Goal: Task Accomplishment & Management: Manage account settings

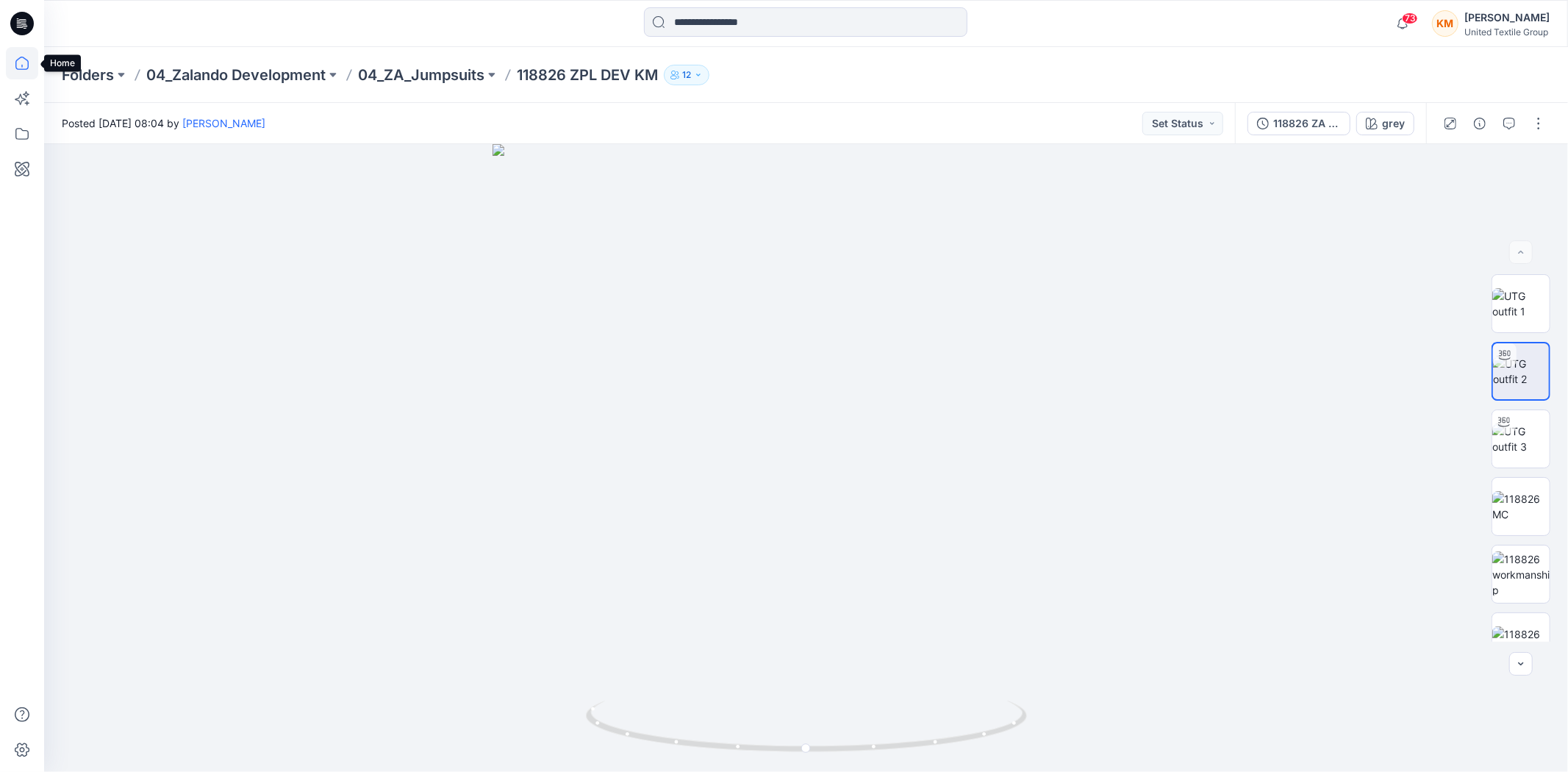
click at [19, 61] on icon at bounding box center [22, 63] width 32 height 32
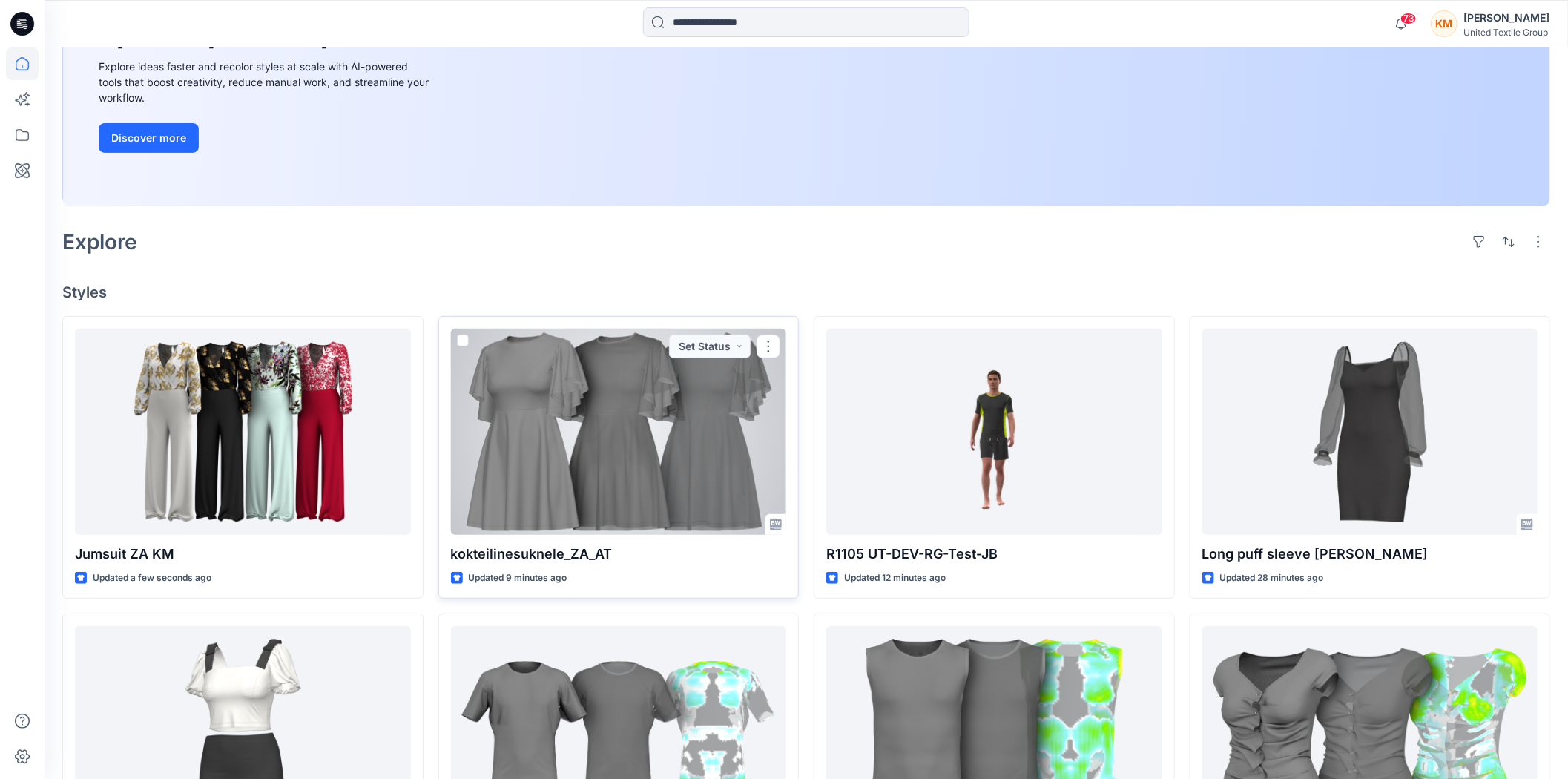
scroll to position [330, 0]
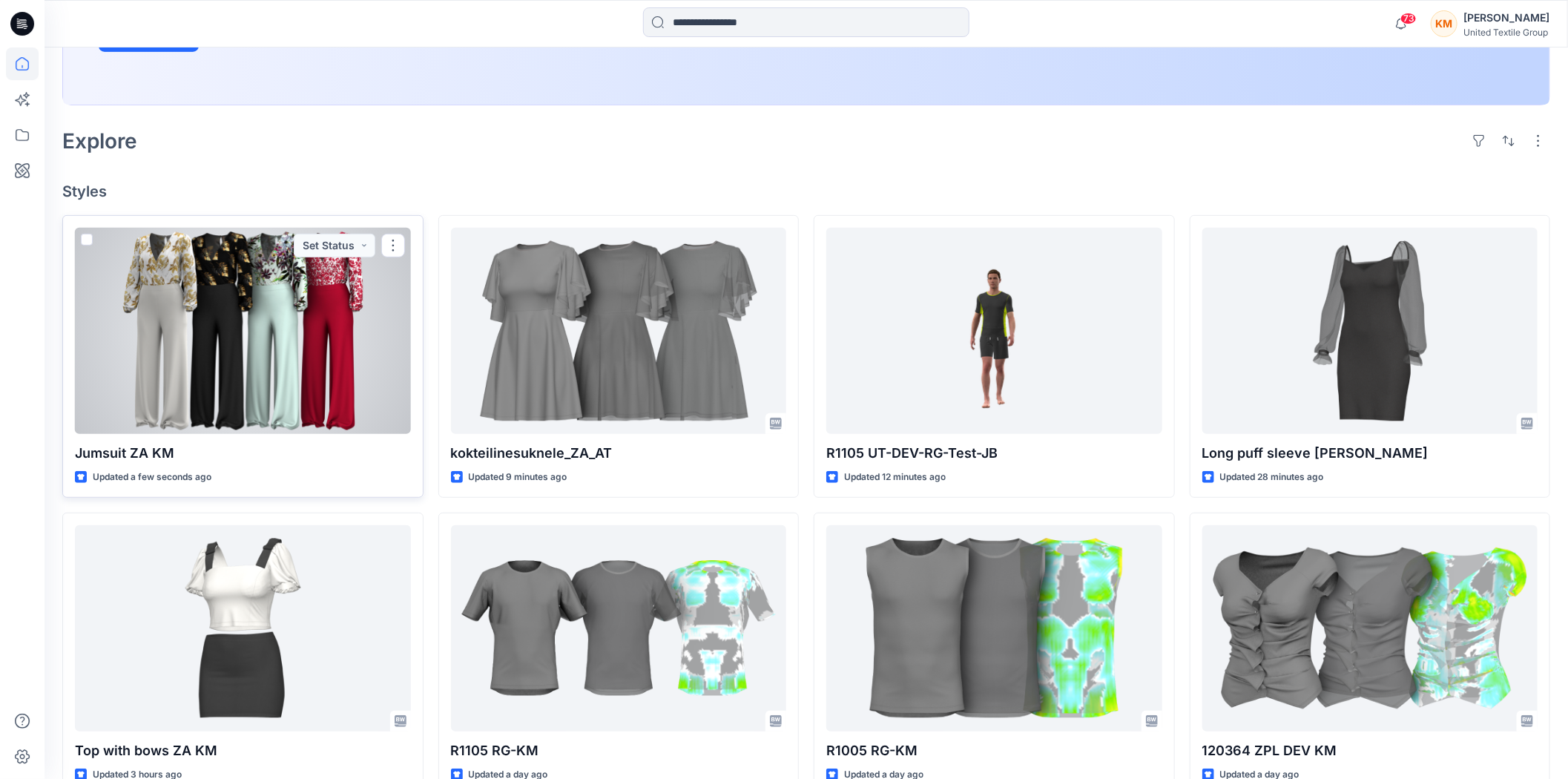
click at [273, 334] on div at bounding box center [243, 330] width 336 height 206
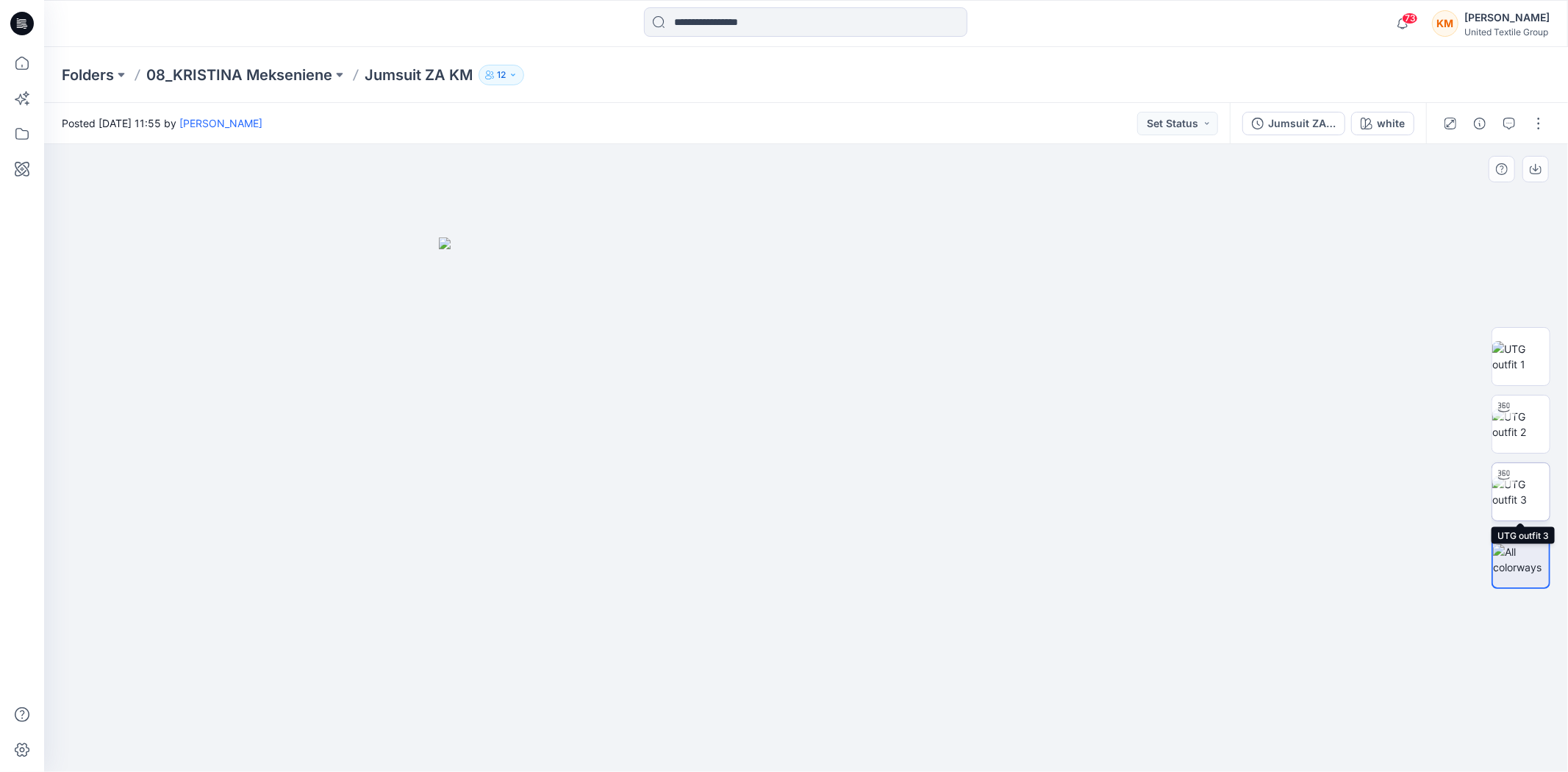
click at [1510, 489] on img at bounding box center [1521, 492] width 57 height 31
drag, startPoint x: 828, startPoint y: 256, endPoint x: 828, endPoint y: 465, distance: 209.0
click at [828, 465] on img at bounding box center [807, 365] width 1418 height 813
drag, startPoint x: 929, startPoint y: 746, endPoint x: 887, endPoint y: 723, distance: 47.9
click at [887, 740] on icon at bounding box center [808, 728] width 445 height 55
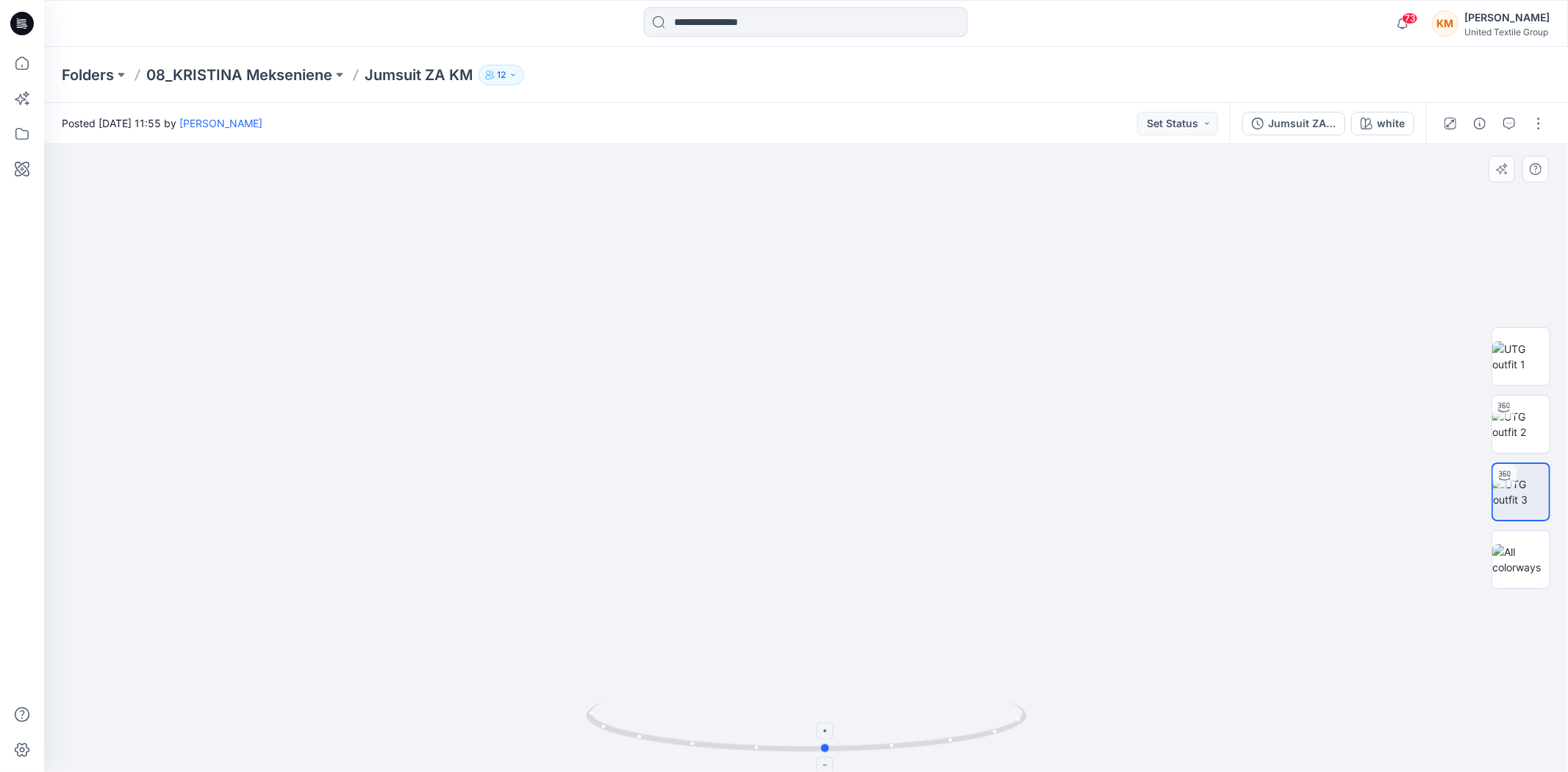
drag, startPoint x: 898, startPoint y: 753, endPoint x: 871, endPoint y: 466, distance: 288.3
click at [959, 709] on icon at bounding box center [808, 728] width 445 height 55
click at [19, 65] on icon at bounding box center [22, 63] width 32 height 32
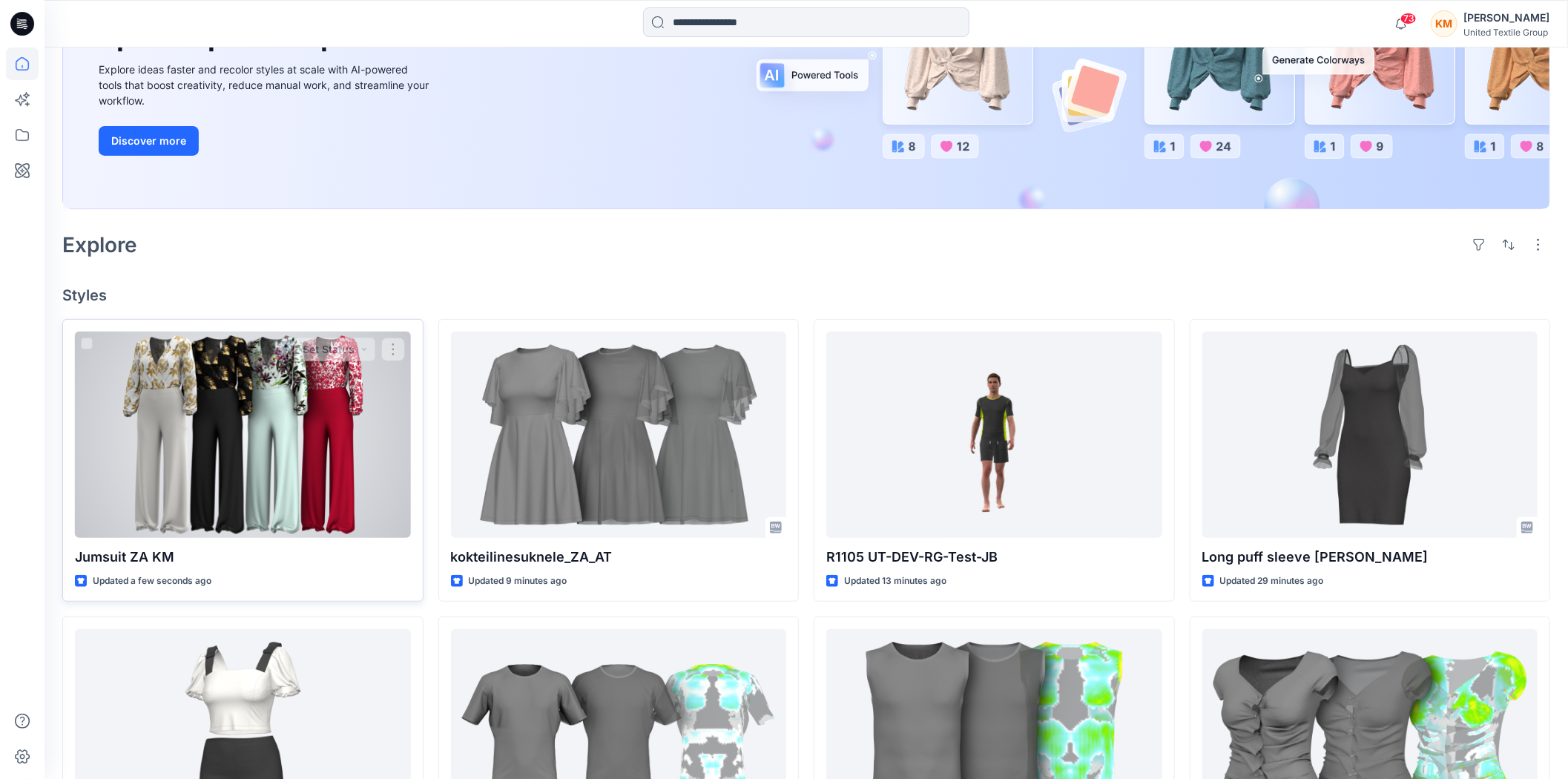
scroll to position [247, 0]
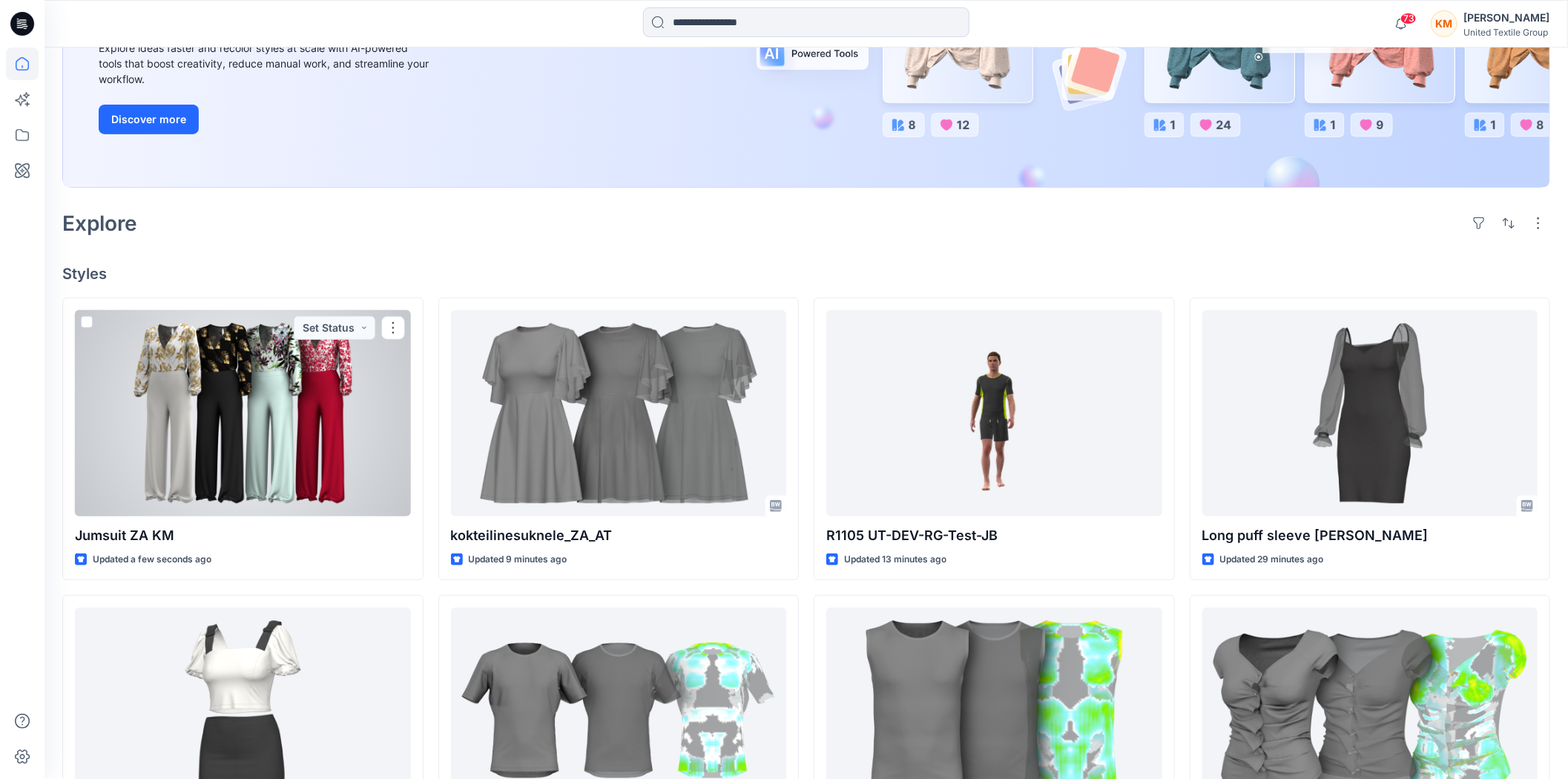
click at [294, 413] on div at bounding box center [243, 413] width 336 height 206
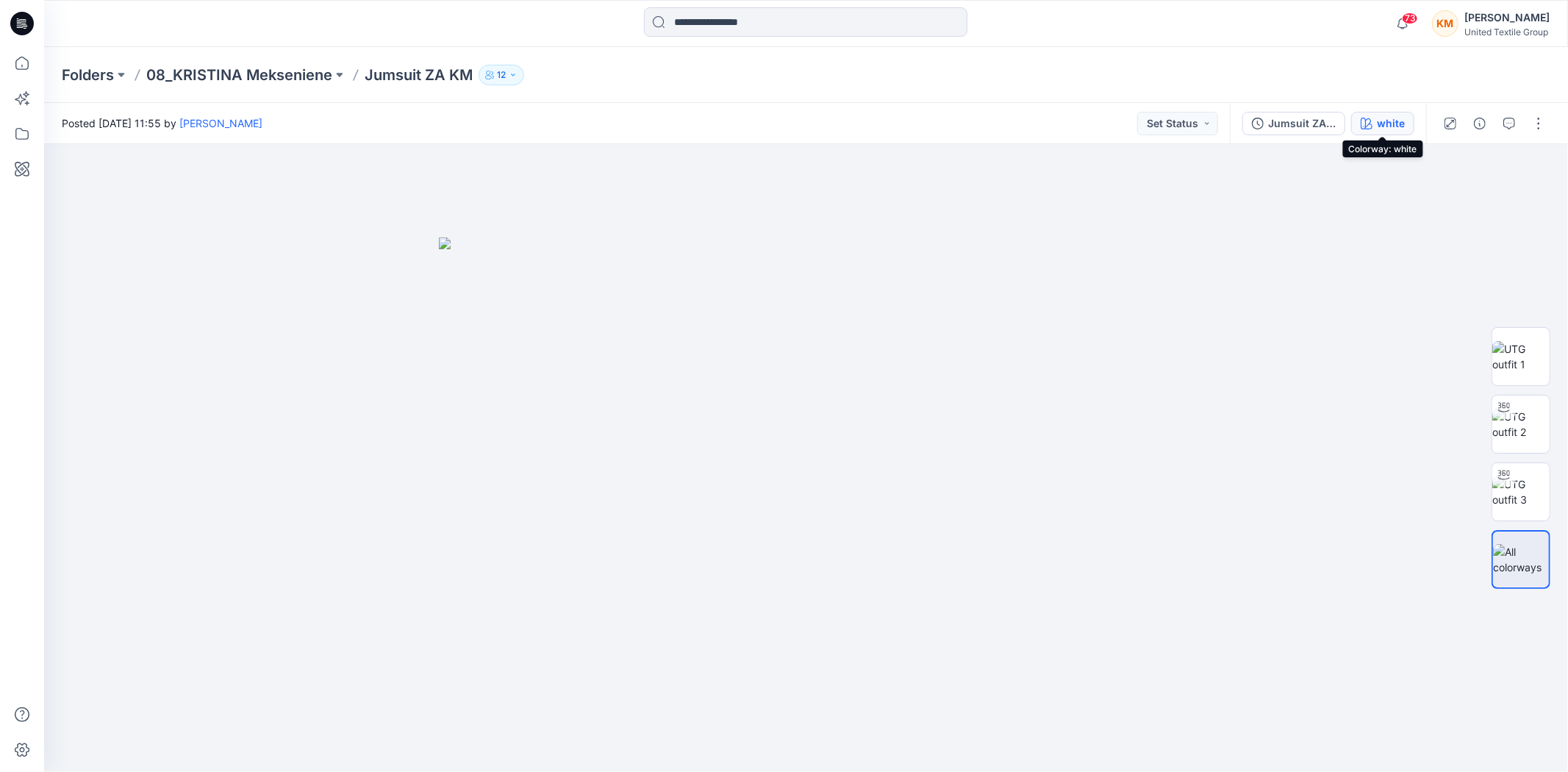
click at [1377, 126] on div "white" at bounding box center [1391, 124] width 28 height 16
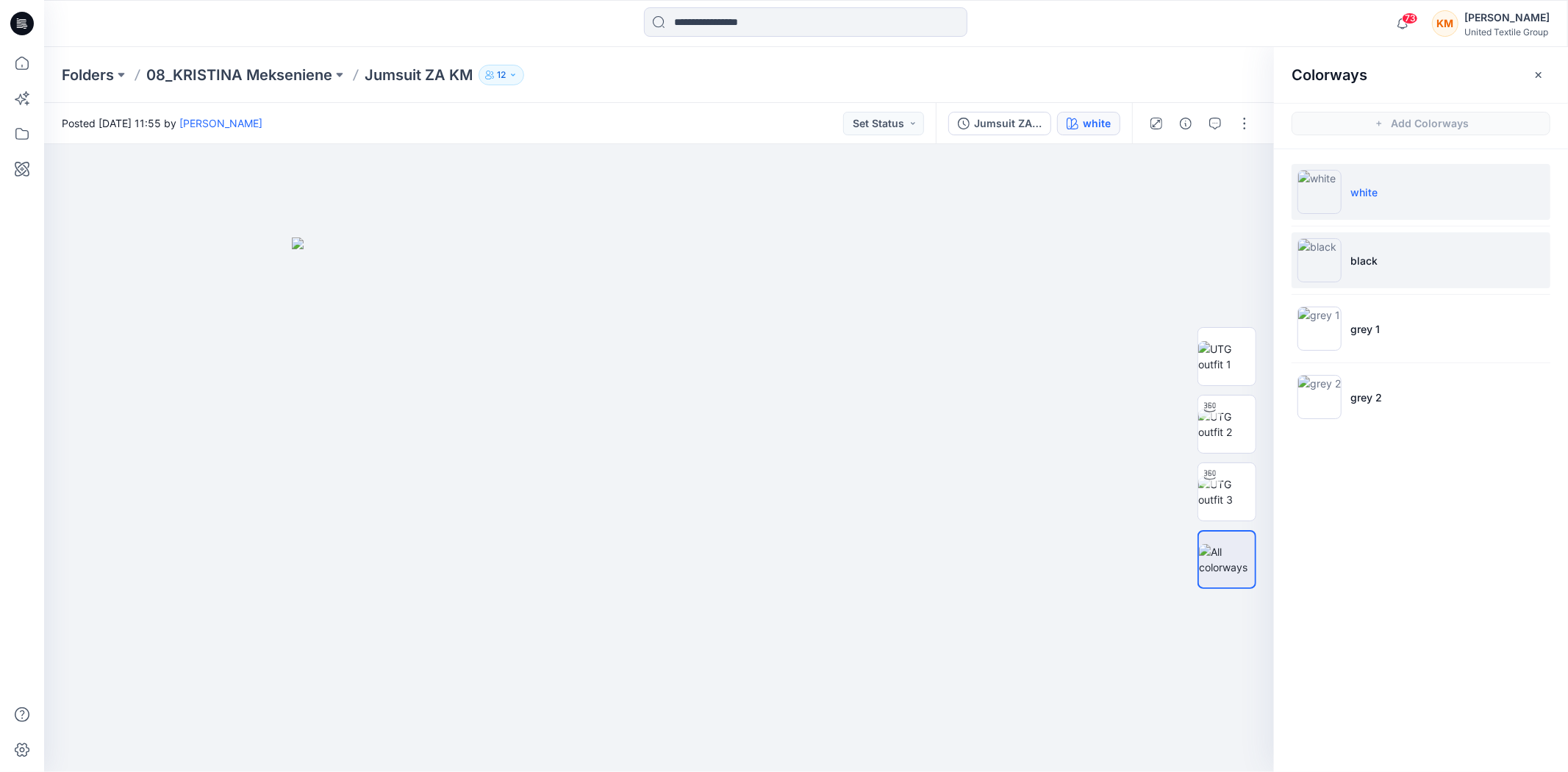
click at [1351, 256] on p "black" at bounding box center [1364, 260] width 27 height 15
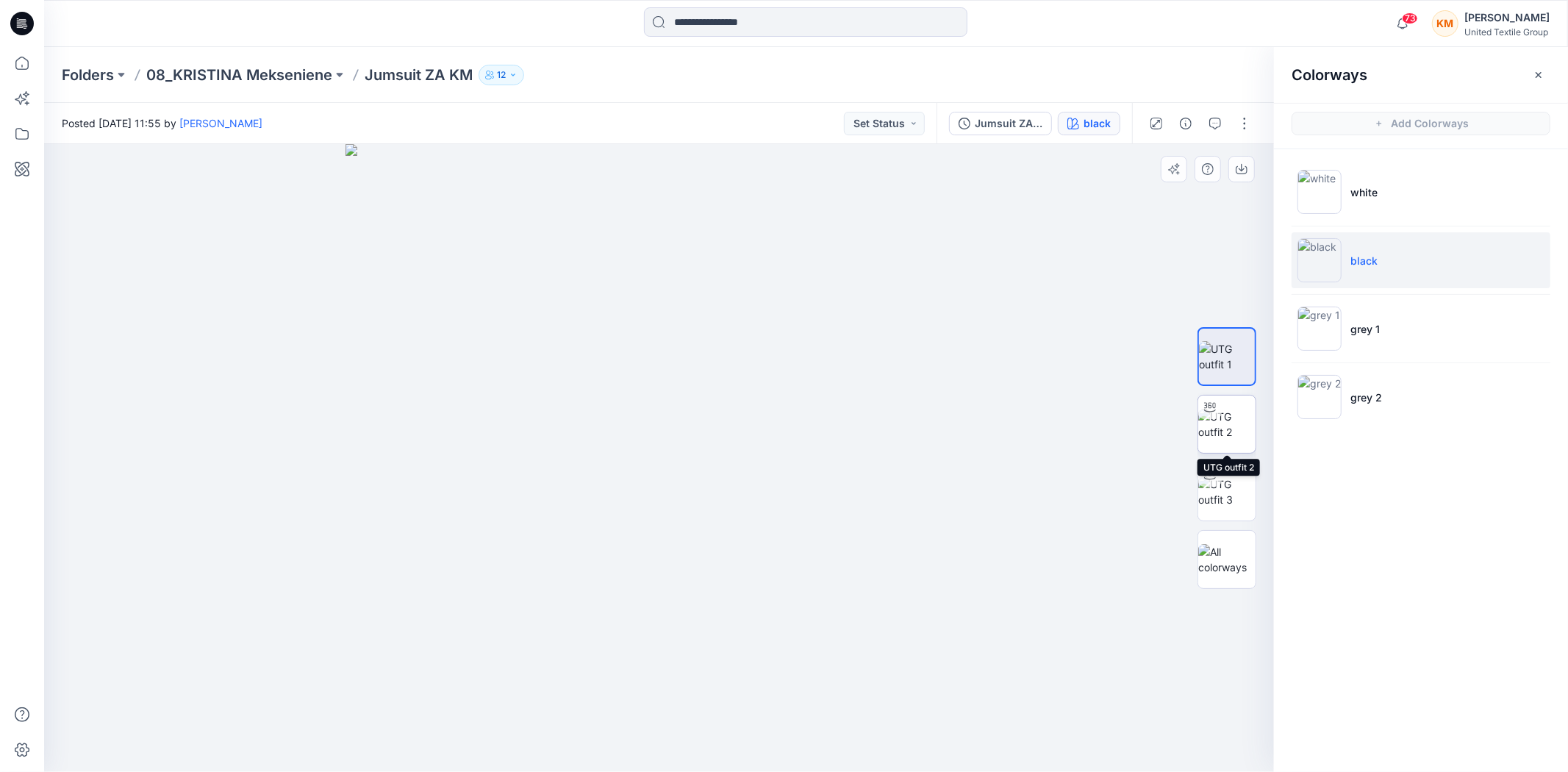
click at [1221, 420] on img at bounding box center [1227, 424] width 57 height 31
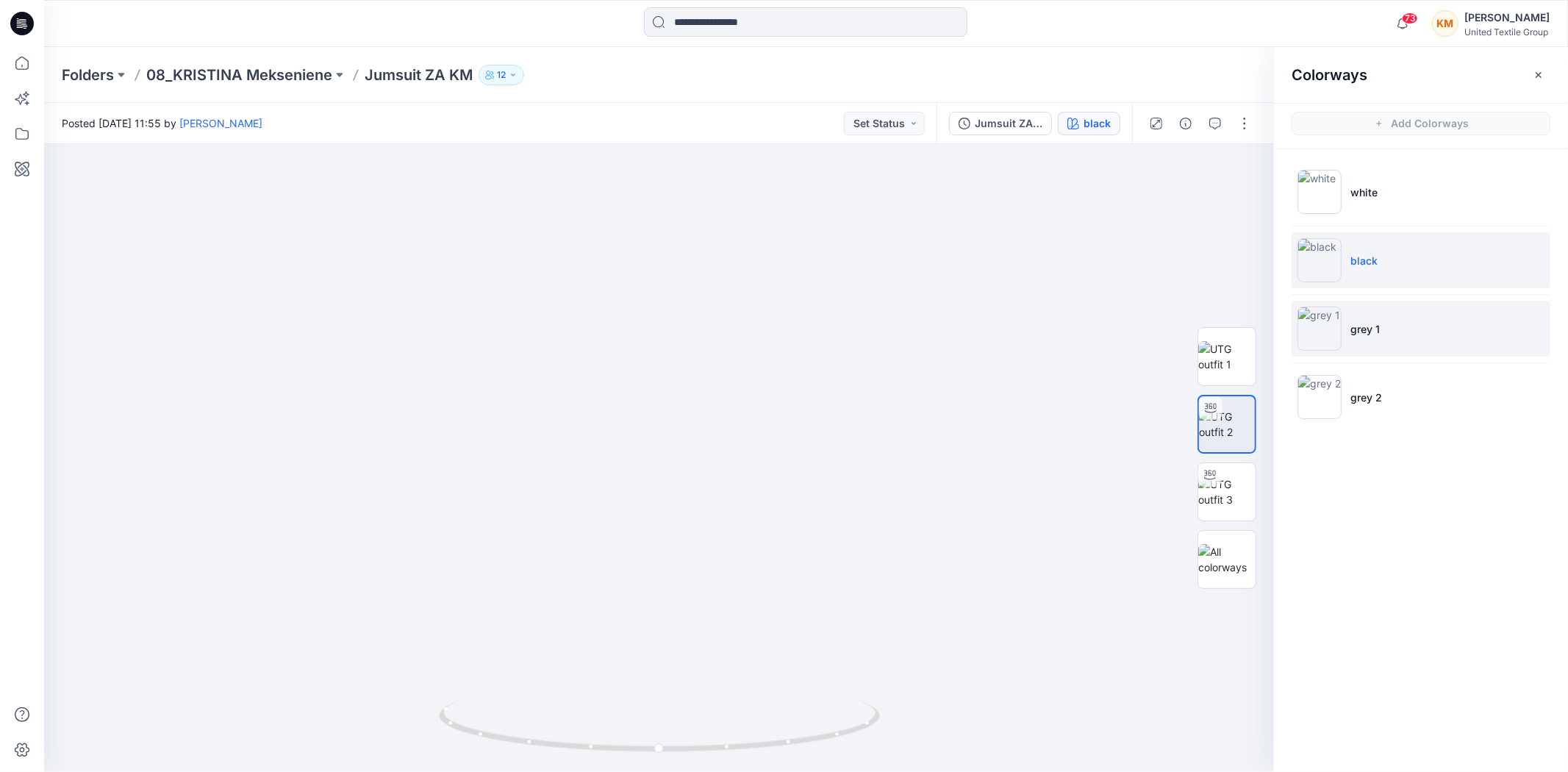
click at [1371, 328] on p "grey 1" at bounding box center [1365, 329] width 29 height 15
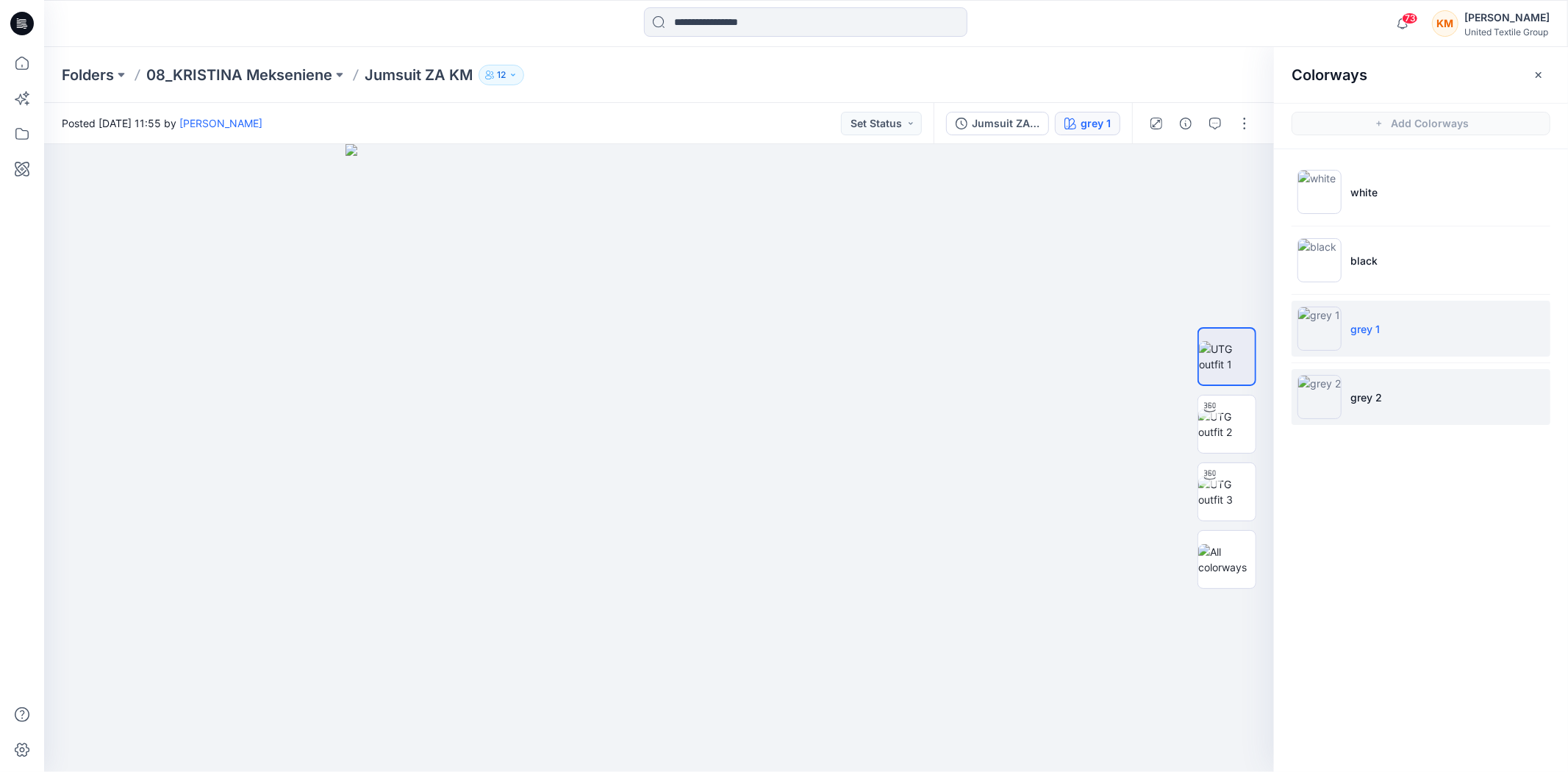
click at [1368, 387] on li "grey 2" at bounding box center [1421, 397] width 259 height 56
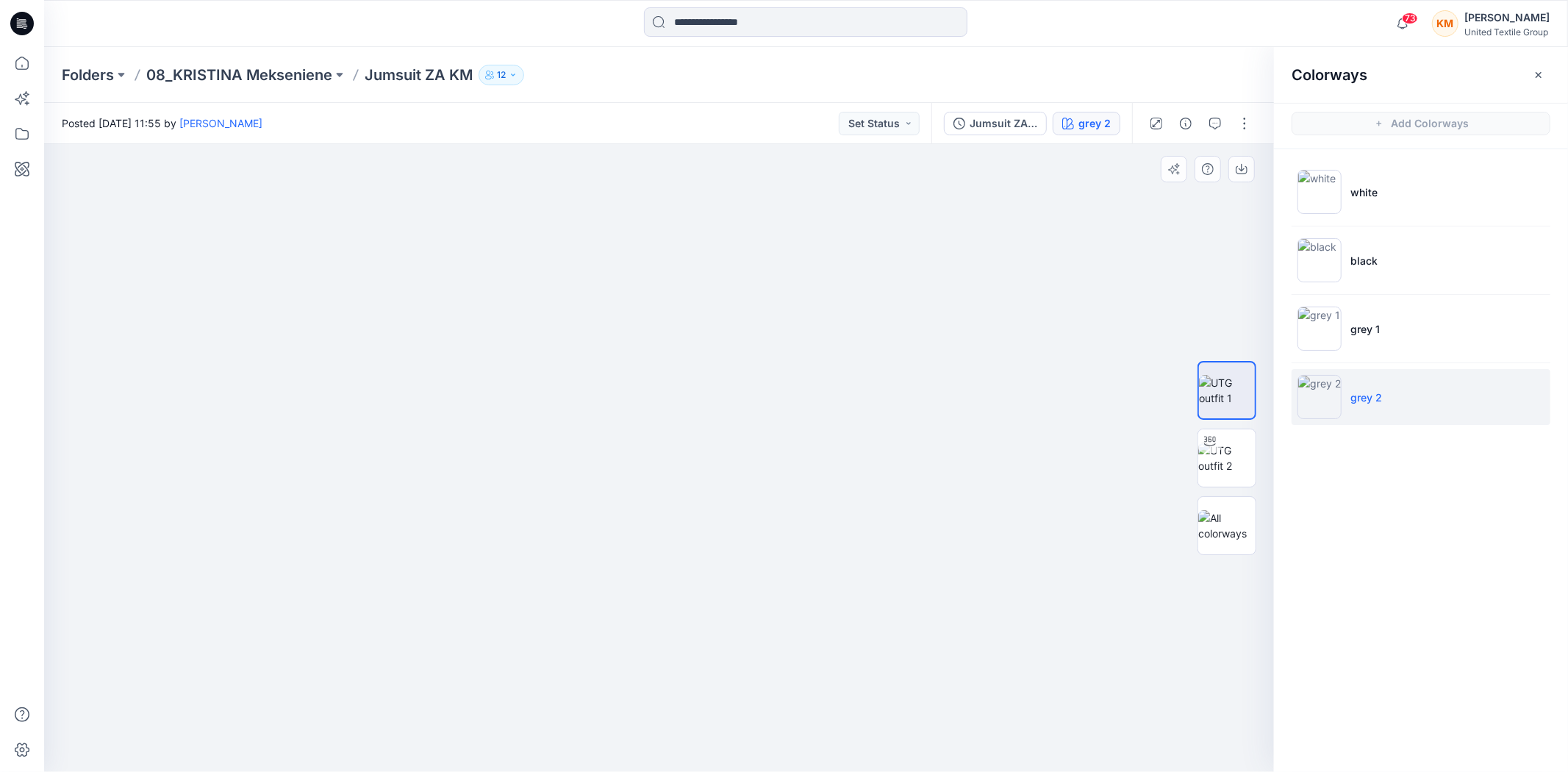
drag, startPoint x: 664, startPoint y: 281, endPoint x: 671, endPoint y: 386, distance: 105.2
click at [671, 386] on img at bounding box center [665, 116] width 2206 height 1313
click at [26, 61] on icon at bounding box center [22, 63] width 32 height 32
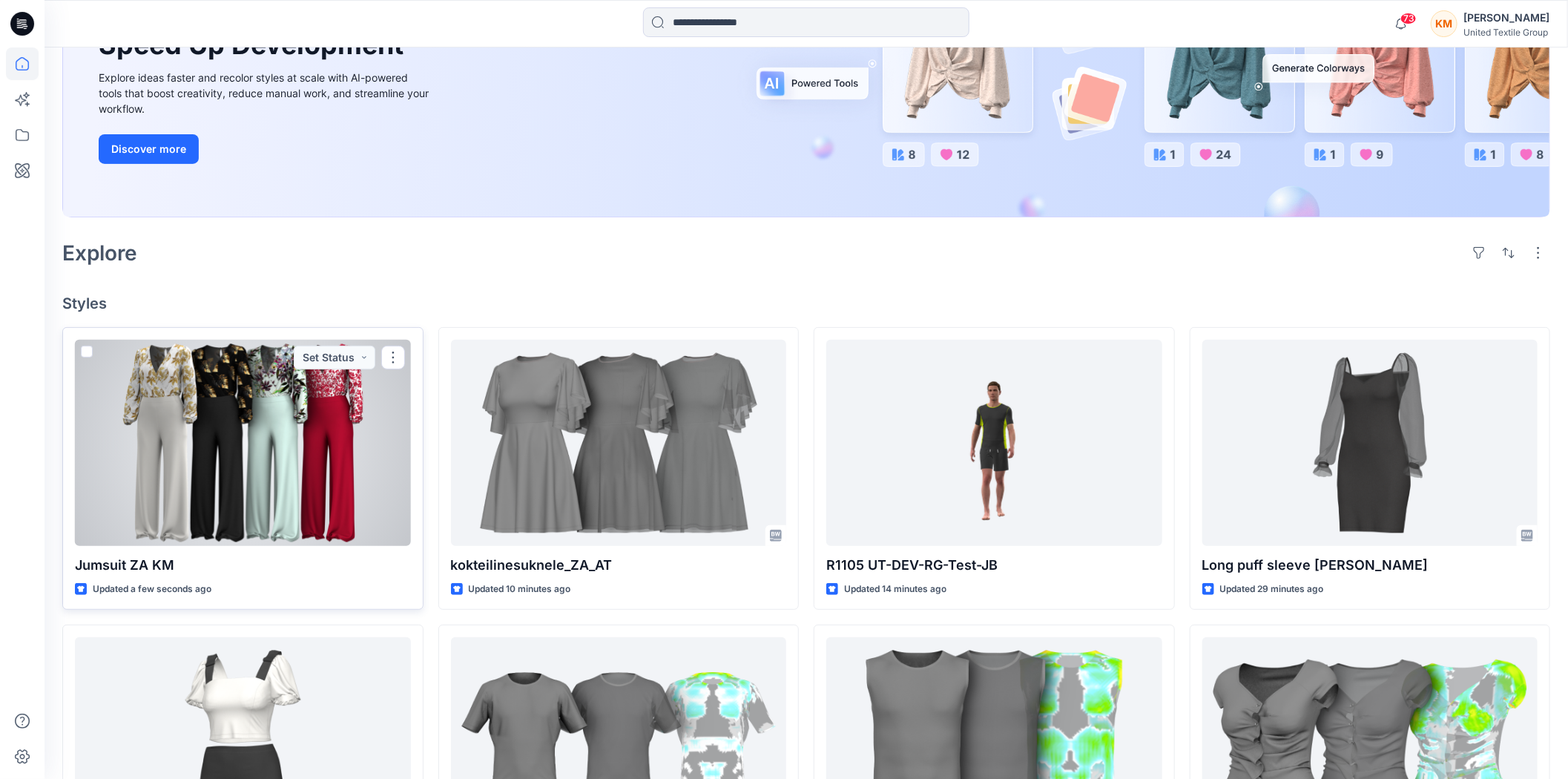
scroll to position [247, 0]
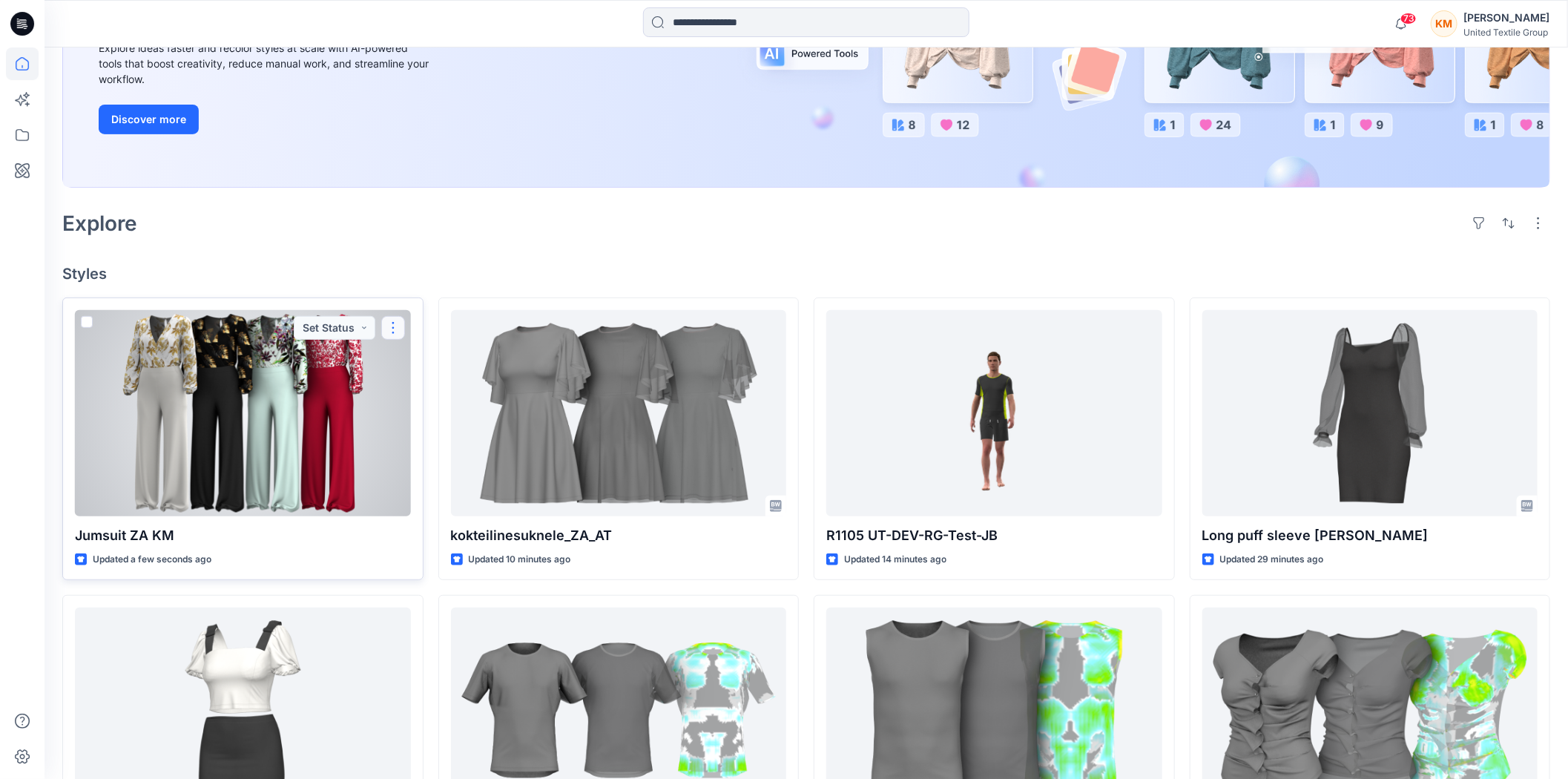
click at [391, 330] on button "button" at bounding box center [393, 328] width 24 height 24
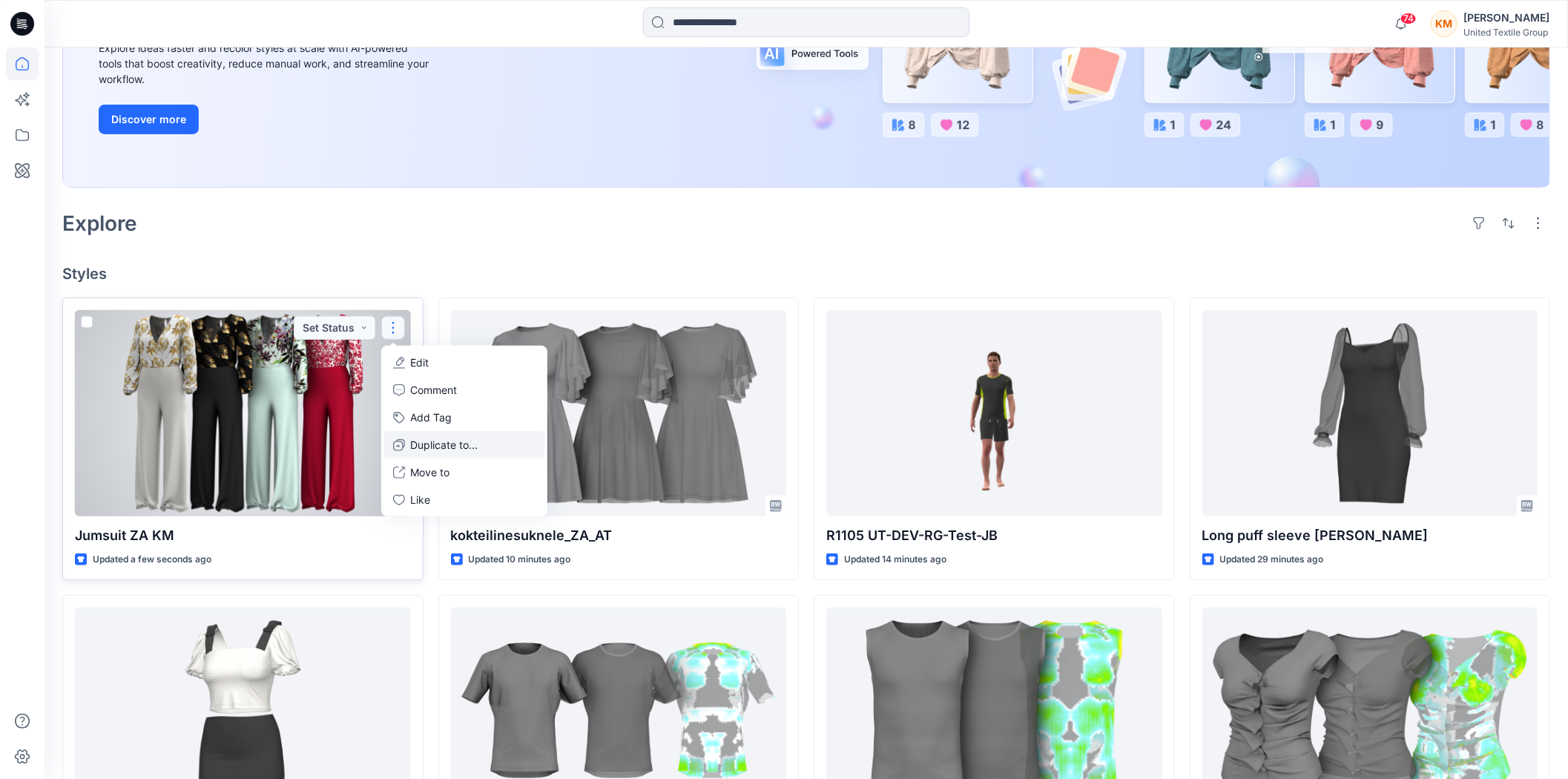
click at [446, 440] on p "Duplicate to..." at bounding box center [444, 445] width 68 height 15
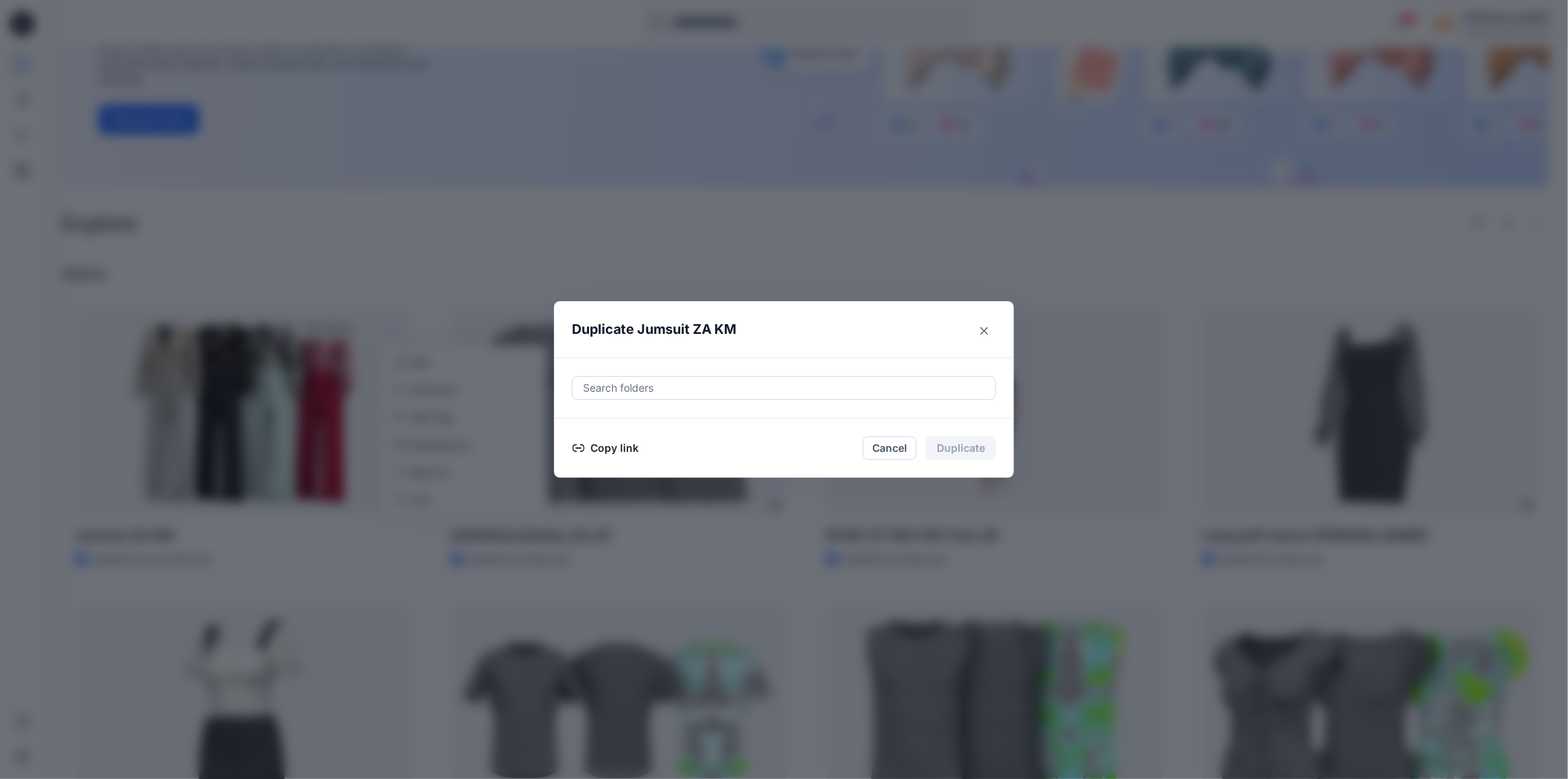
click at [618, 447] on button "Copy link" at bounding box center [605, 449] width 68 height 18
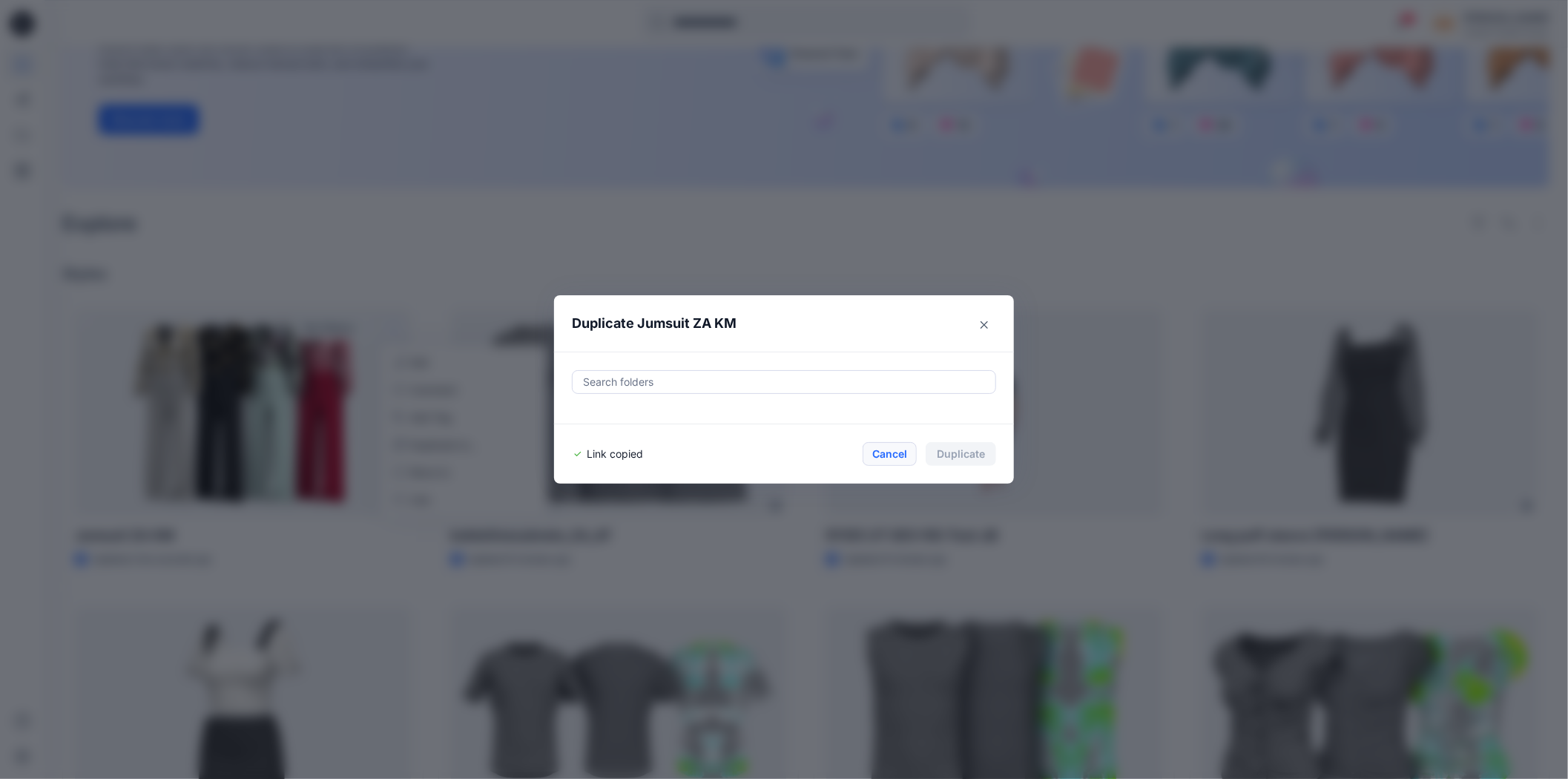
click at [896, 453] on button "Cancel" at bounding box center [890, 454] width 54 height 24
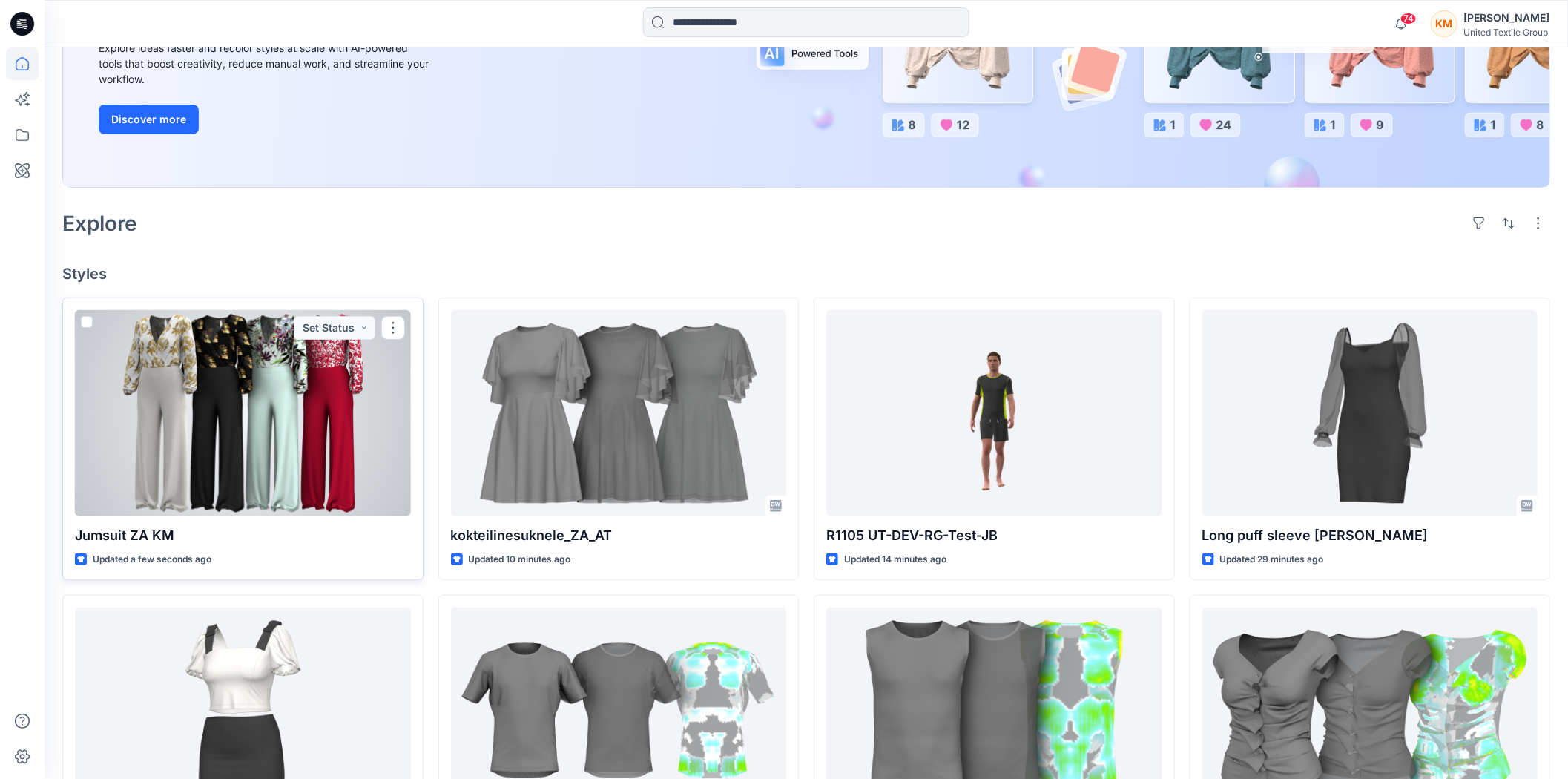
click at [299, 454] on div at bounding box center [243, 413] width 336 height 206
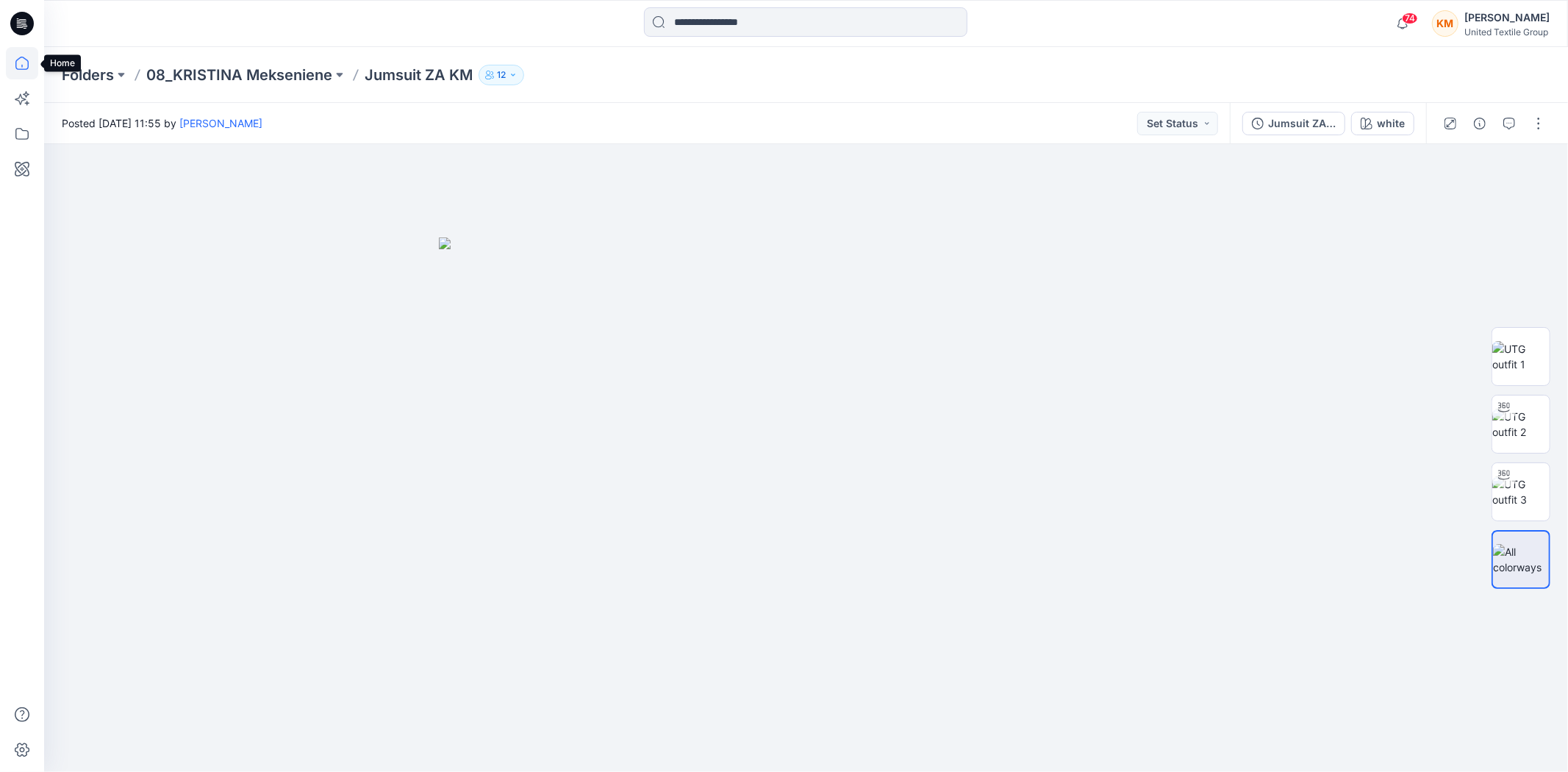
click at [23, 57] on icon at bounding box center [22, 63] width 13 height 13
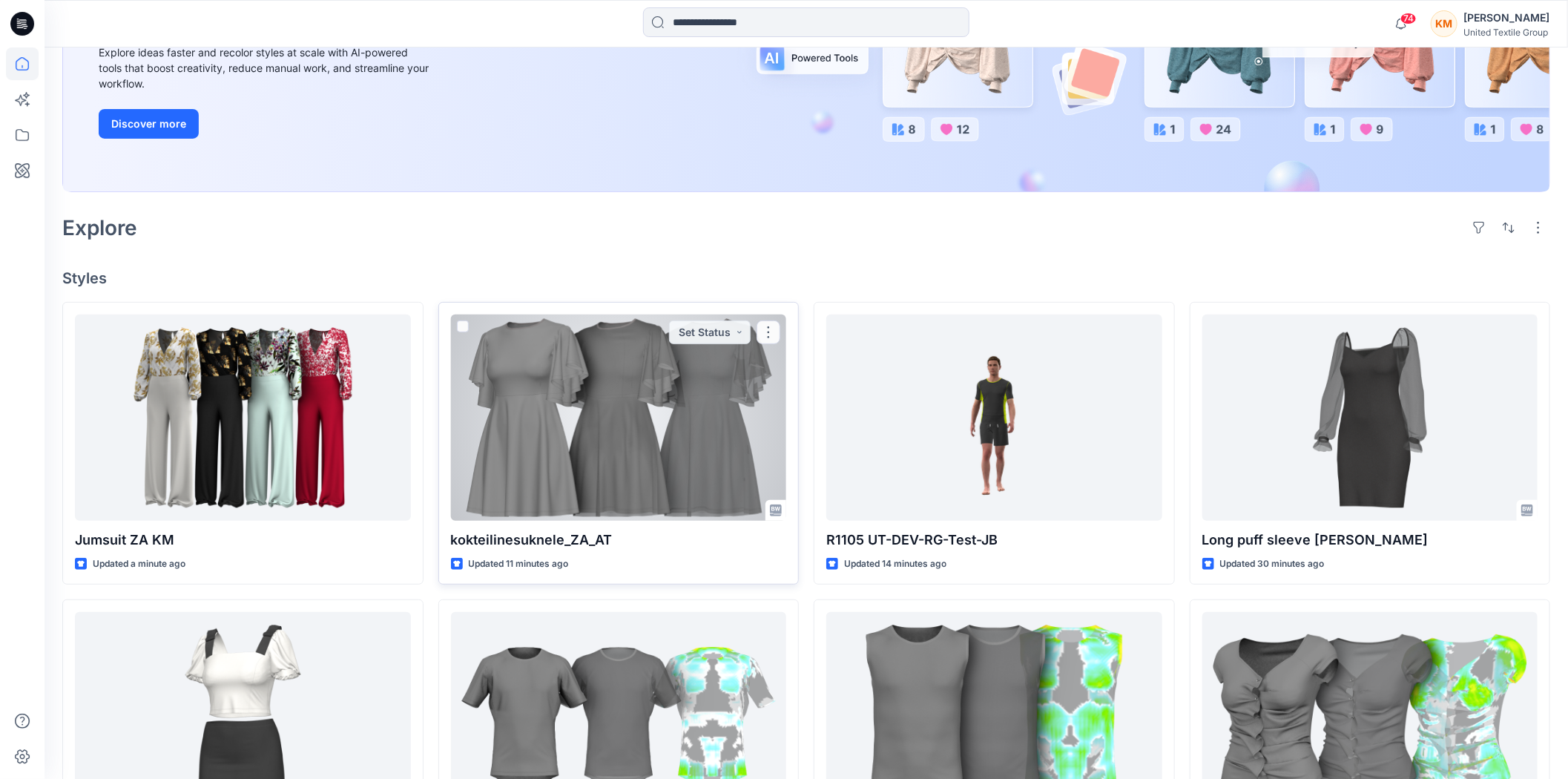
scroll to position [247, 0]
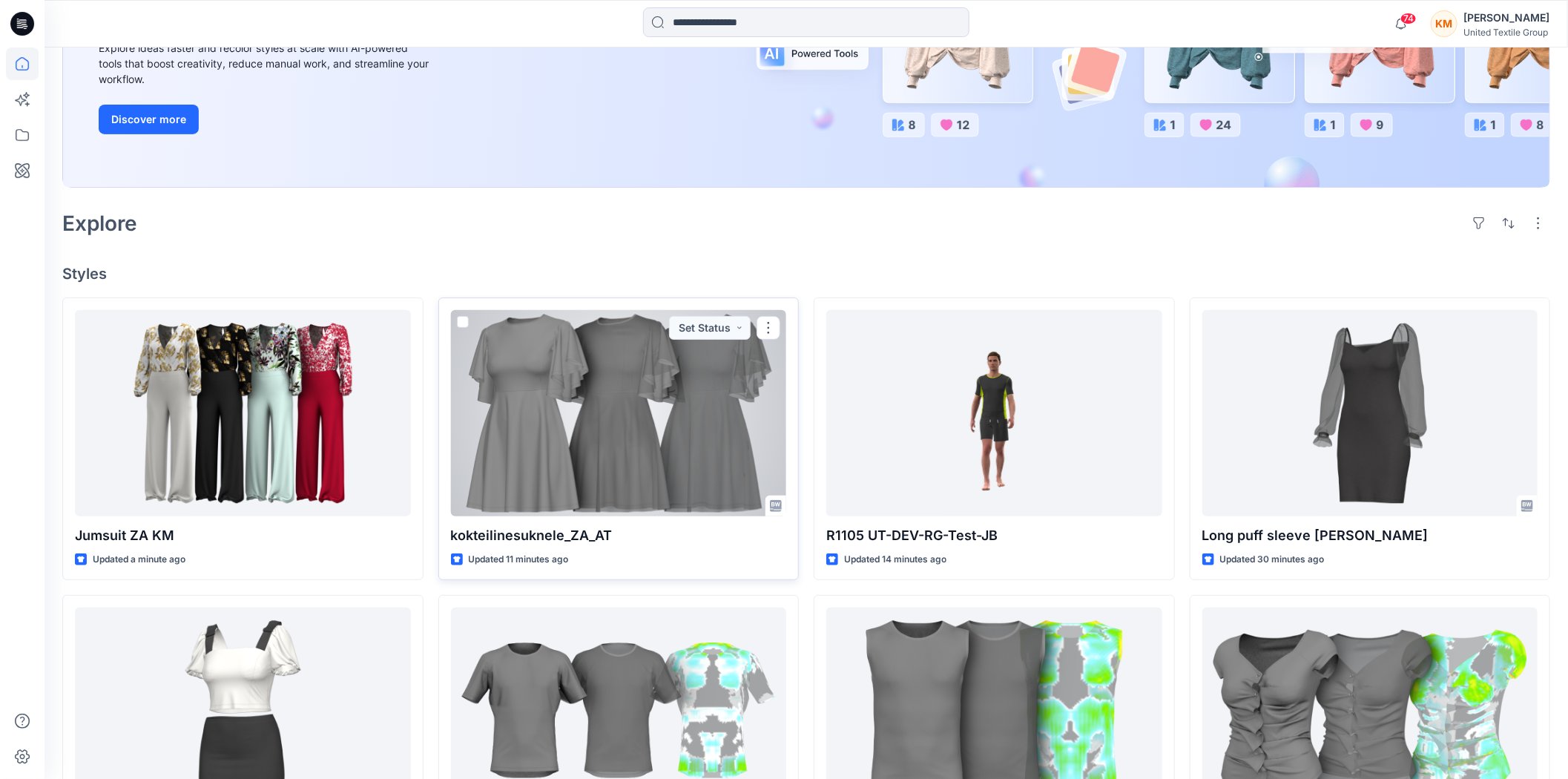
click at [630, 418] on div at bounding box center [619, 413] width 336 height 206
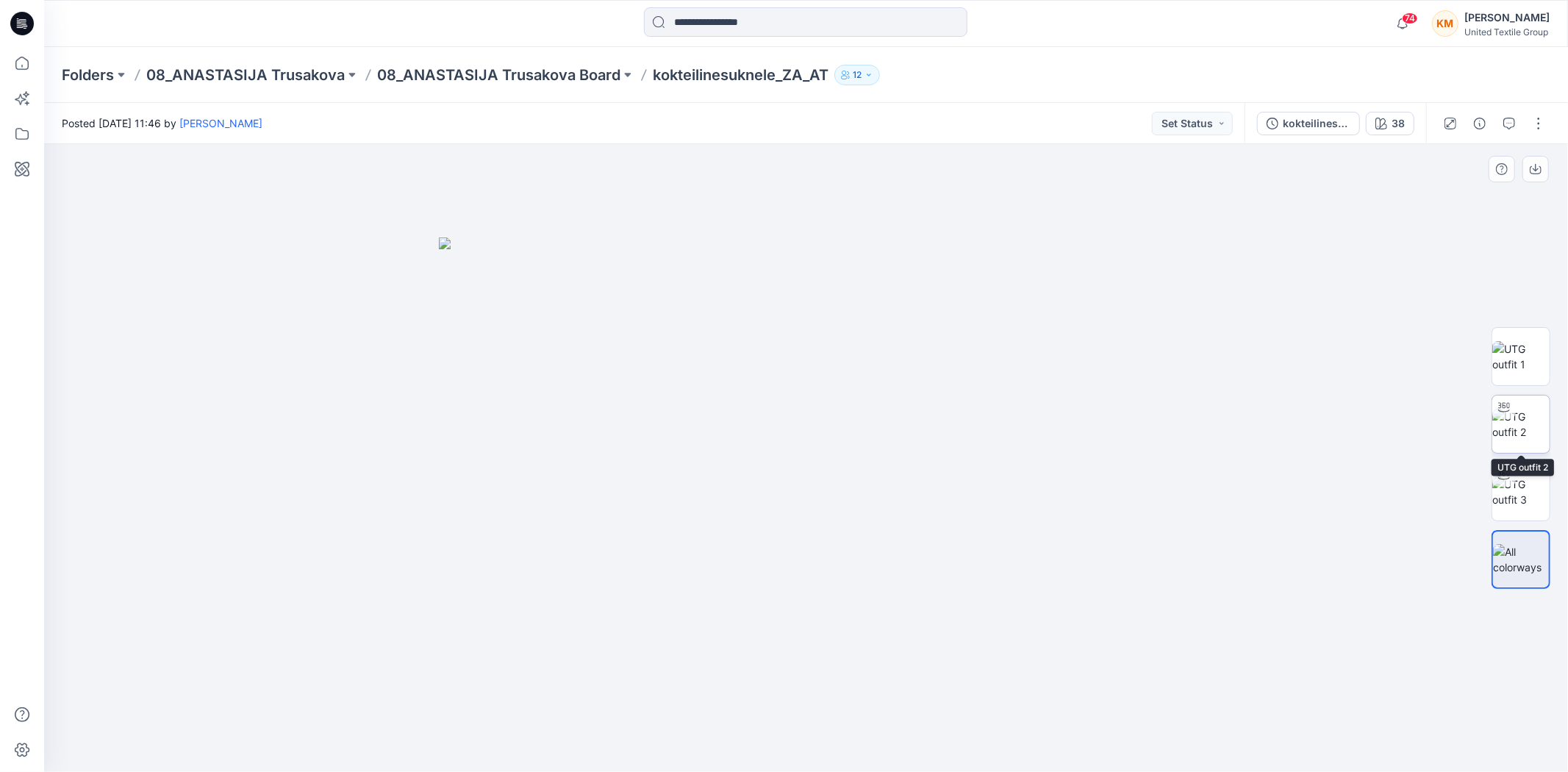
click at [1522, 420] on img at bounding box center [1521, 424] width 57 height 31
drag, startPoint x: 997, startPoint y: 723, endPoint x: 1048, endPoint y: 724, distance: 51.0
click at [1048, 724] on div at bounding box center [807, 458] width 1524 height 628
click at [24, 61] on icon at bounding box center [22, 63] width 32 height 32
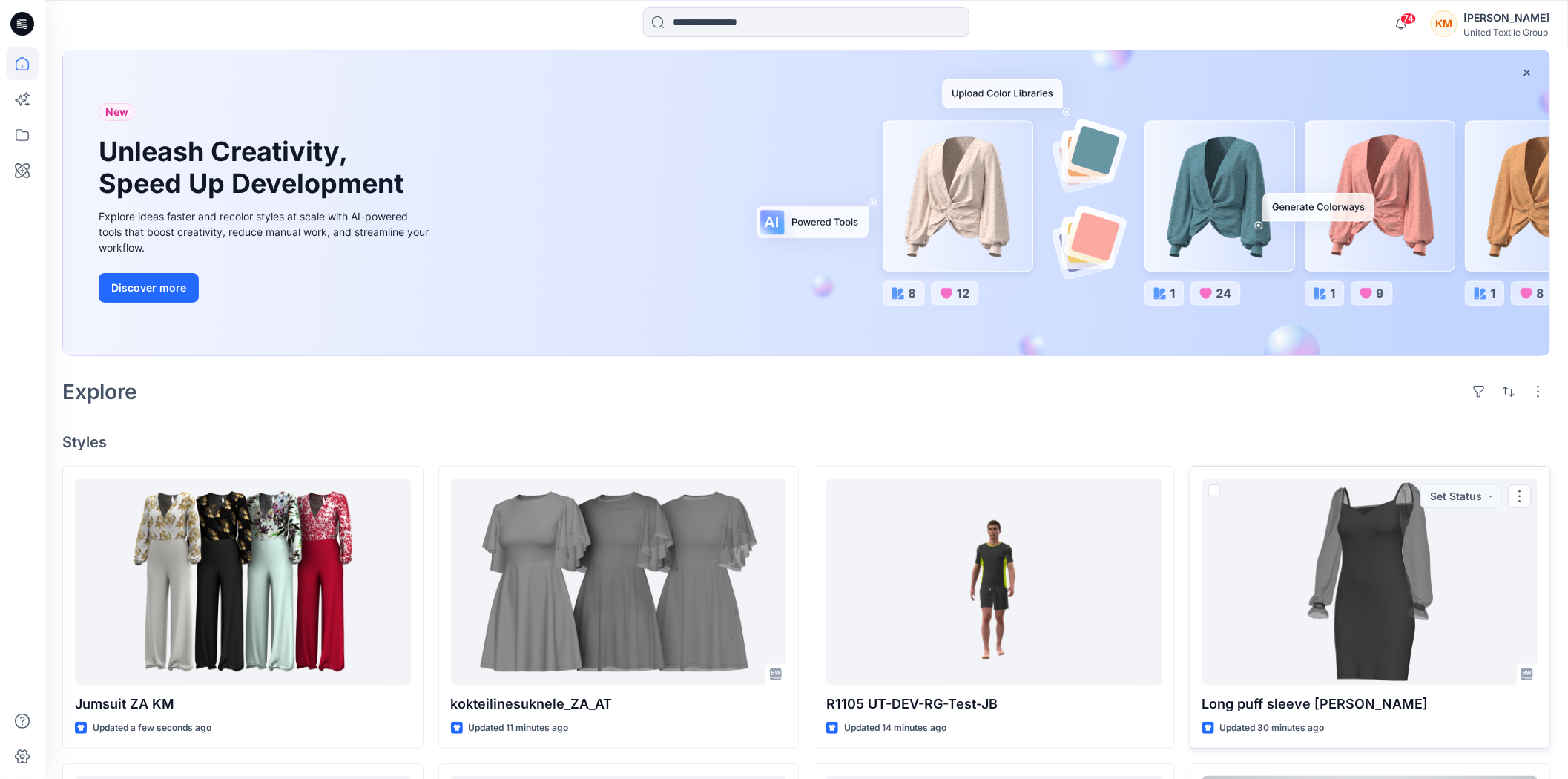
scroll to position [247, 0]
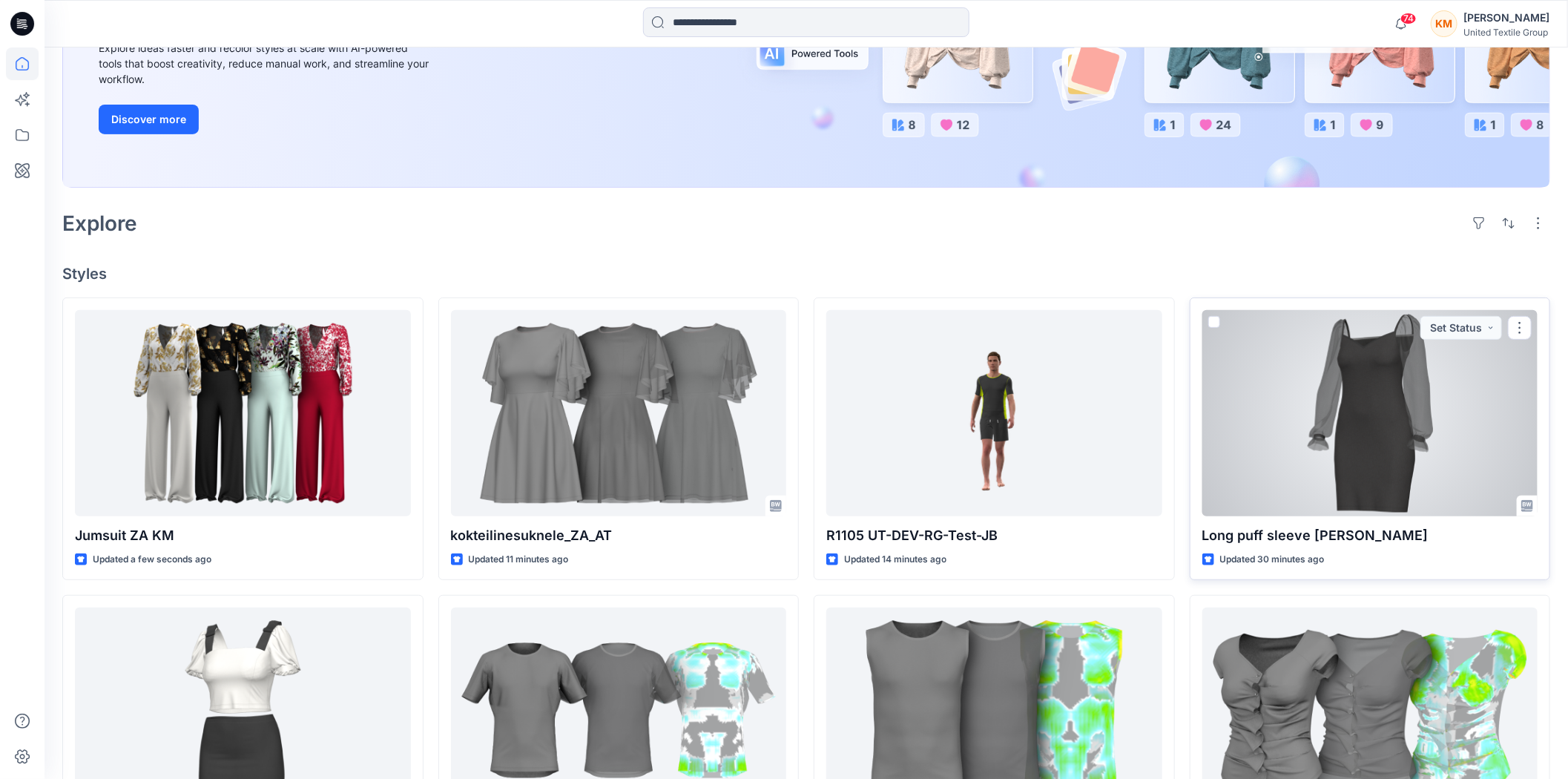
click at [1388, 439] on div at bounding box center [1371, 413] width 336 height 206
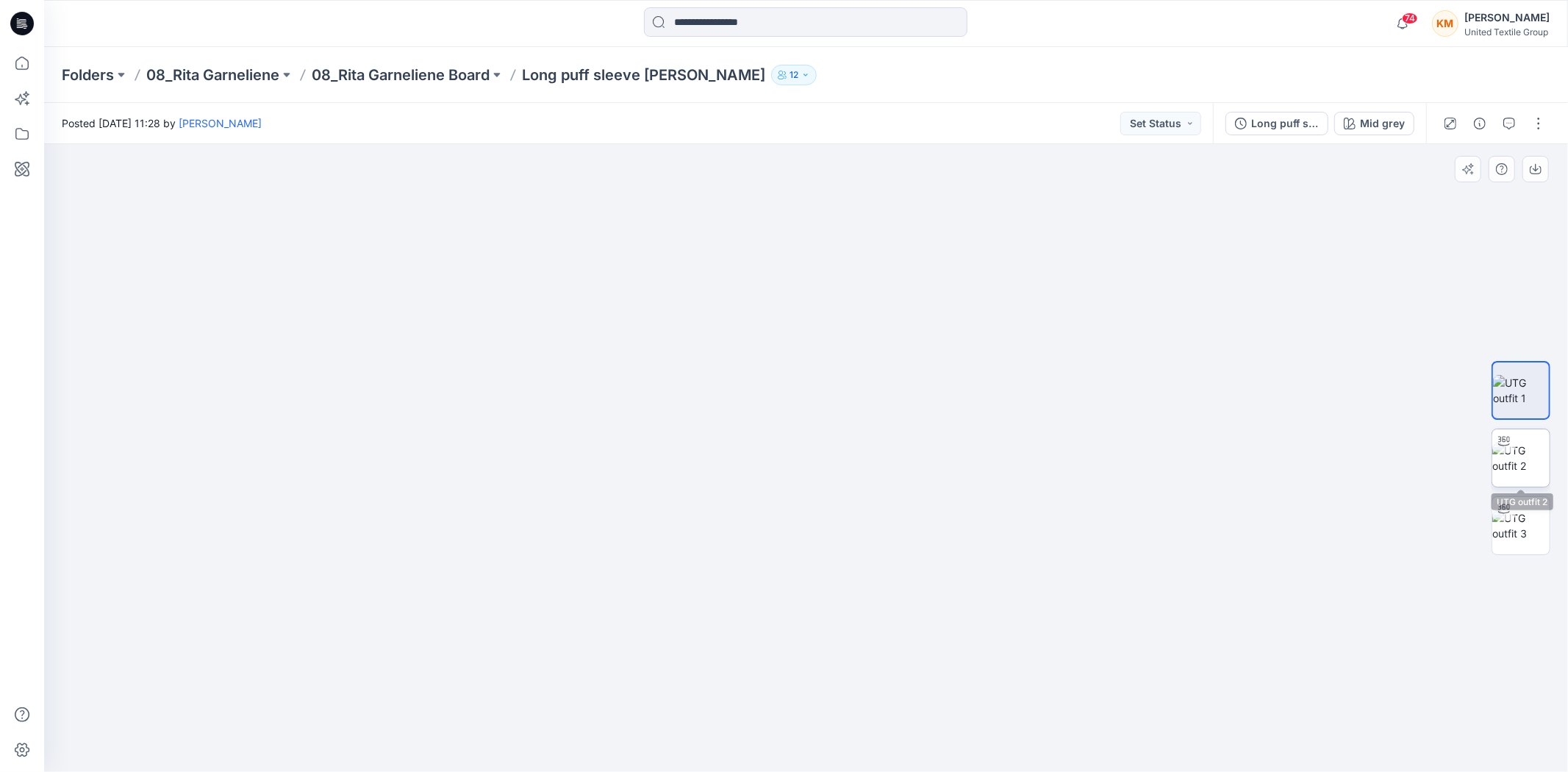
click at [1520, 464] on img at bounding box center [1521, 458] width 57 height 31
drag, startPoint x: 982, startPoint y: 732, endPoint x: 753, endPoint y: 446, distance: 366.4
click at [1079, 625] on div at bounding box center [807, 458] width 1524 height 628
click at [12, 54] on icon at bounding box center [22, 63] width 32 height 32
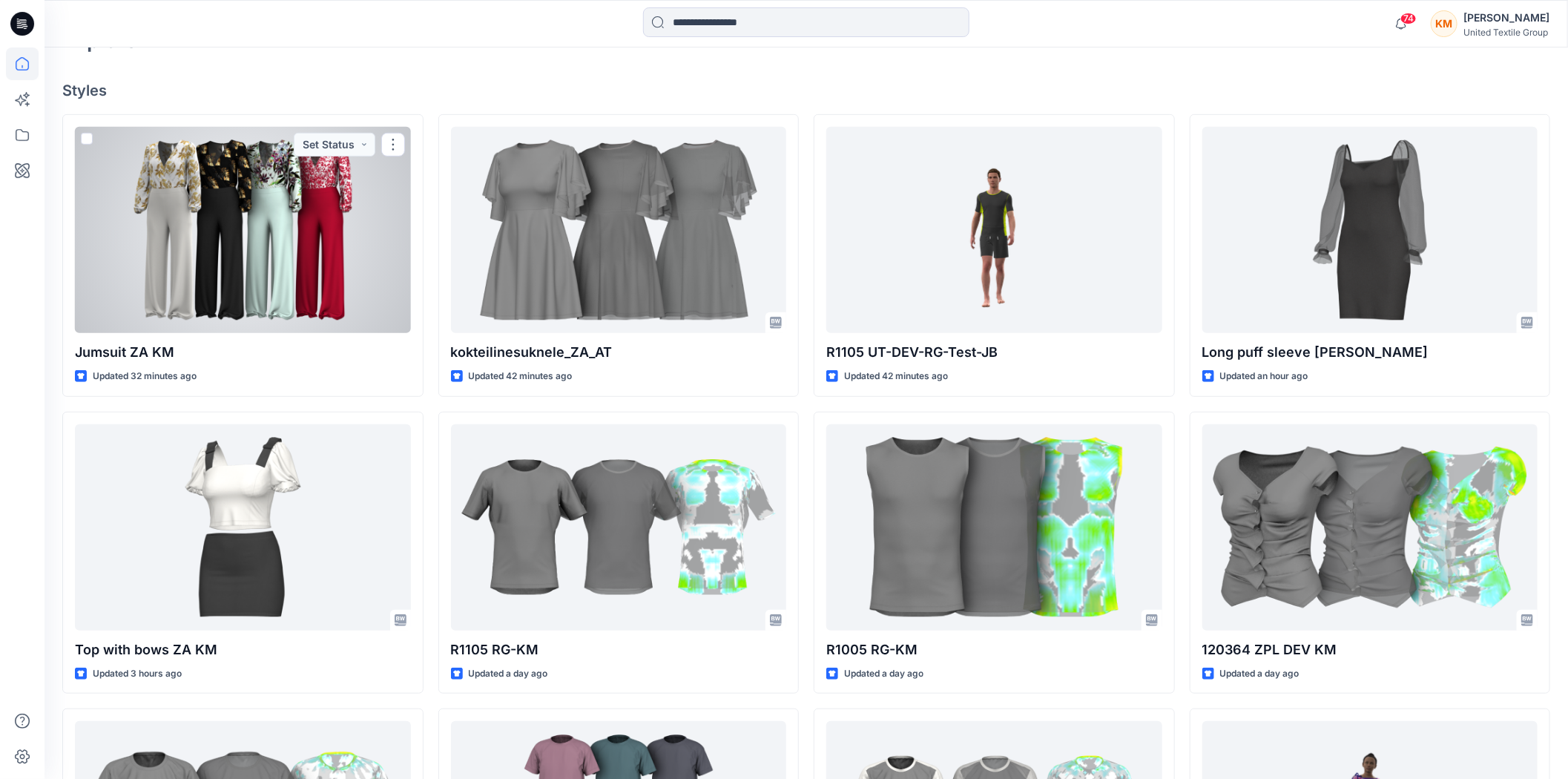
scroll to position [330, 0]
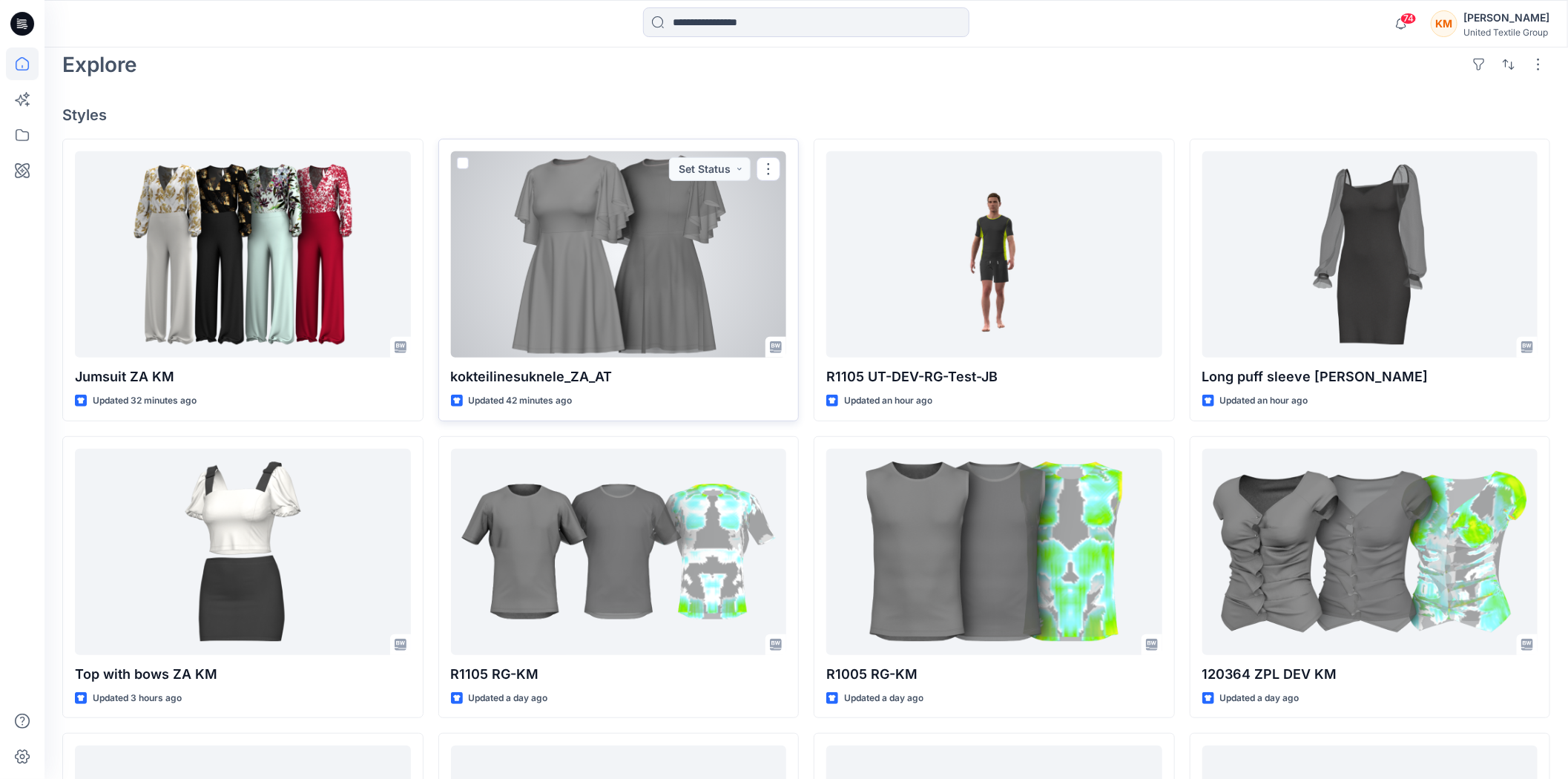
scroll to position [412, 0]
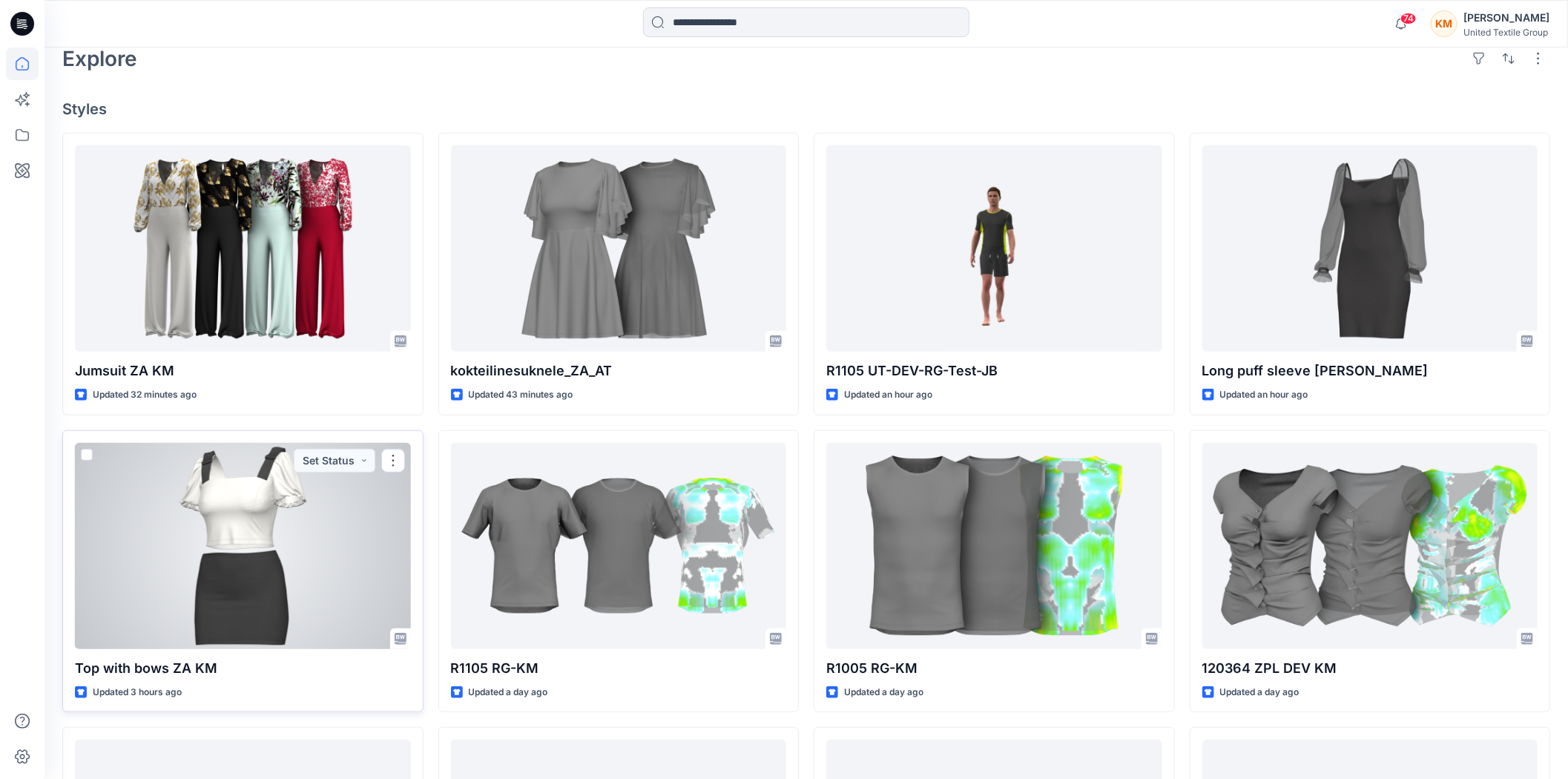
click at [280, 501] on div at bounding box center [243, 546] width 336 height 206
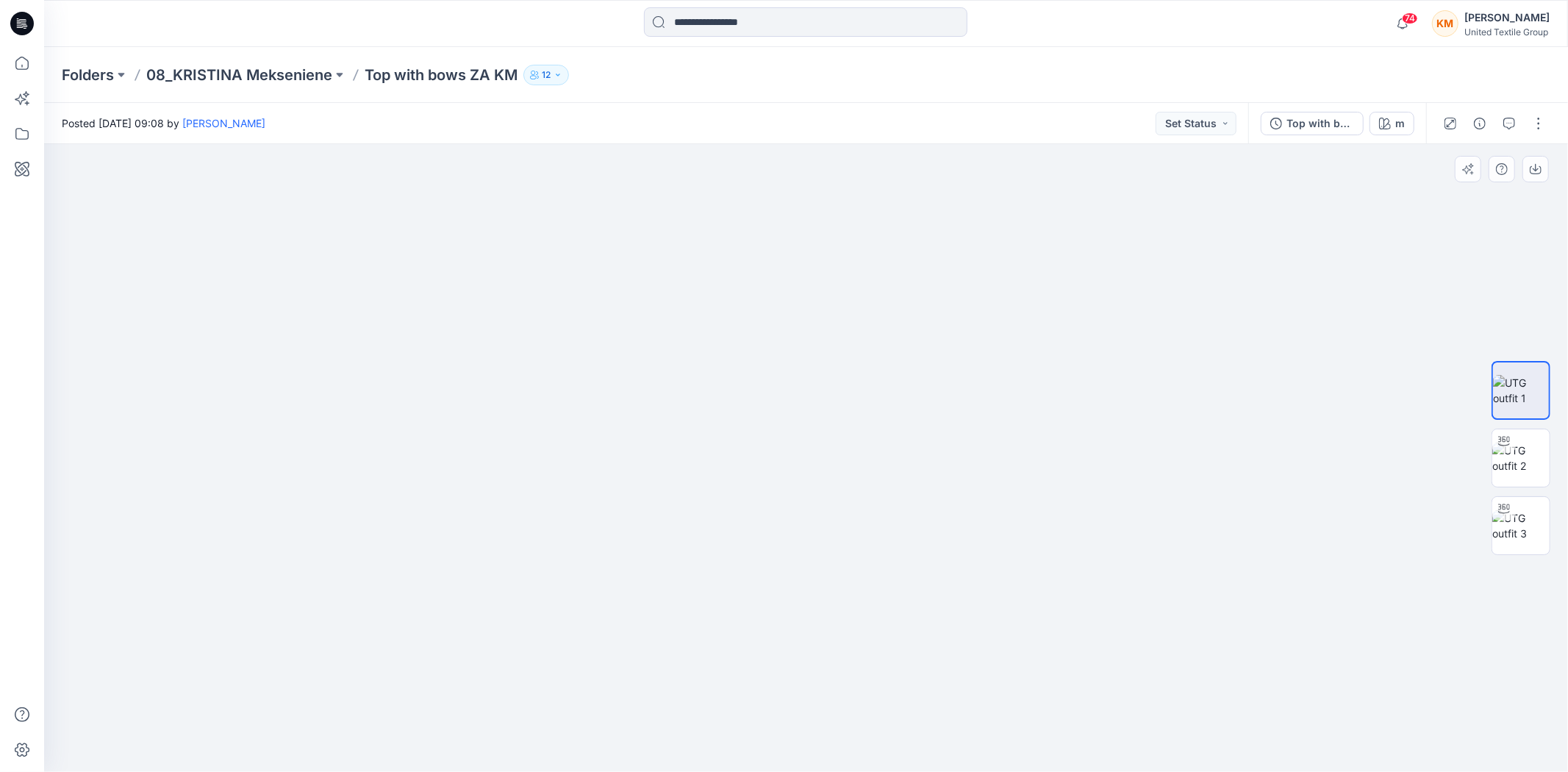
drag, startPoint x: 803, startPoint y: 265, endPoint x: 814, endPoint y: 411, distance: 146.4
click at [814, 411] on img at bounding box center [806, 393] width 1144 height 757
click at [1515, 457] on img at bounding box center [1521, 458] width 57 height 31
drag, startPoint x: 965, startPoint y: 737, endPoint x: 664, endPoint y: 725, distance: 301.2
click at [664, 725] on icon at bounding box center [808, 728] width 445 height 55
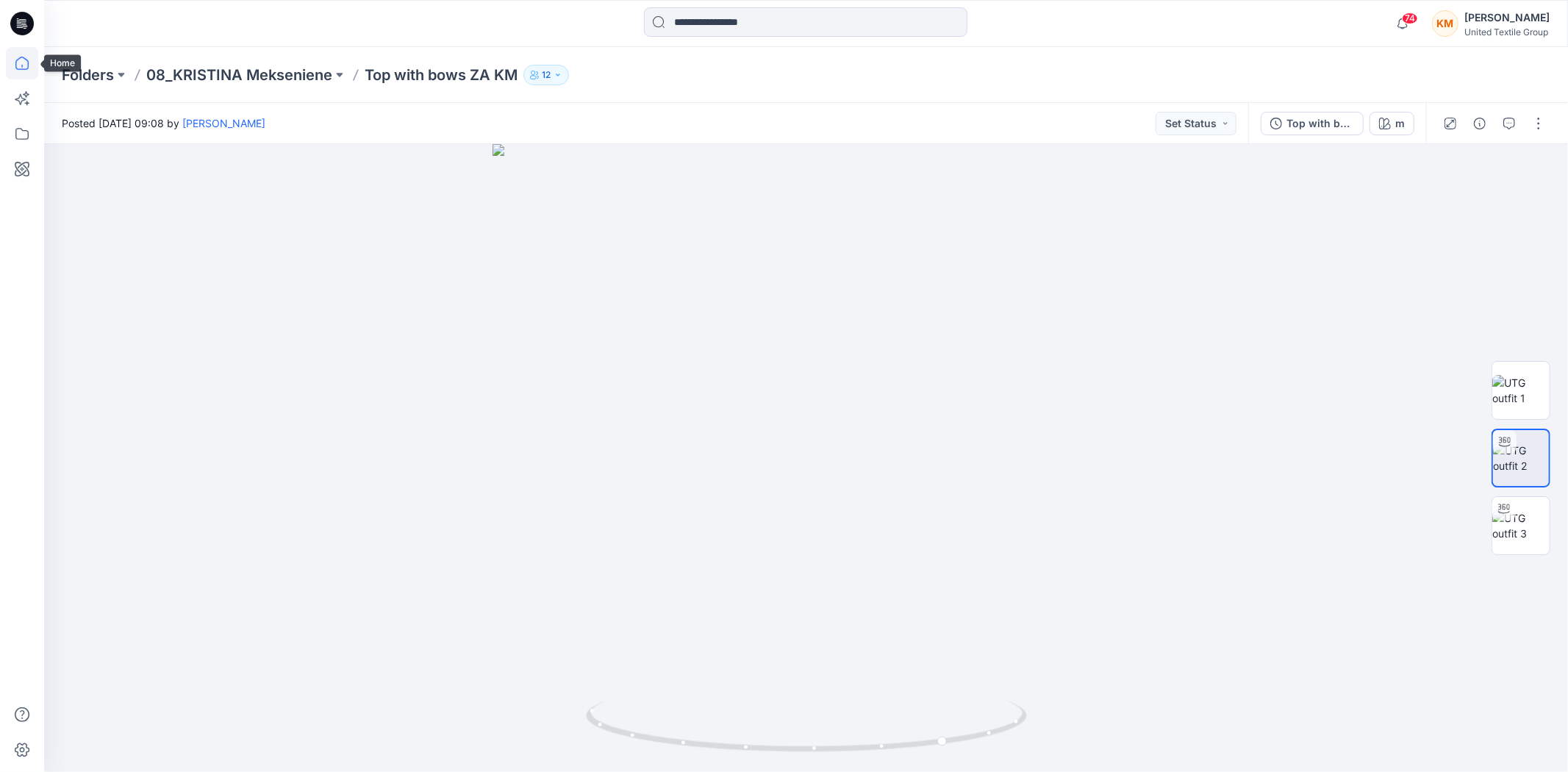
click at [12, 57] on icon at bounding box center [22, 63] width 32 height 32
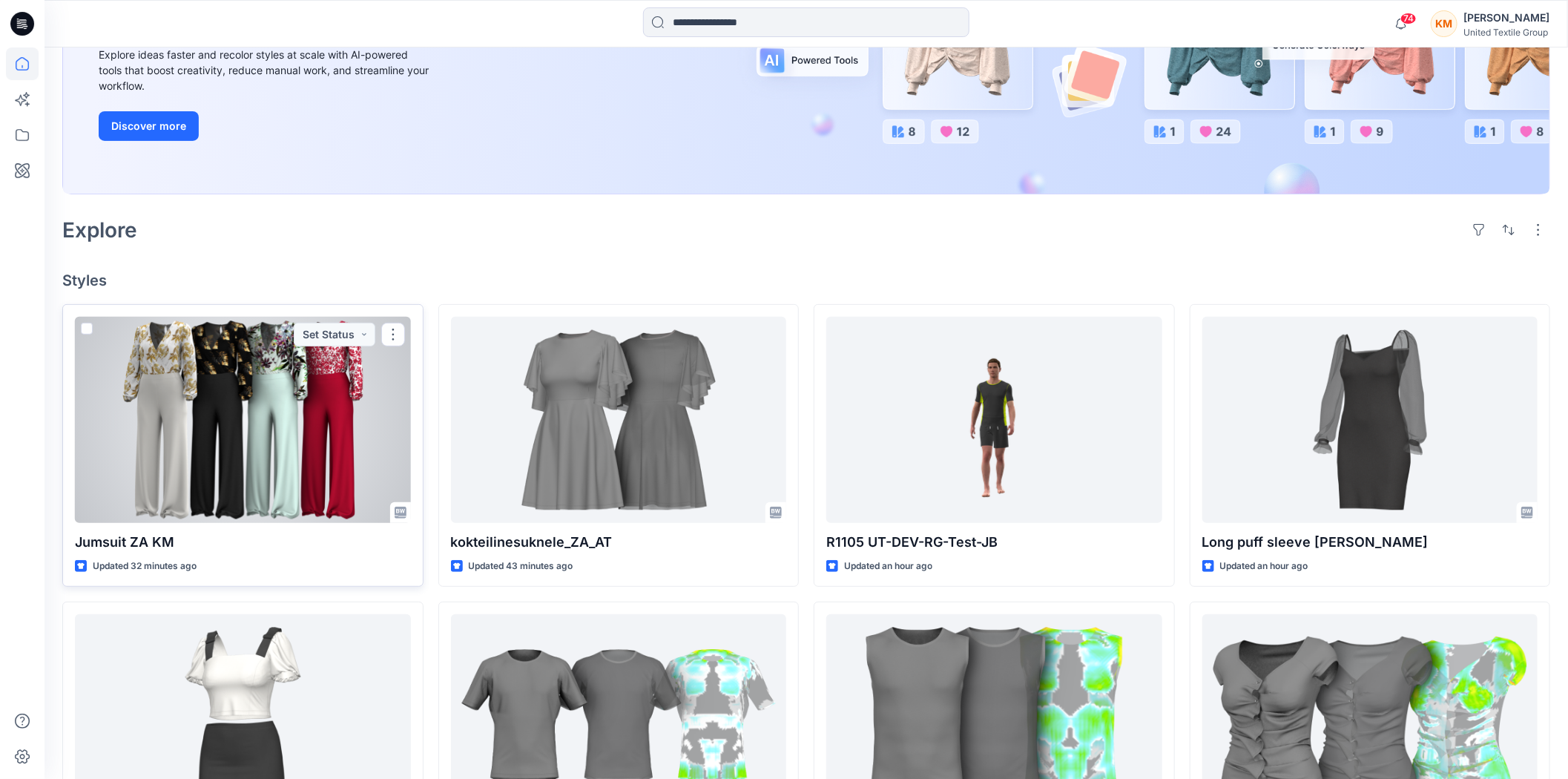
scroll to position [247, 0]
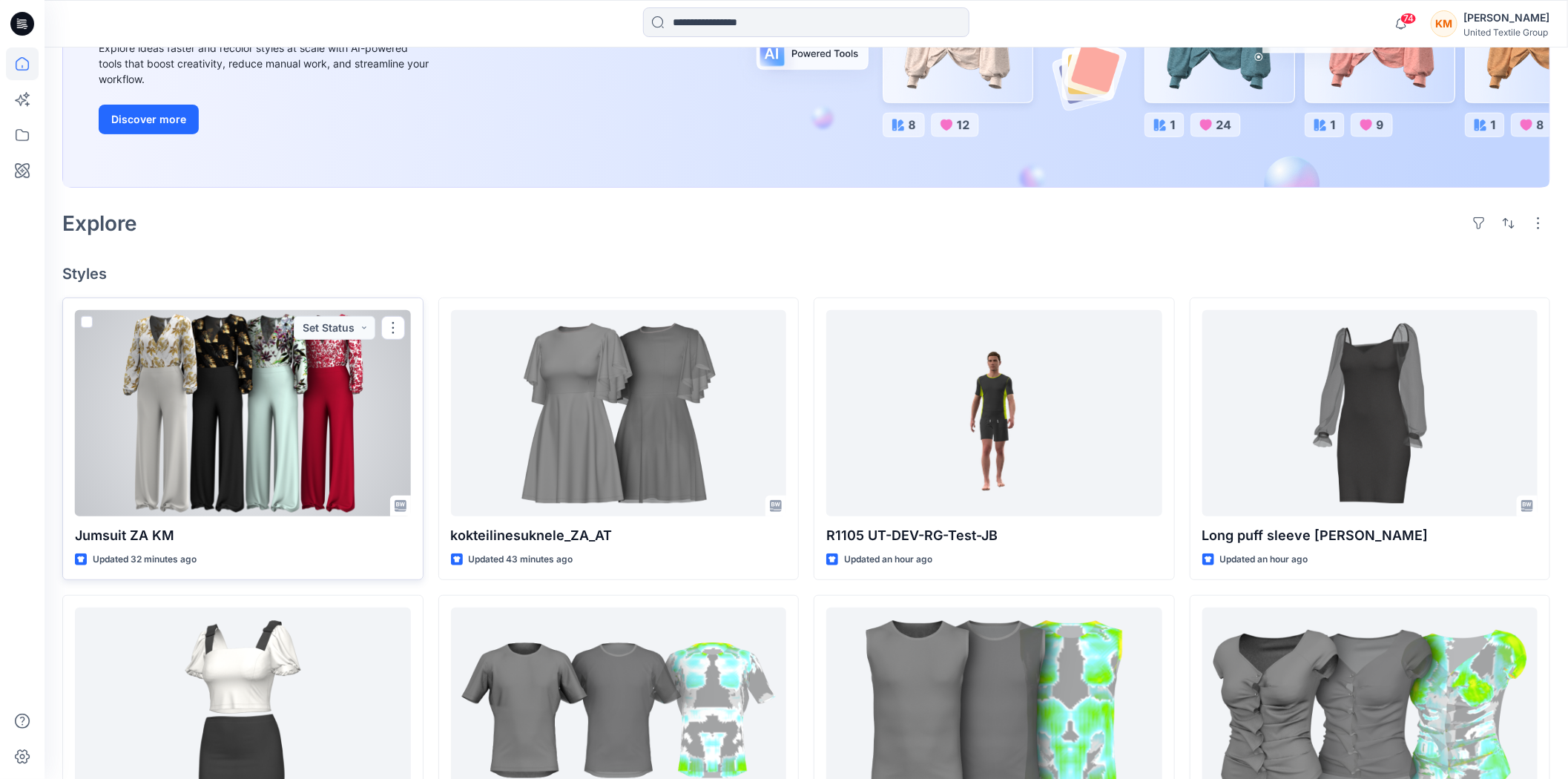
click at [267, 377] on div at bounding box center [243, 413] width 336 height 206
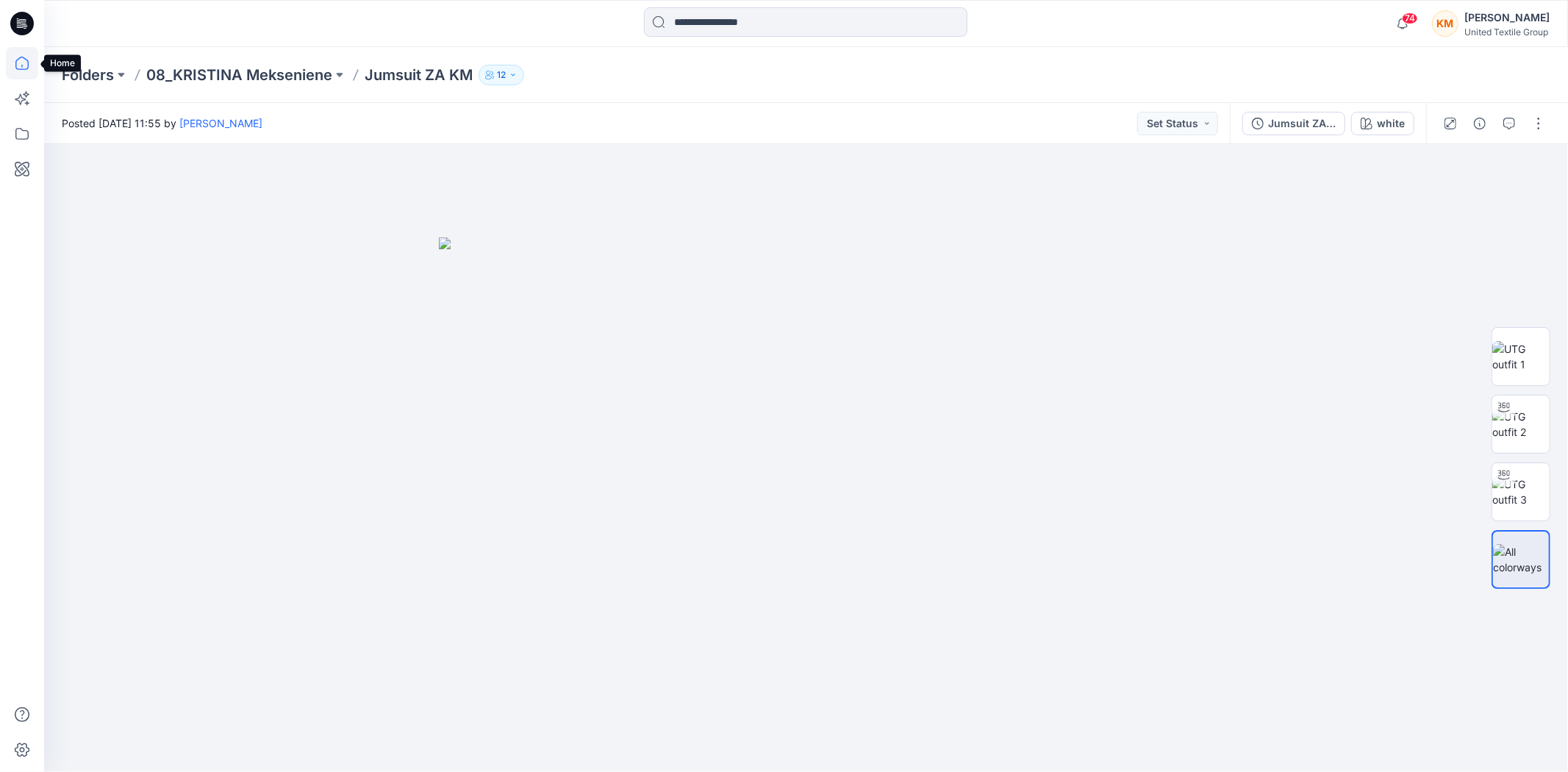
click at [18, 62] on icon at bounding box center [22, 63] width 32 height 32
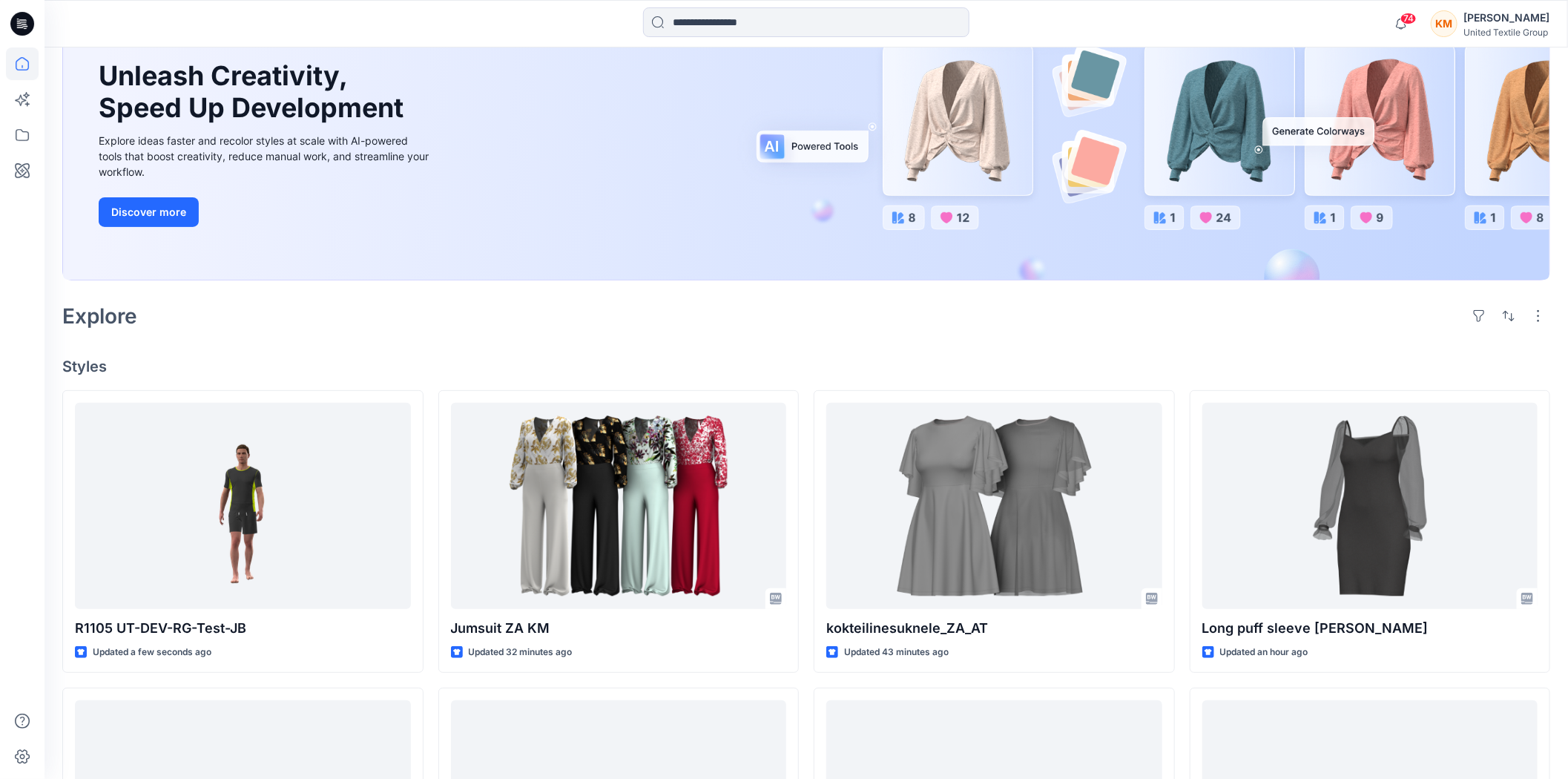
scroll to position [165, 0]
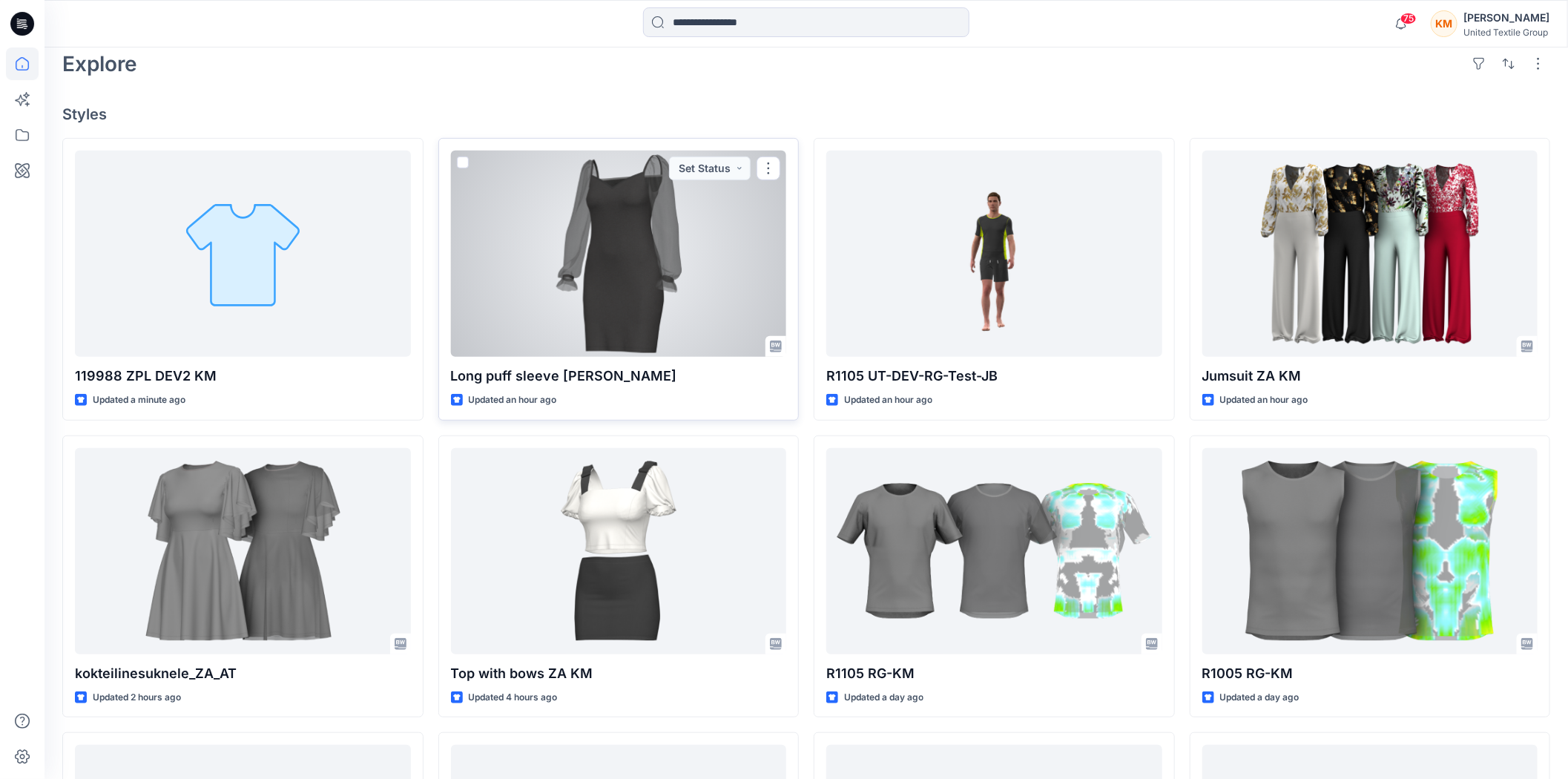
scroll to position [412, 0]
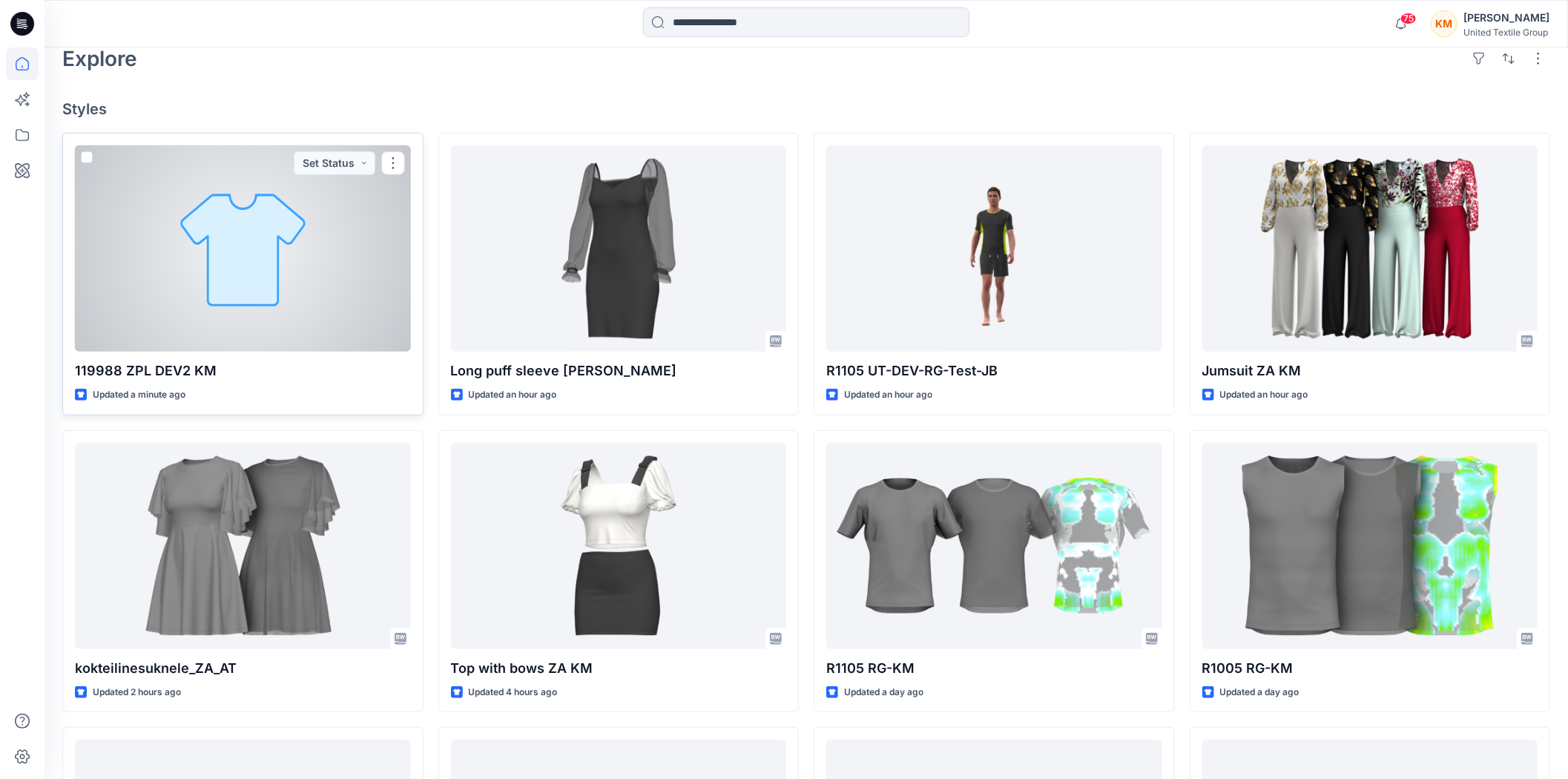
click at [267, 260] on div at bounding box center [243, 248] width 336 height 206
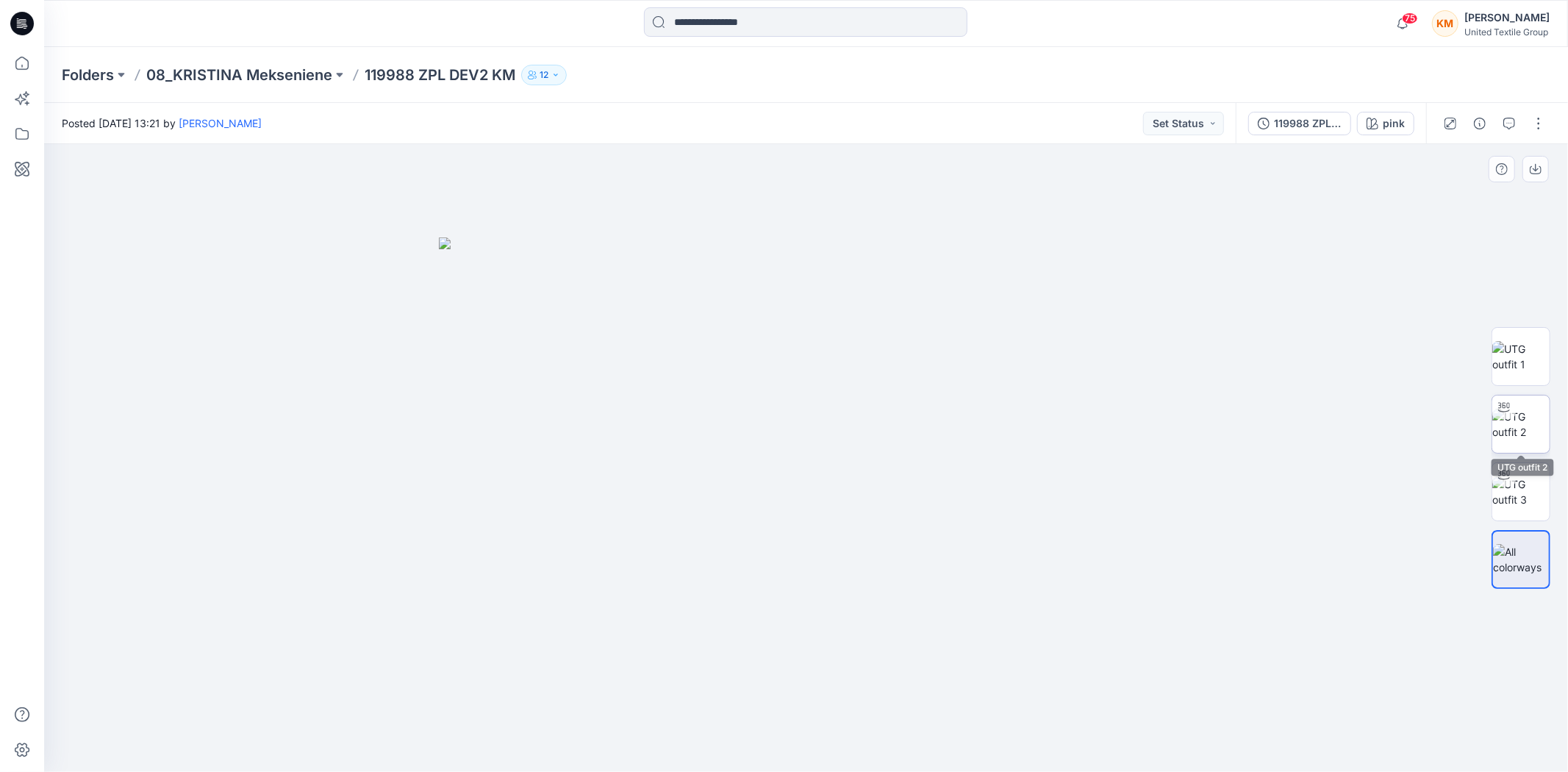
click at [1530, 428] on img at bounding box center [1521, 424] width 57 height 31
drag, startPoint x: 884, startPoint y: 745, endPoint x: 1287, endPoint y: 599, distance: 428.6
click at [917, 711] on icon at bounding box center [808, 728] width 445 height 55
click at [1513, 493] on img at bounding box center [1521, 492] width 57 height 31
drag, startPoint x: 825, startPoint y: 331, endPoint x: 829, endPoint y: 418, distance: 87.1
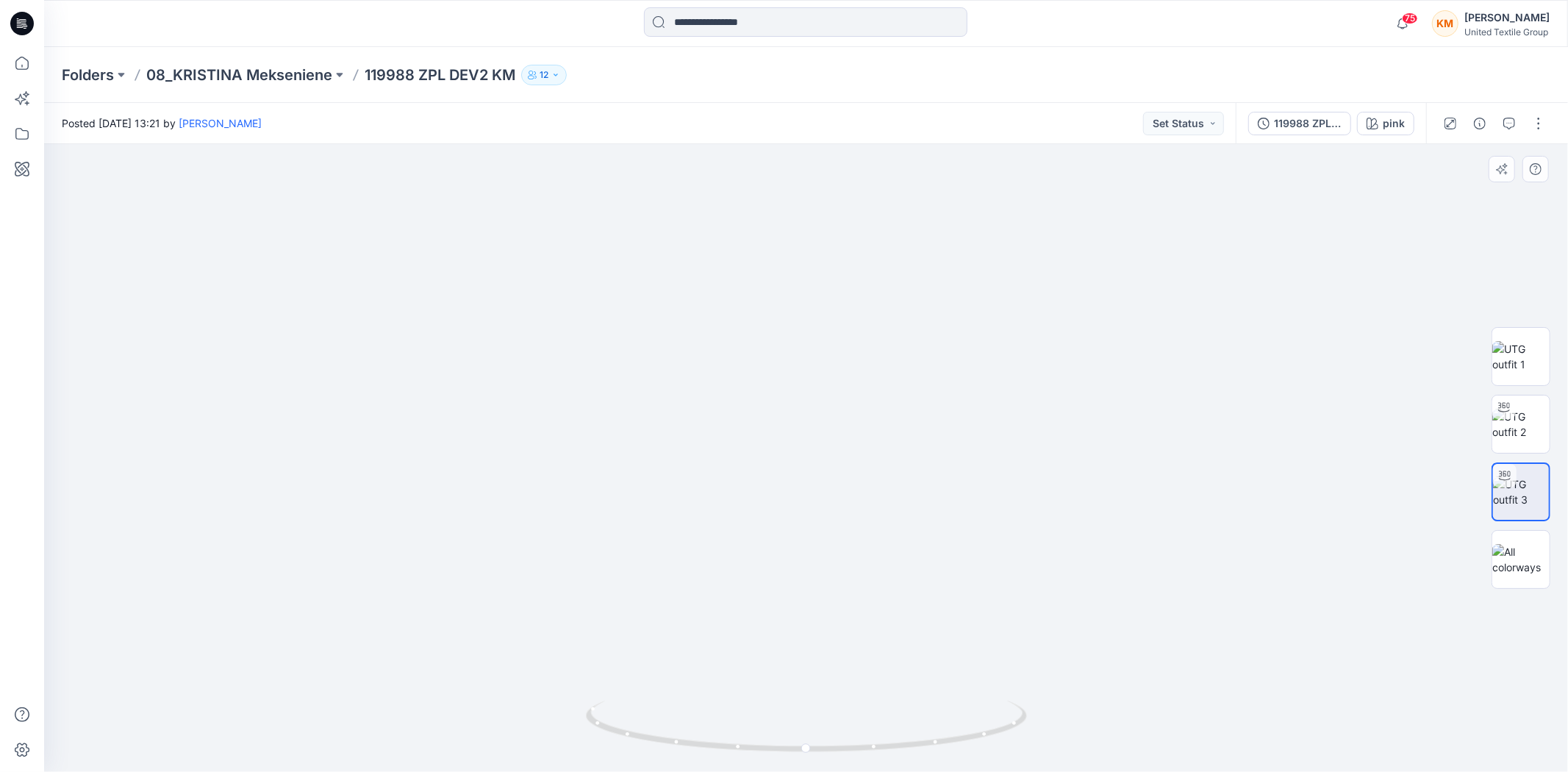
click at [829, 418] on img at bounding box center [807, 331] width 1434 height 884
drag, startPoint x: 917, startPoint y: 748, endPoint x: 892, endPoint y: 719, distance: 38.3
click at [892, 719] on icon at bounding box center [808, 728] width 445 height 55
click at [20, 59] on icon at bounding box center [22, 63] width 32 height 32
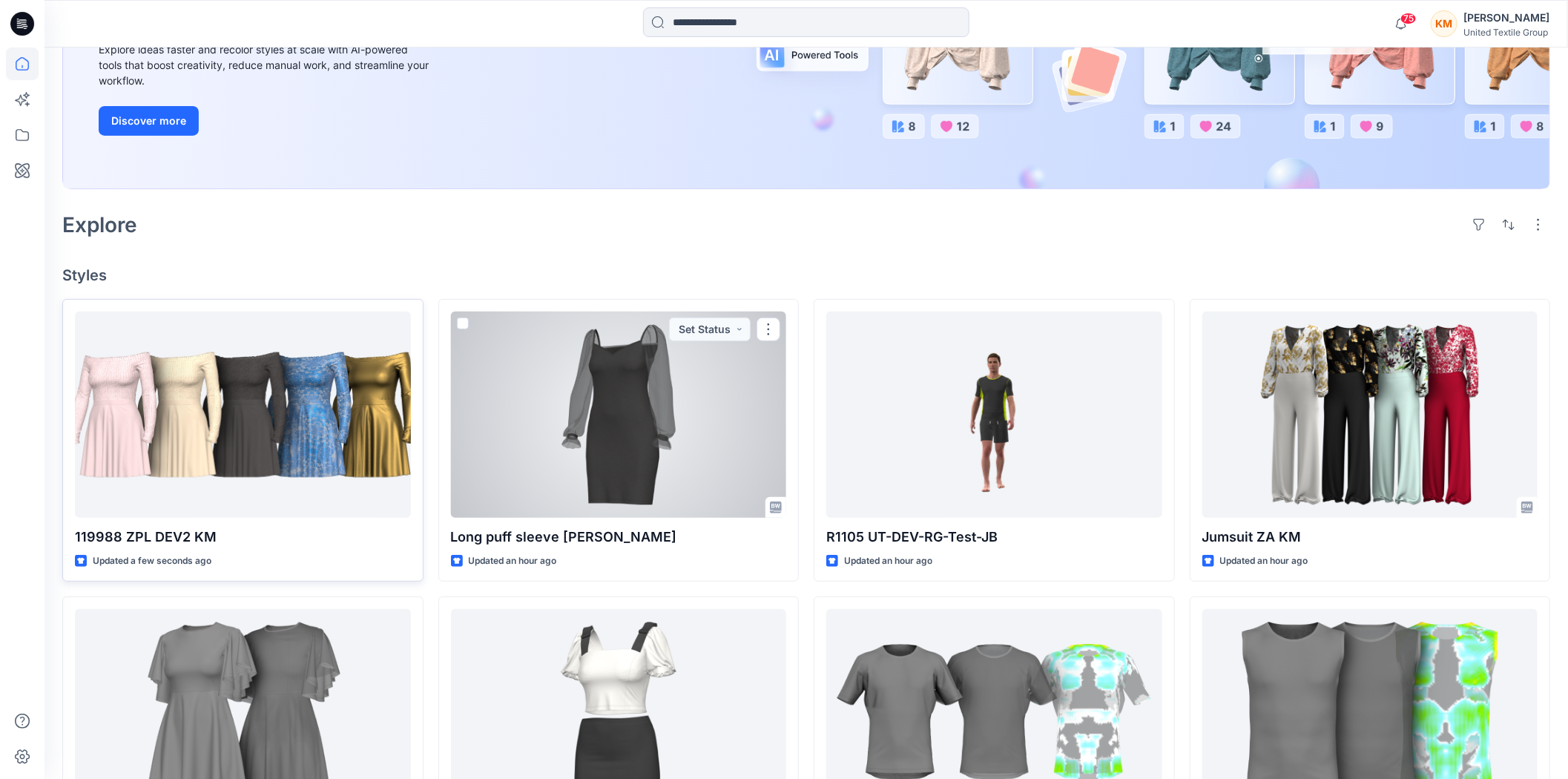
scroll to position [247, 0]
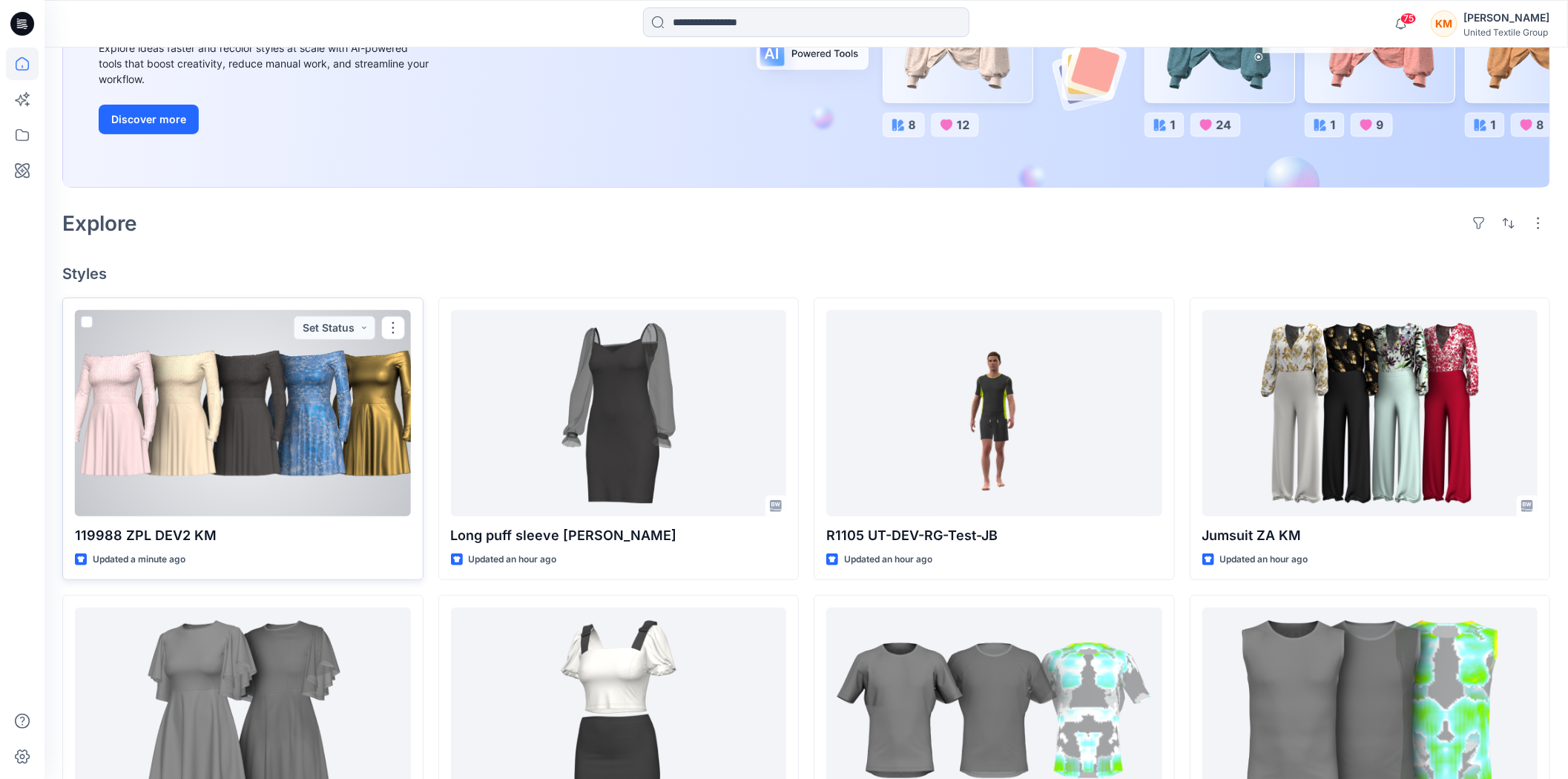
click at [267, 432] on div at bounding box center [243, 413] width 336 height 206
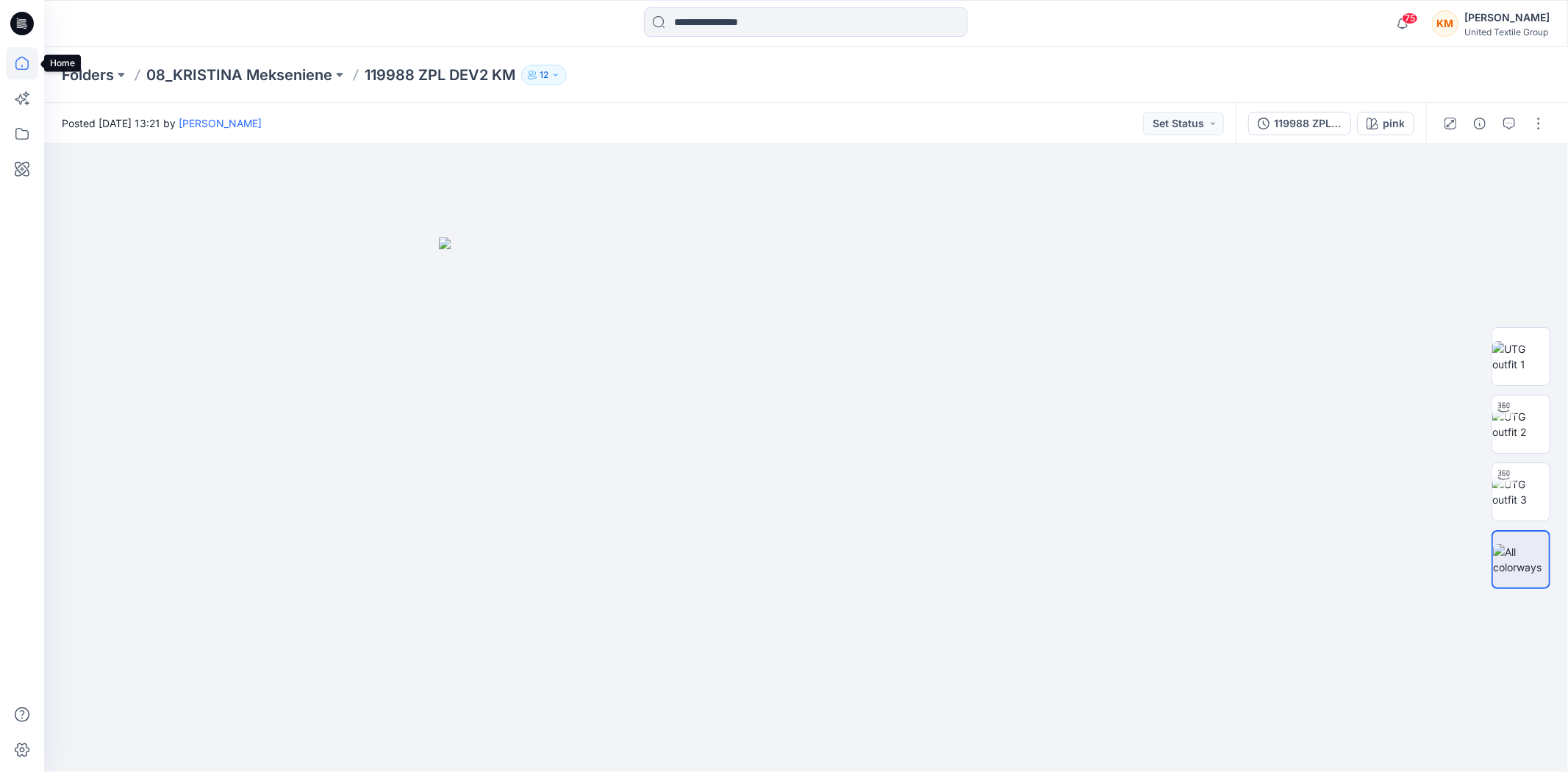
click at [16, 61] on icon at bounding box center [22, 63] width 32 height 32
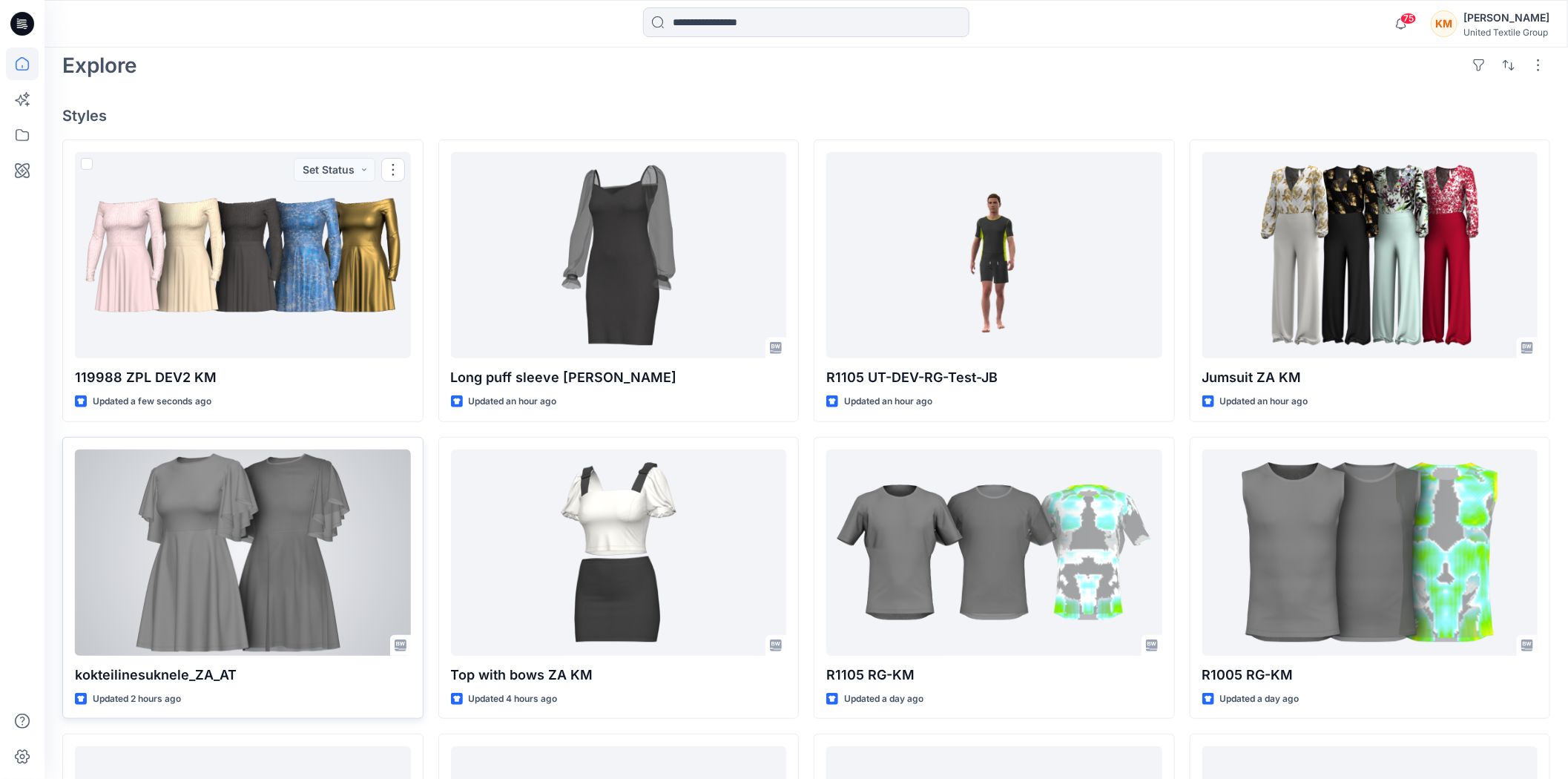
scroll to position [412, 0]
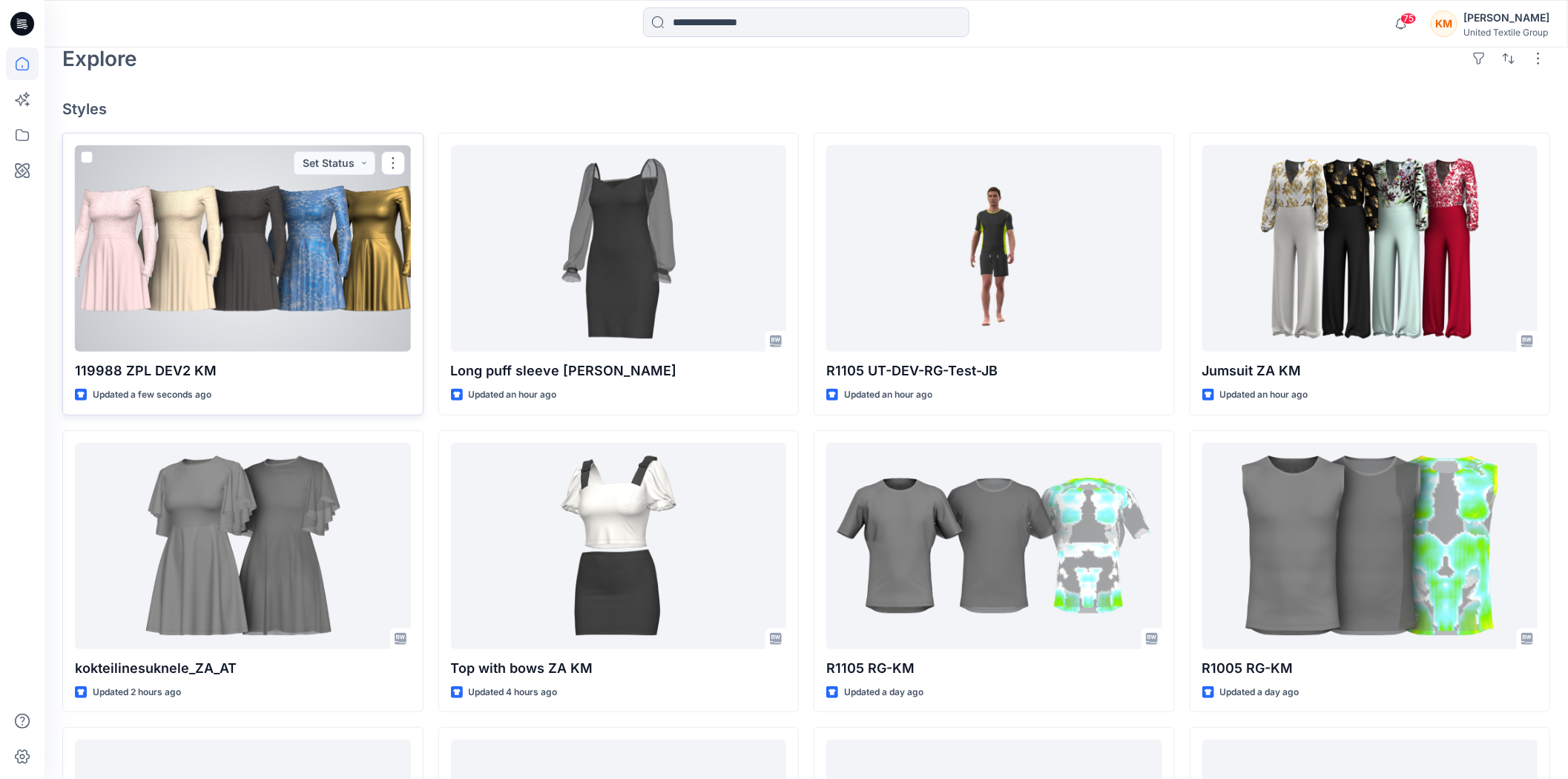
click at [267, 252] on div at bounding box center [243, 248] width 336 height 206
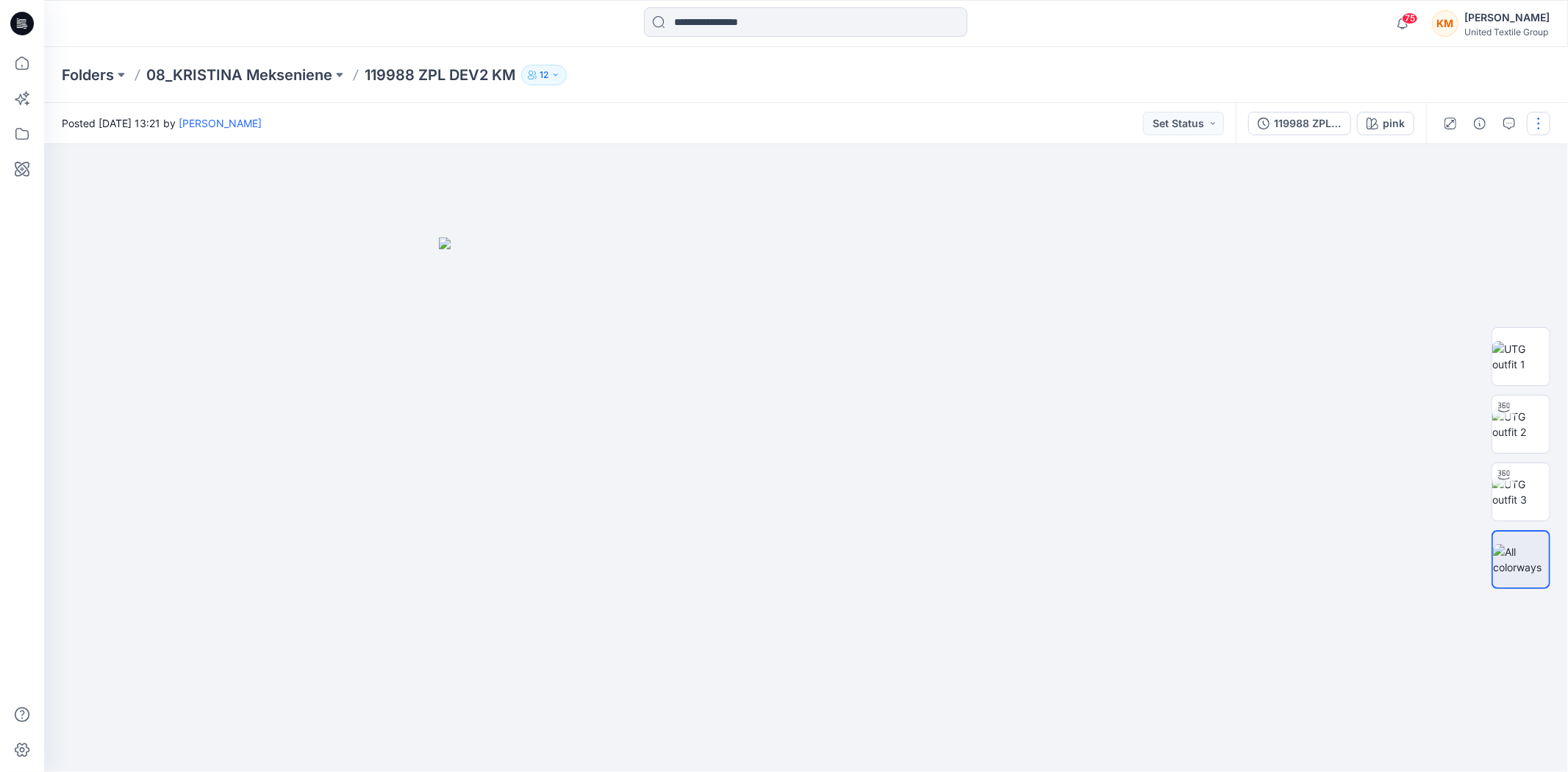
click at [1536, 121] on button "button" at bounding box center [1539, 123] width 23 height 23
click at [1443, 200] on button "Edit" at bounding box center [1464, 198] width 135 height 27
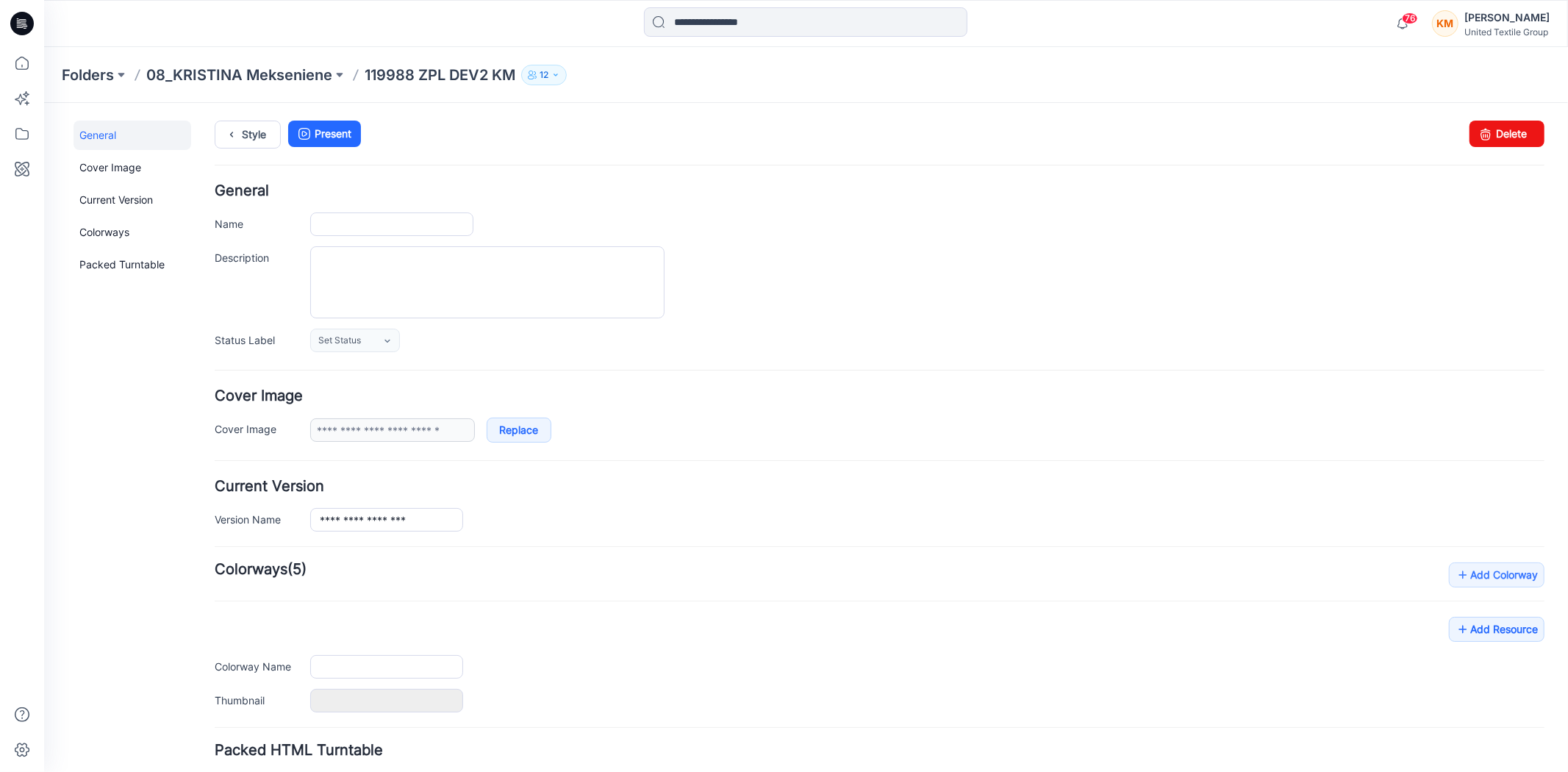
type input "**********"
type input "****"
type input "**********"
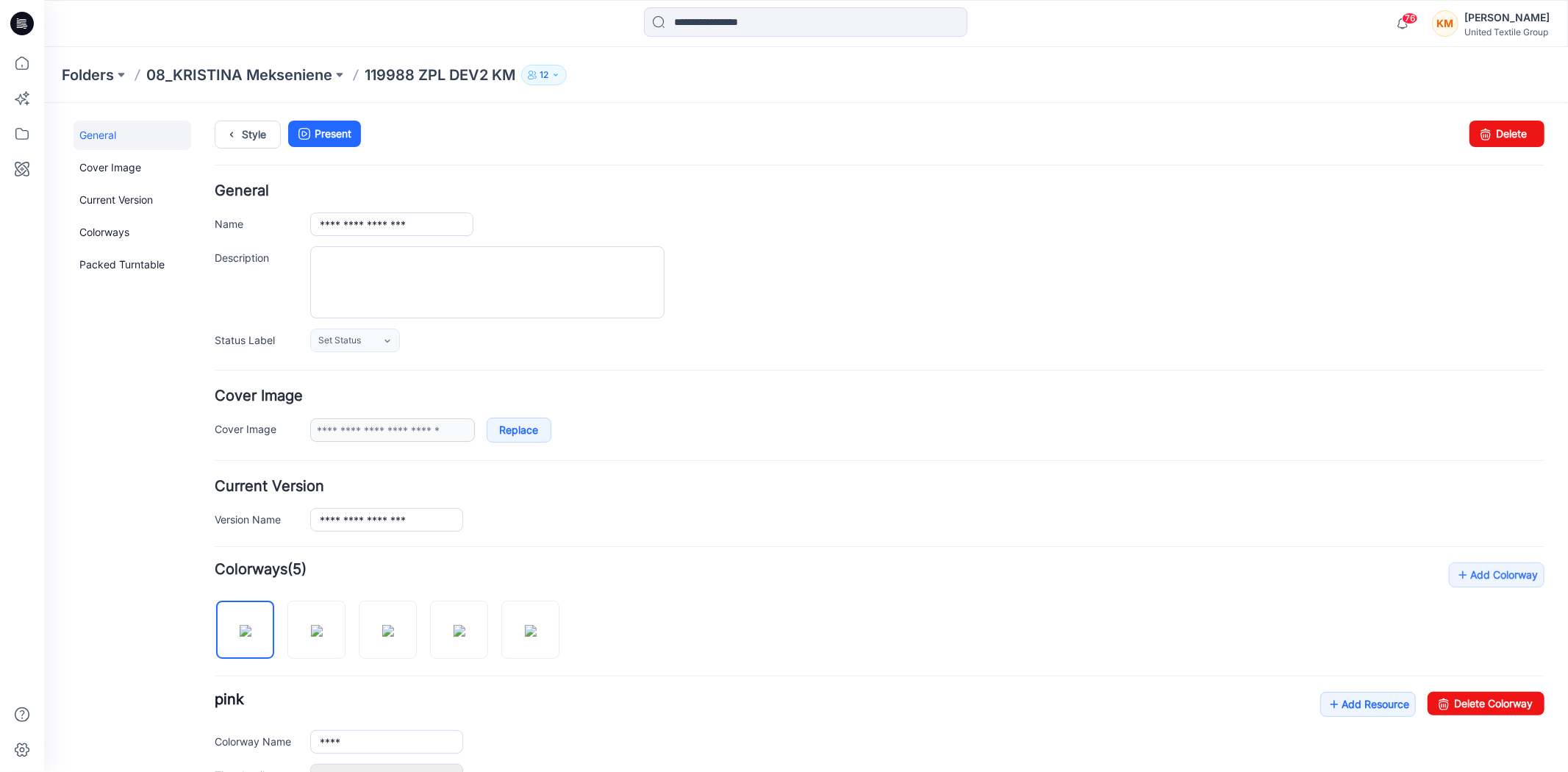
click at [967, 569] on h4 "Add Colorway Colorways (5)" at bounding box center [879, 569] width 1330 height 15
click at [249, 129] on link "Style" at bounding box center [247, 133] width 66 height 28
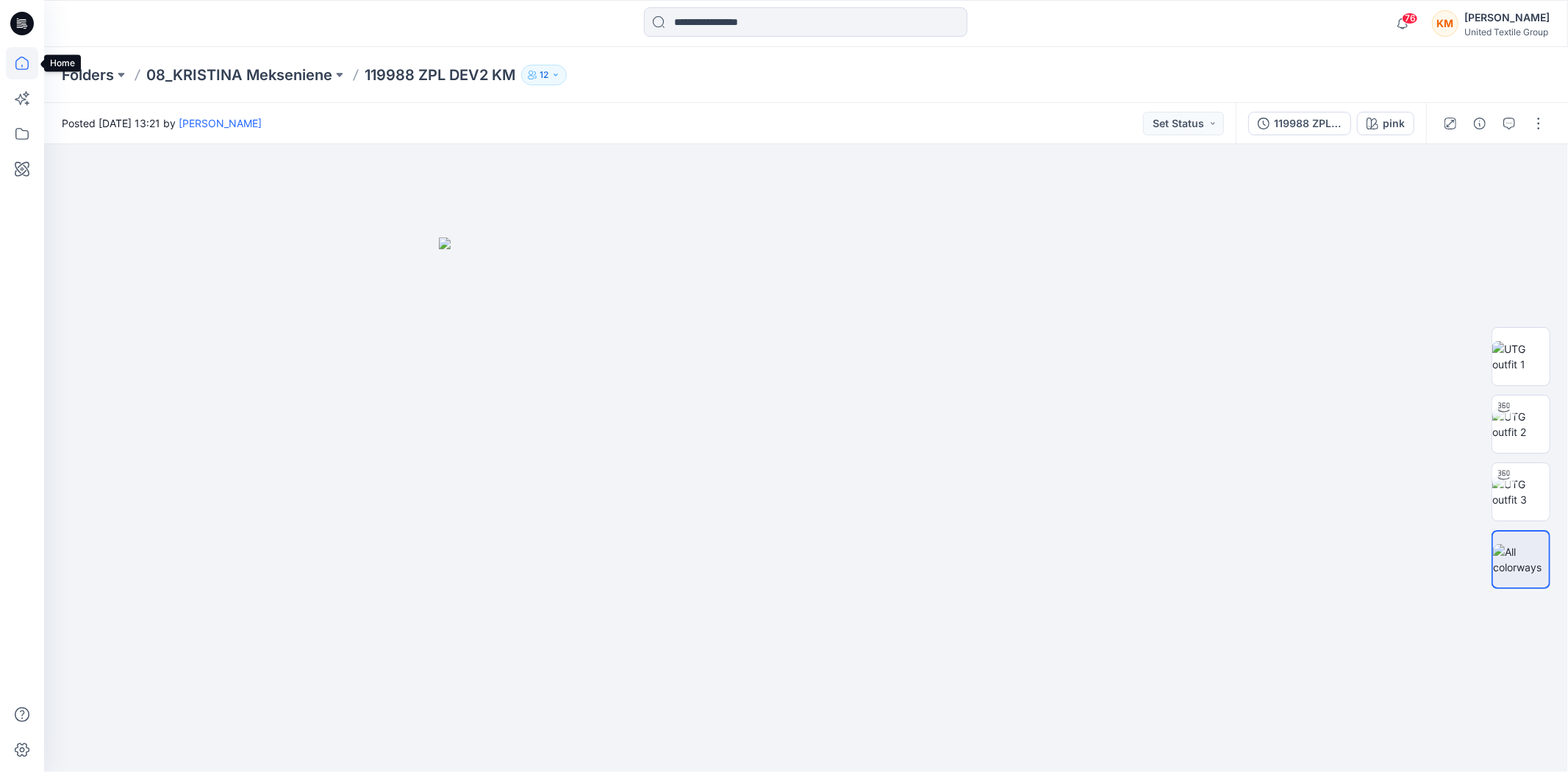
click at [20, 68] on icon at bounding box center [22, 63] width 32 height 32
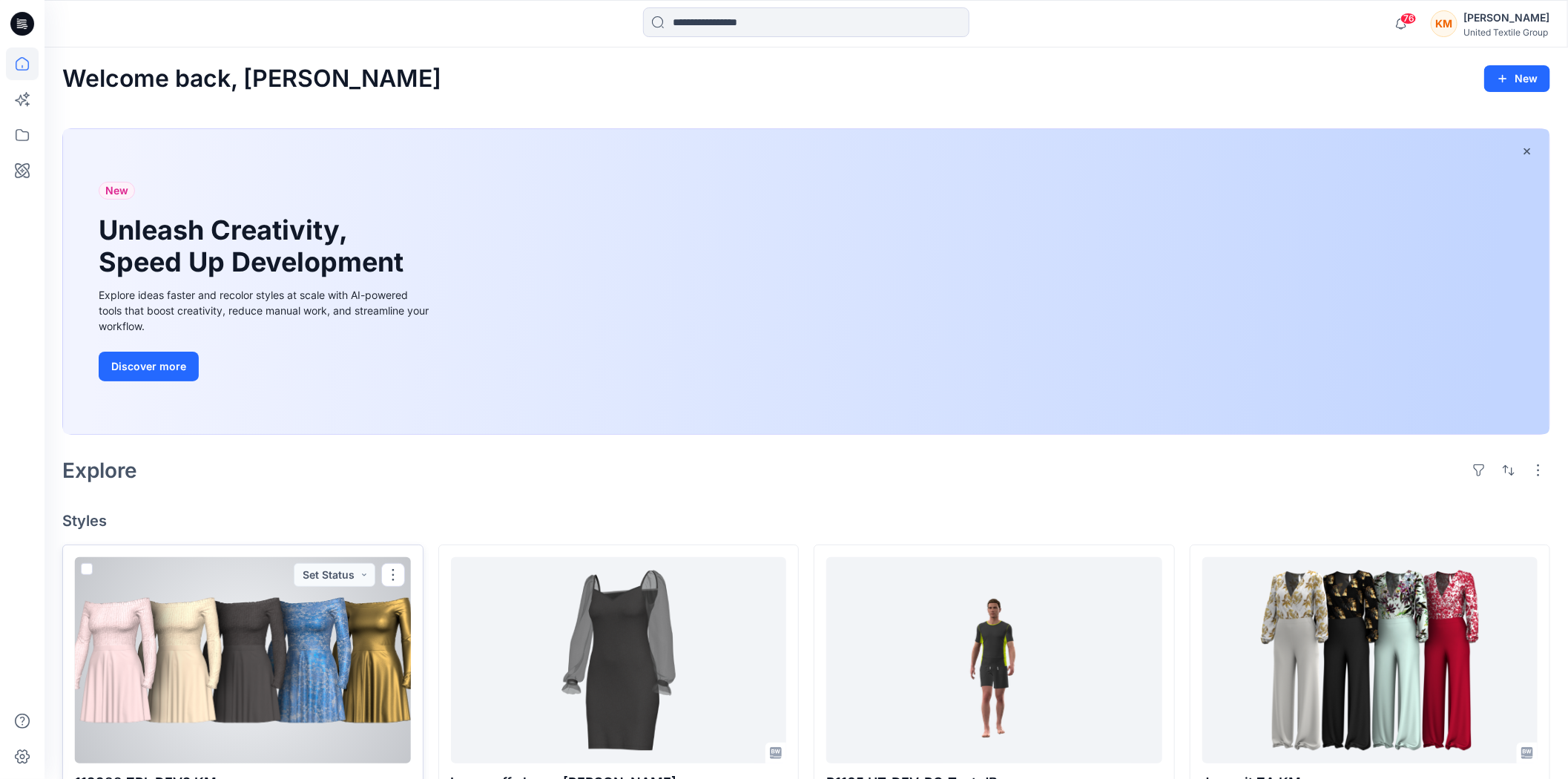
click at [300, 642] on div at bounding box center [243, 660] width 336 height 206
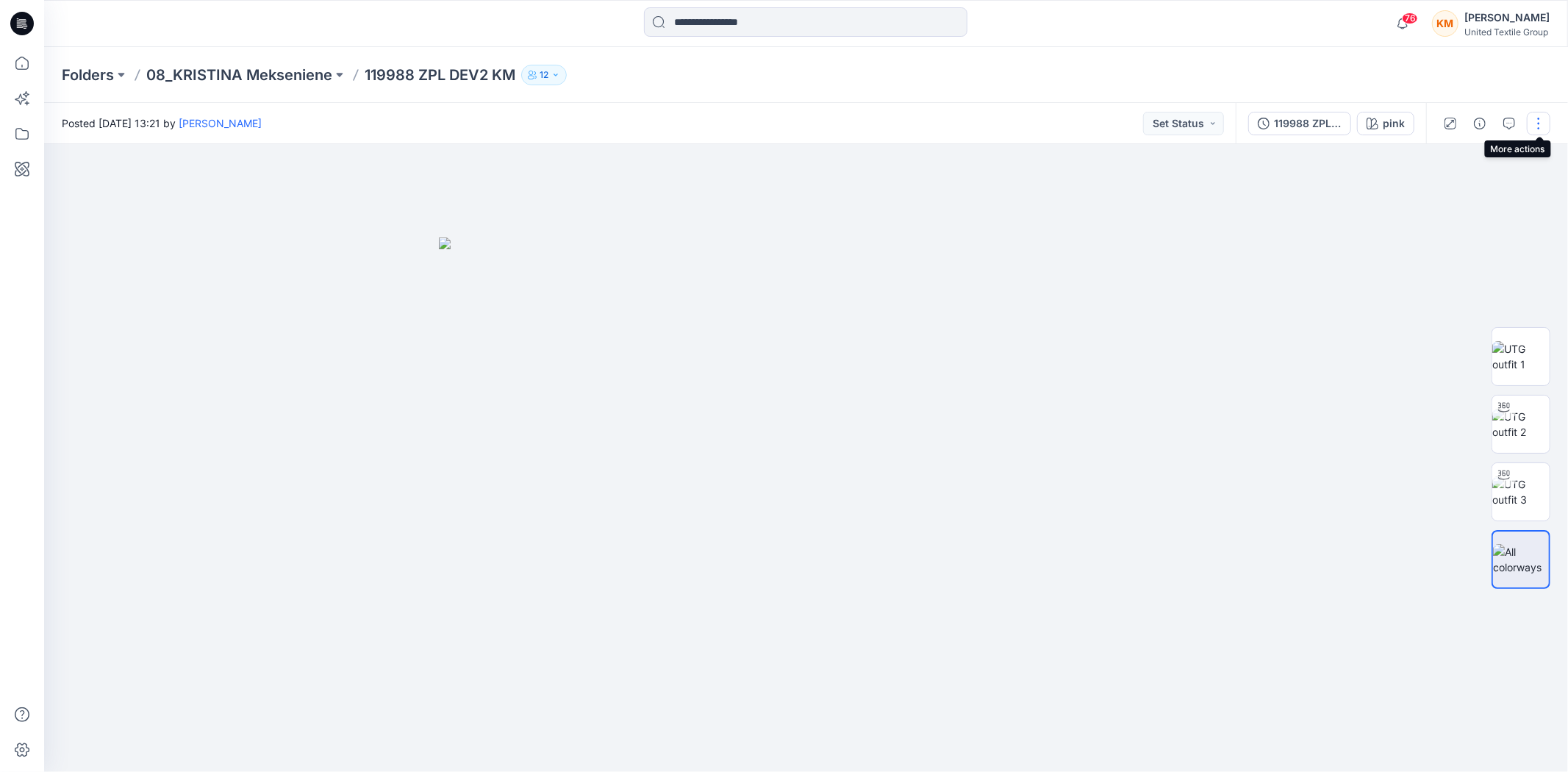
click at [1537, 126] on button "button" at bounding box center [1539, 123] width 23 height 23
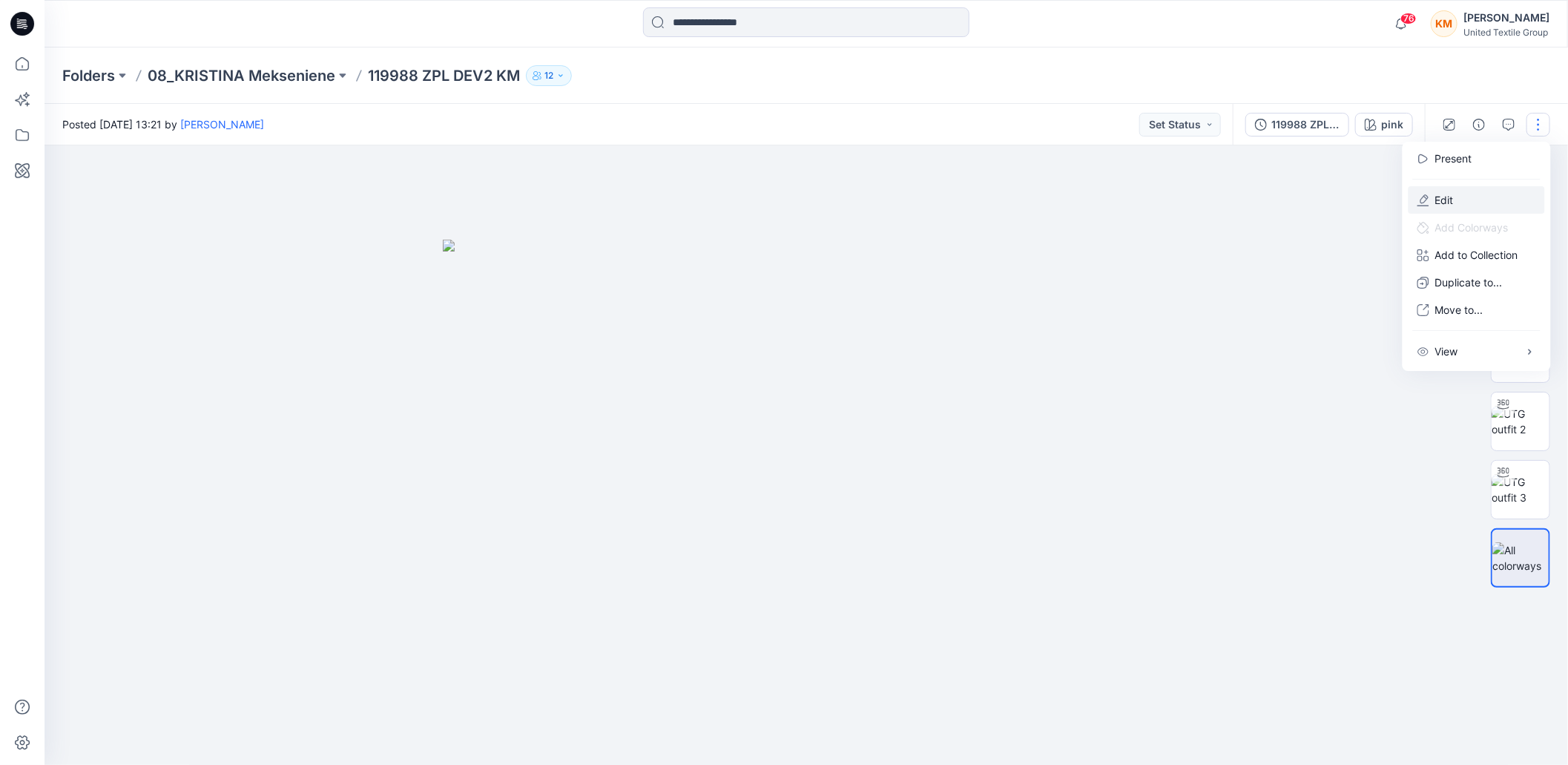
click at [1458, 201] on button "Edit" at bounding box center [1477, 200] width 136 height 28
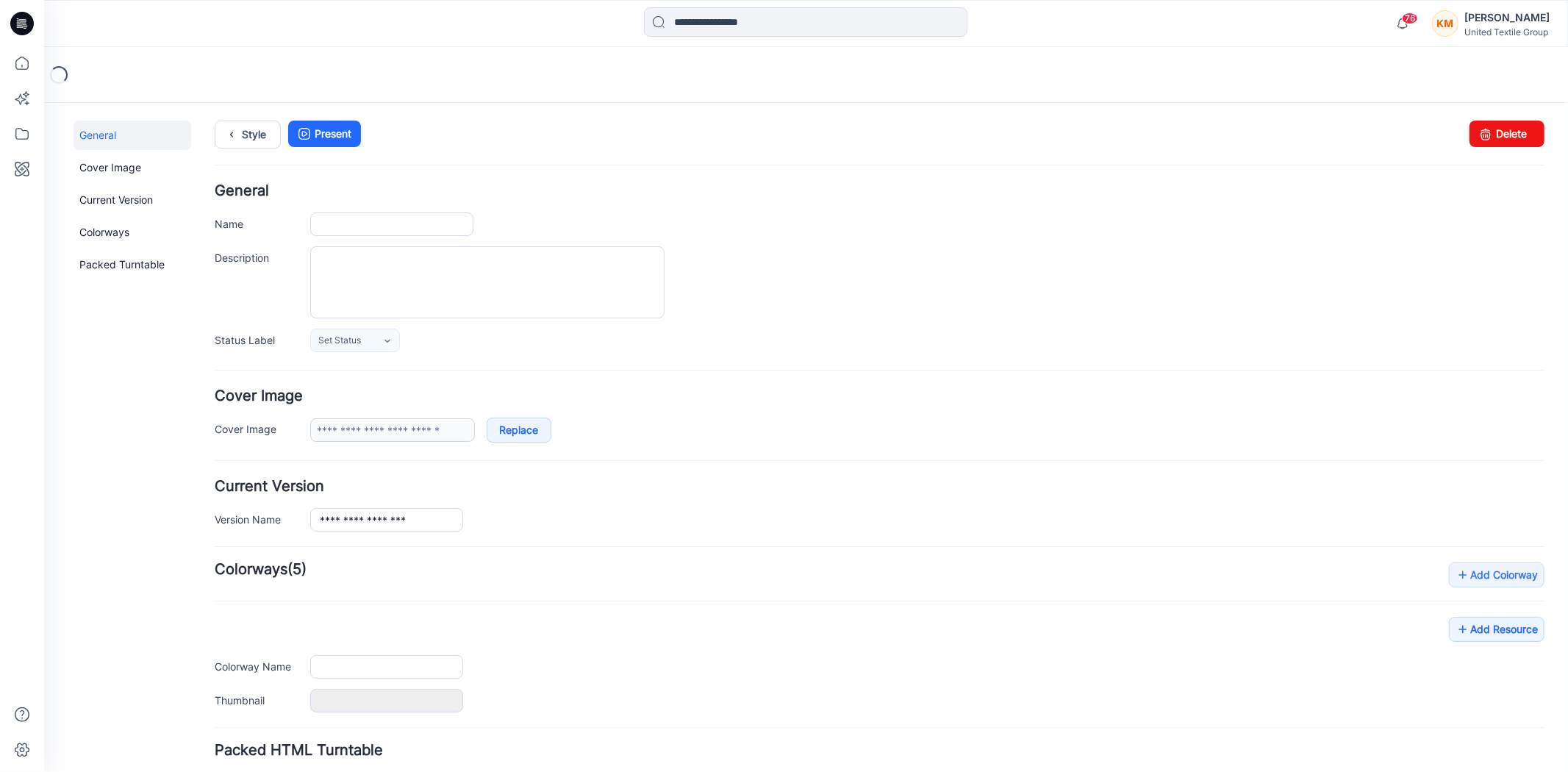
type input "**********"
type input "****"
type input "**********"
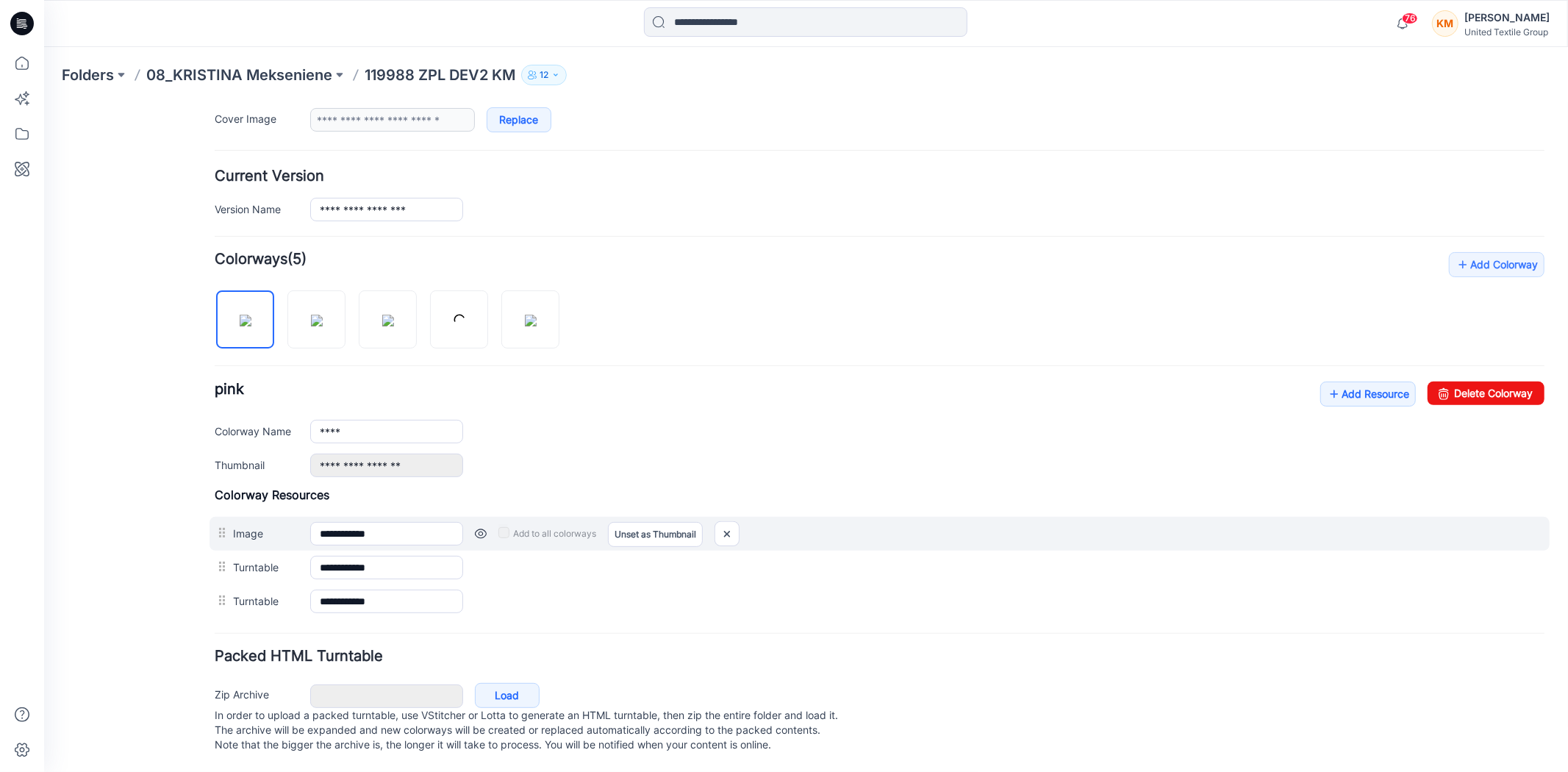
scroll to position [327, 0]
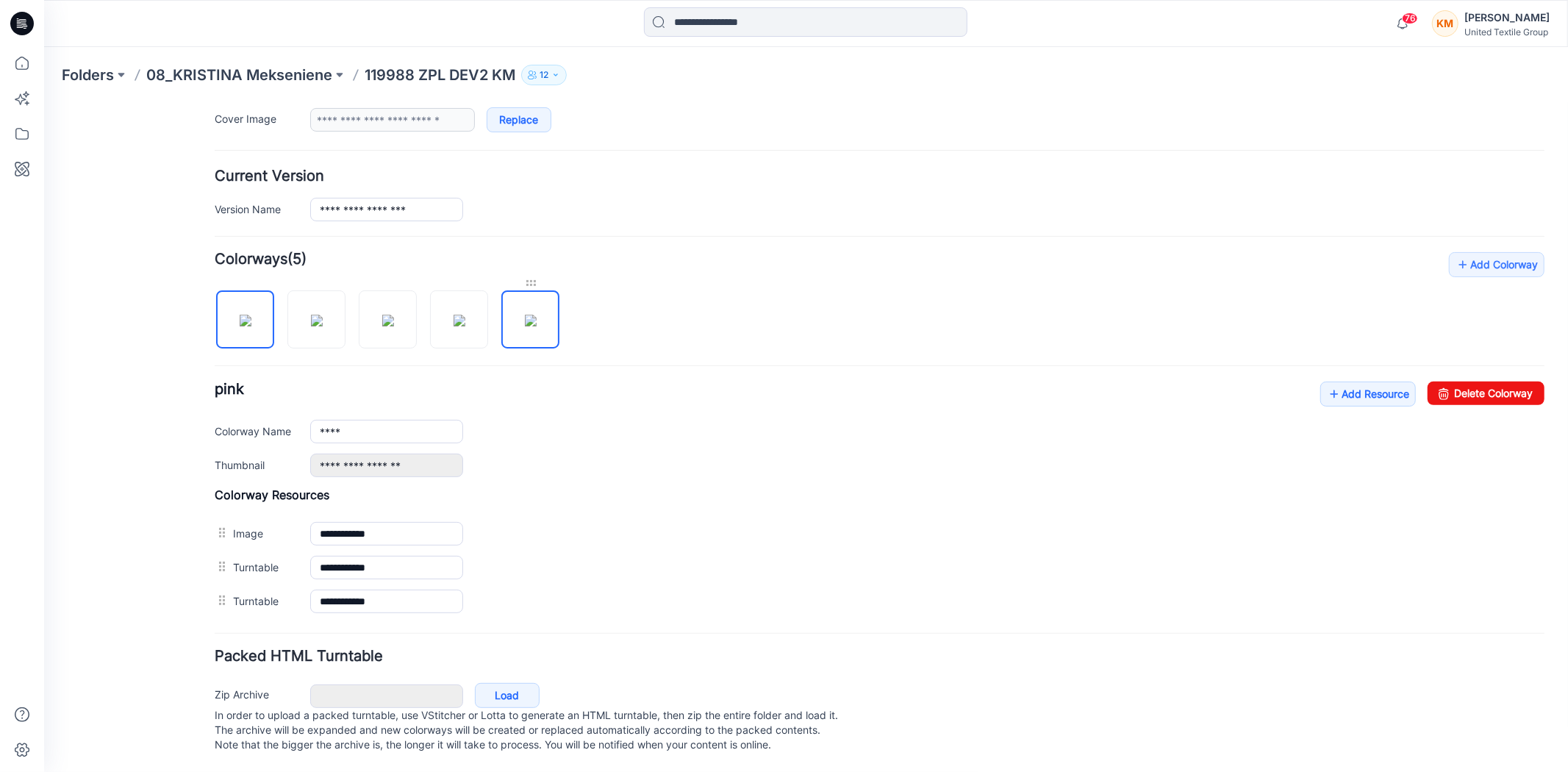
click at [533, 275] on div at bounding box center [530, 282] width 58 height 15
click at [536, 314] on img at bounding box center [530, 319] width 12 height 12
click at [1494, 381] on link "Delete Colorway" at bounding box center [1486, 392] width 117 height 23
type input "****"
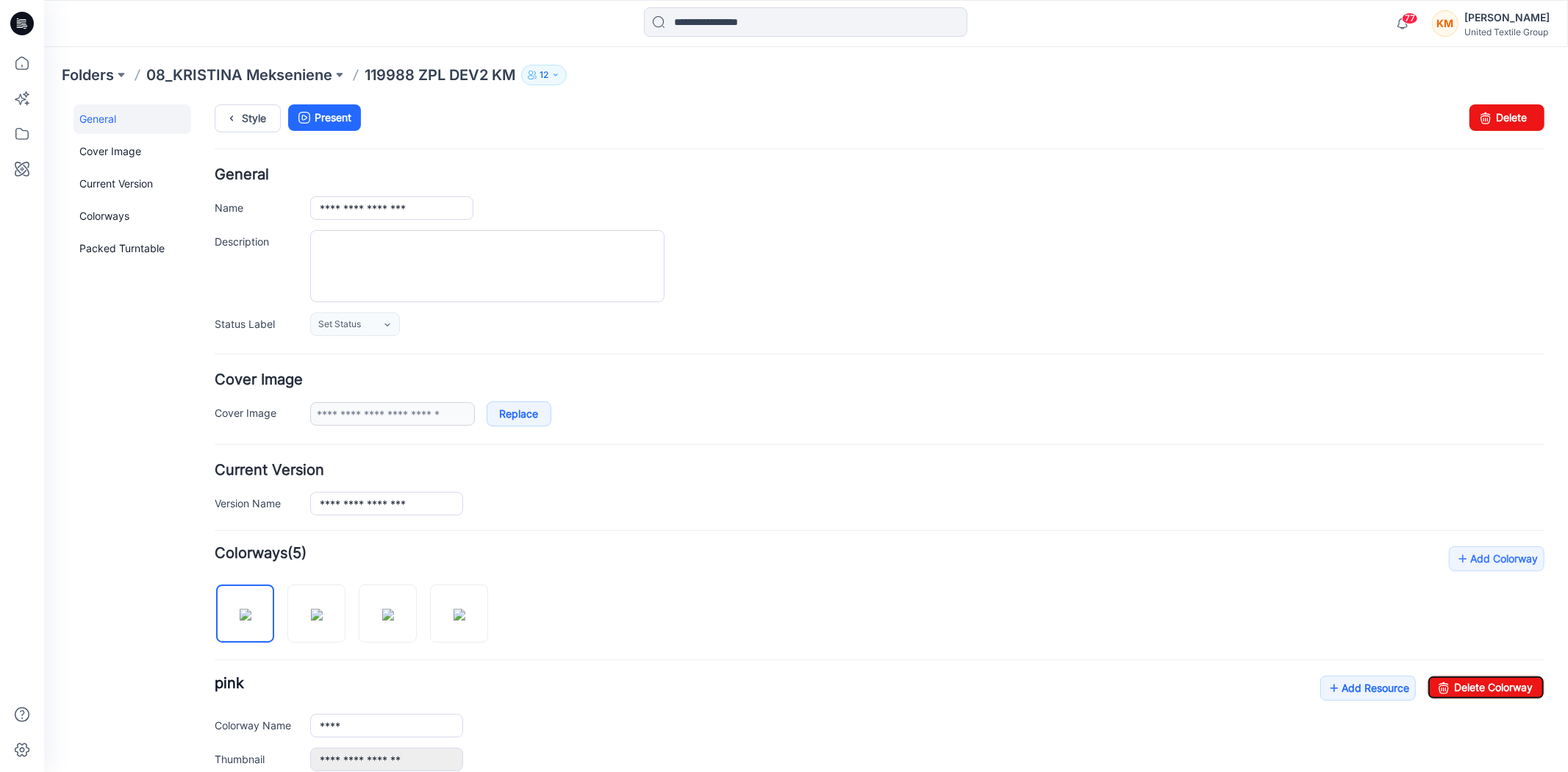
scroll to position [0, 0]
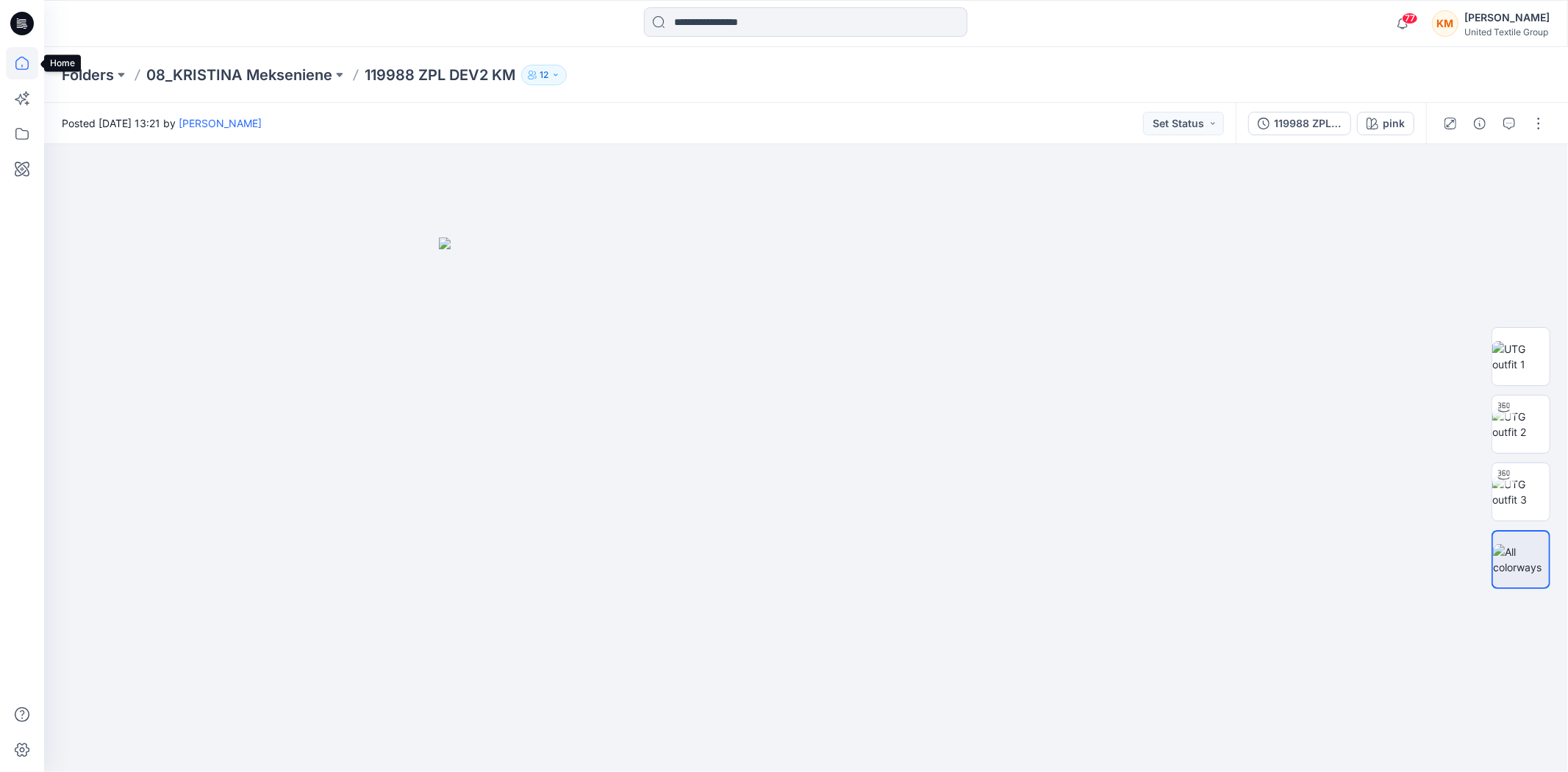
click at [18, 65] on icon at bounding box center [22, 63] width 32 height 32
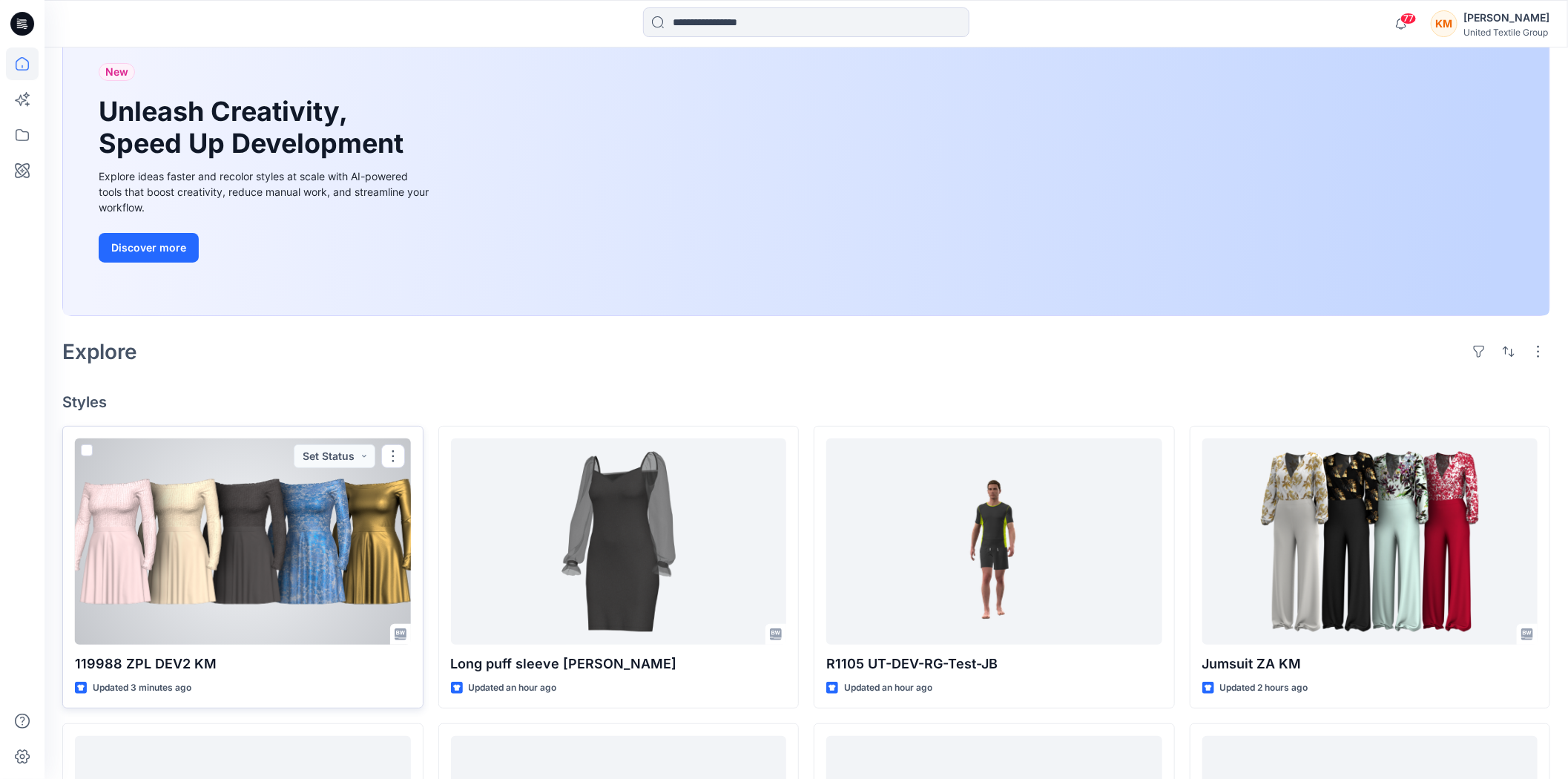
scroll to position [165, 0]
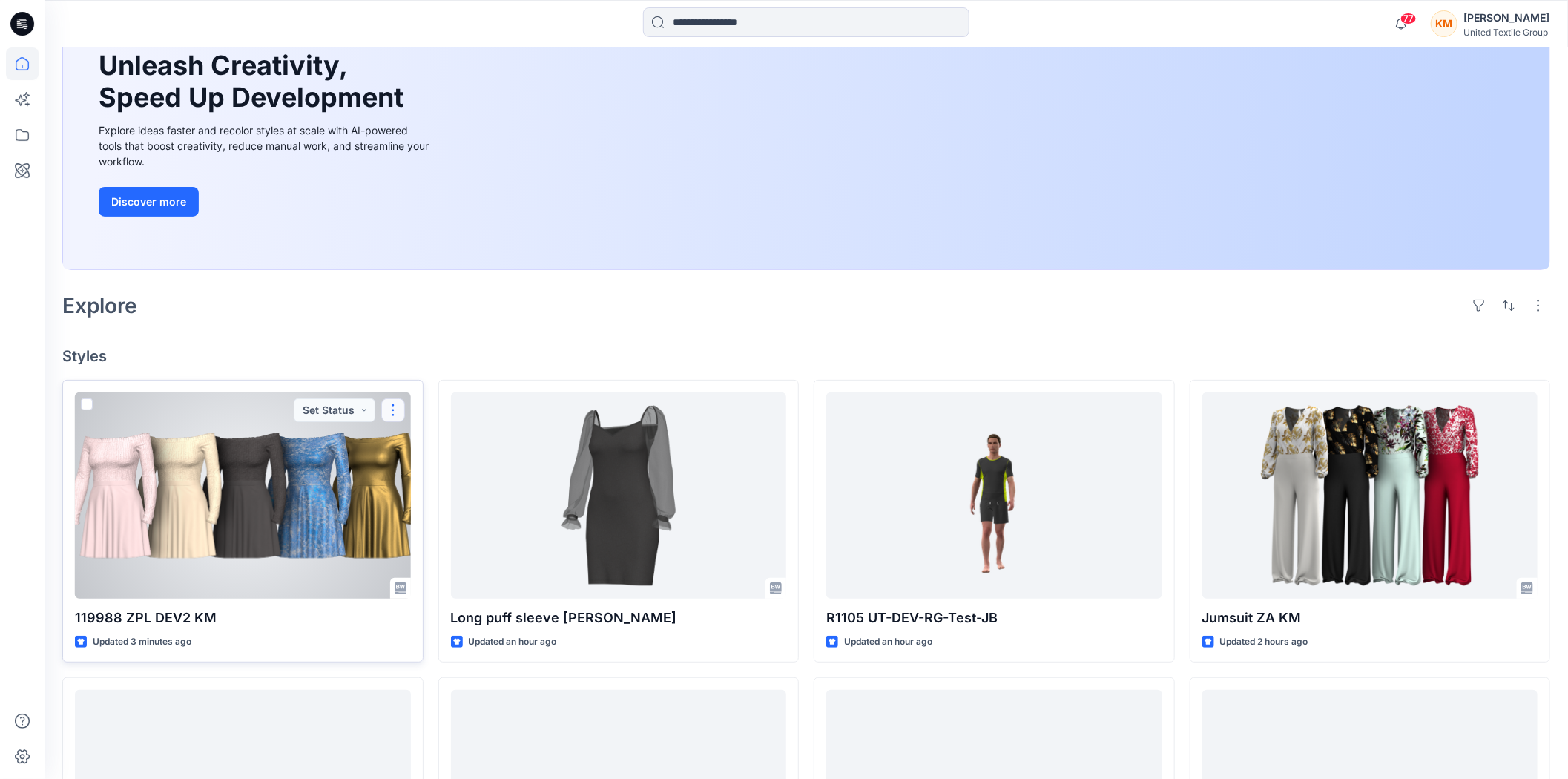
click at [397, 410] on button "button" at bounding box center [393, 410] width 24 height 24
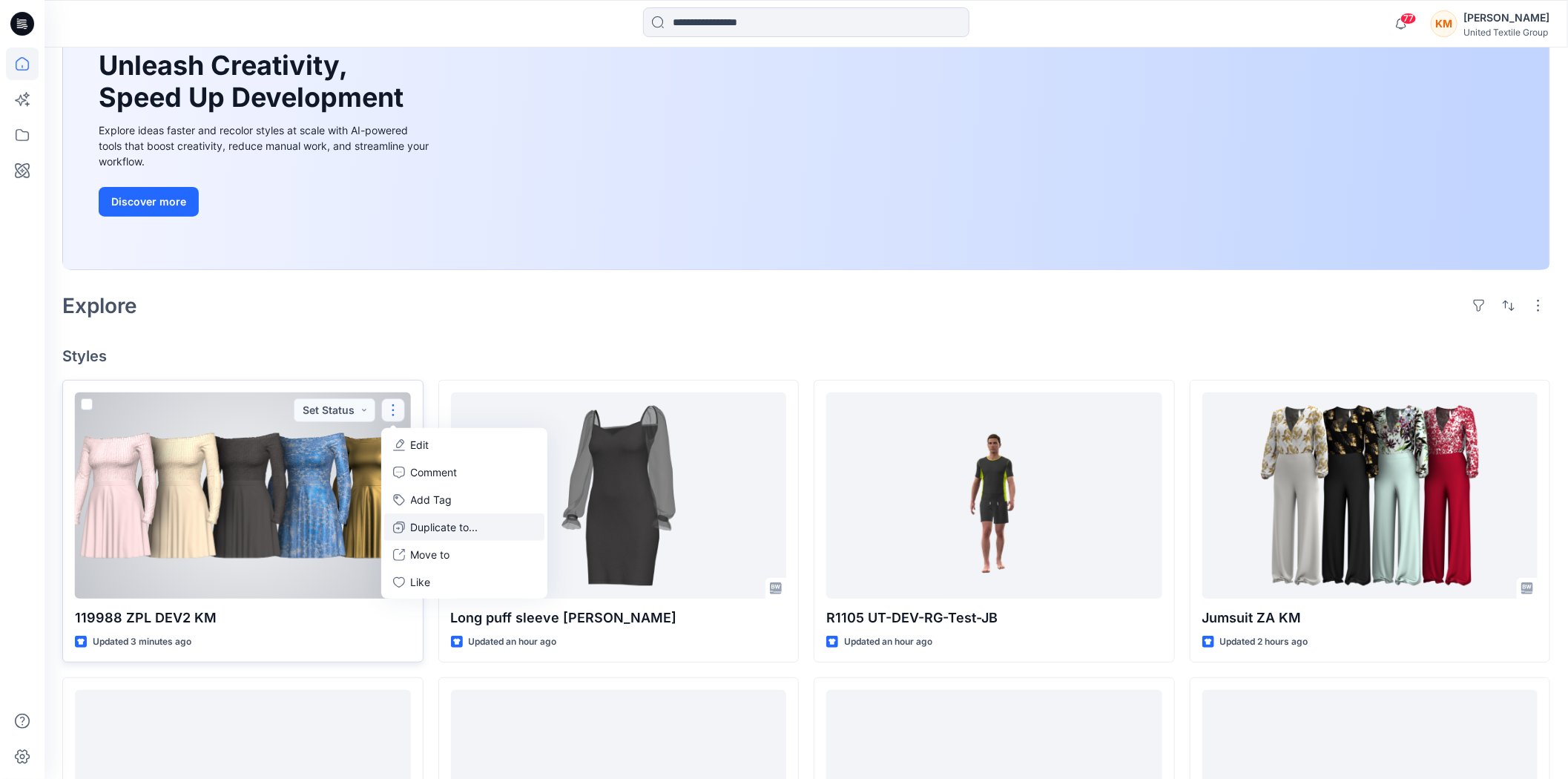
click at [434, 527] on p "Duplicate to..." at bounding box center [444, 527] width 68 height 15
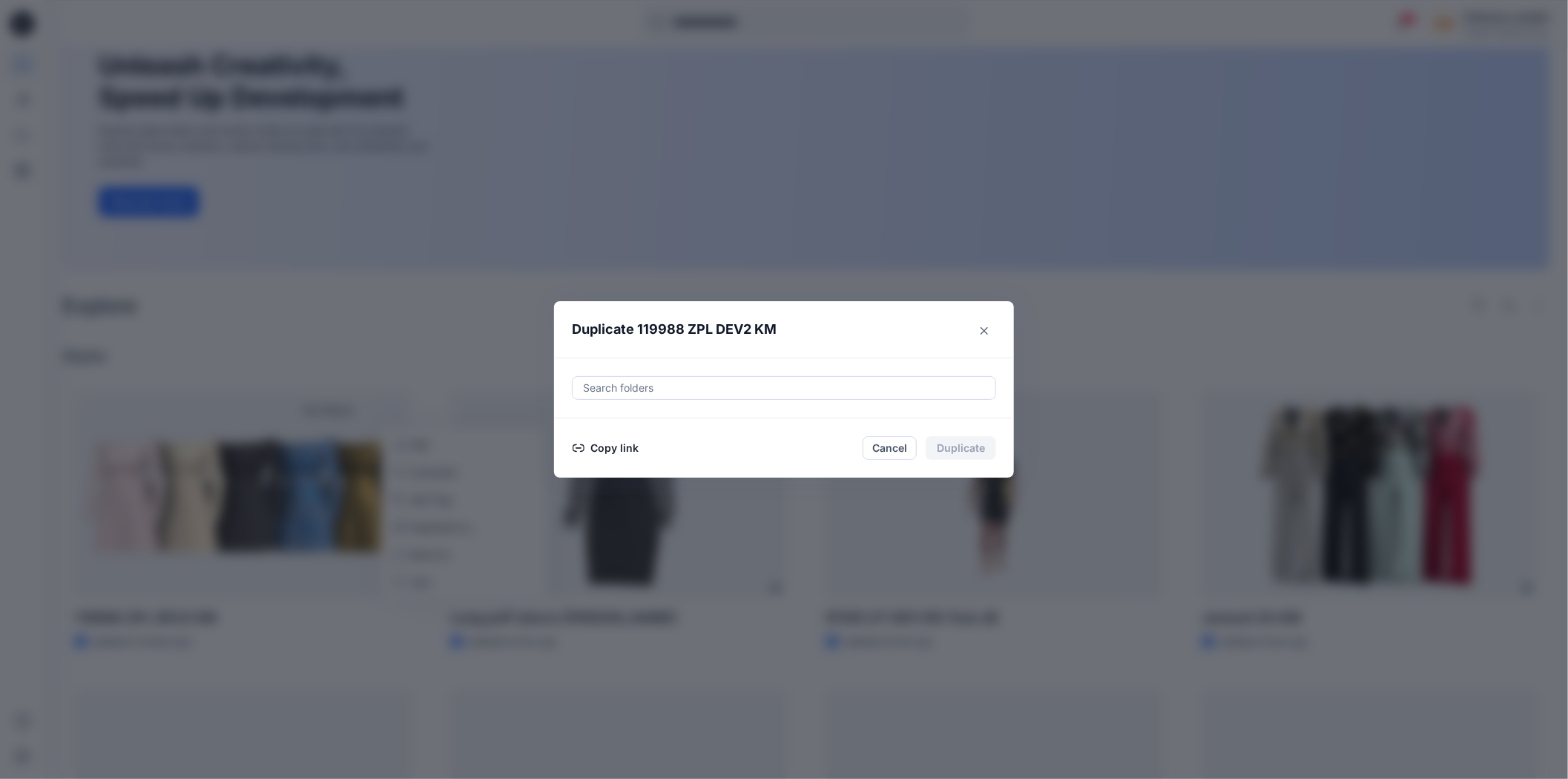
click at [629, 447] on button "Copy link" at bounding box center [605, 449] width 68 height 18
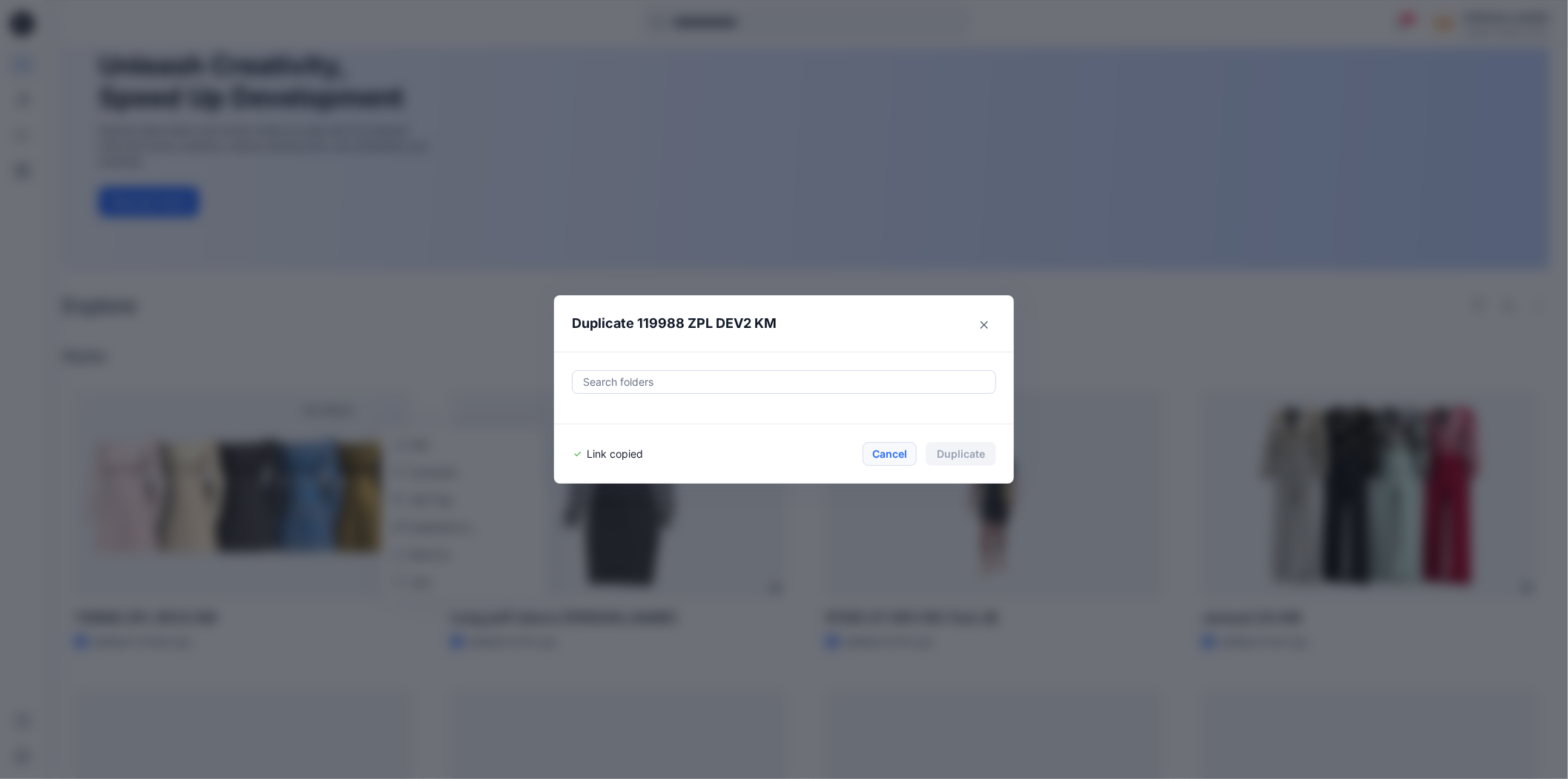
click at [890, 456] on button "Cancel" at bounding box center [890, 454] width 54 height 24
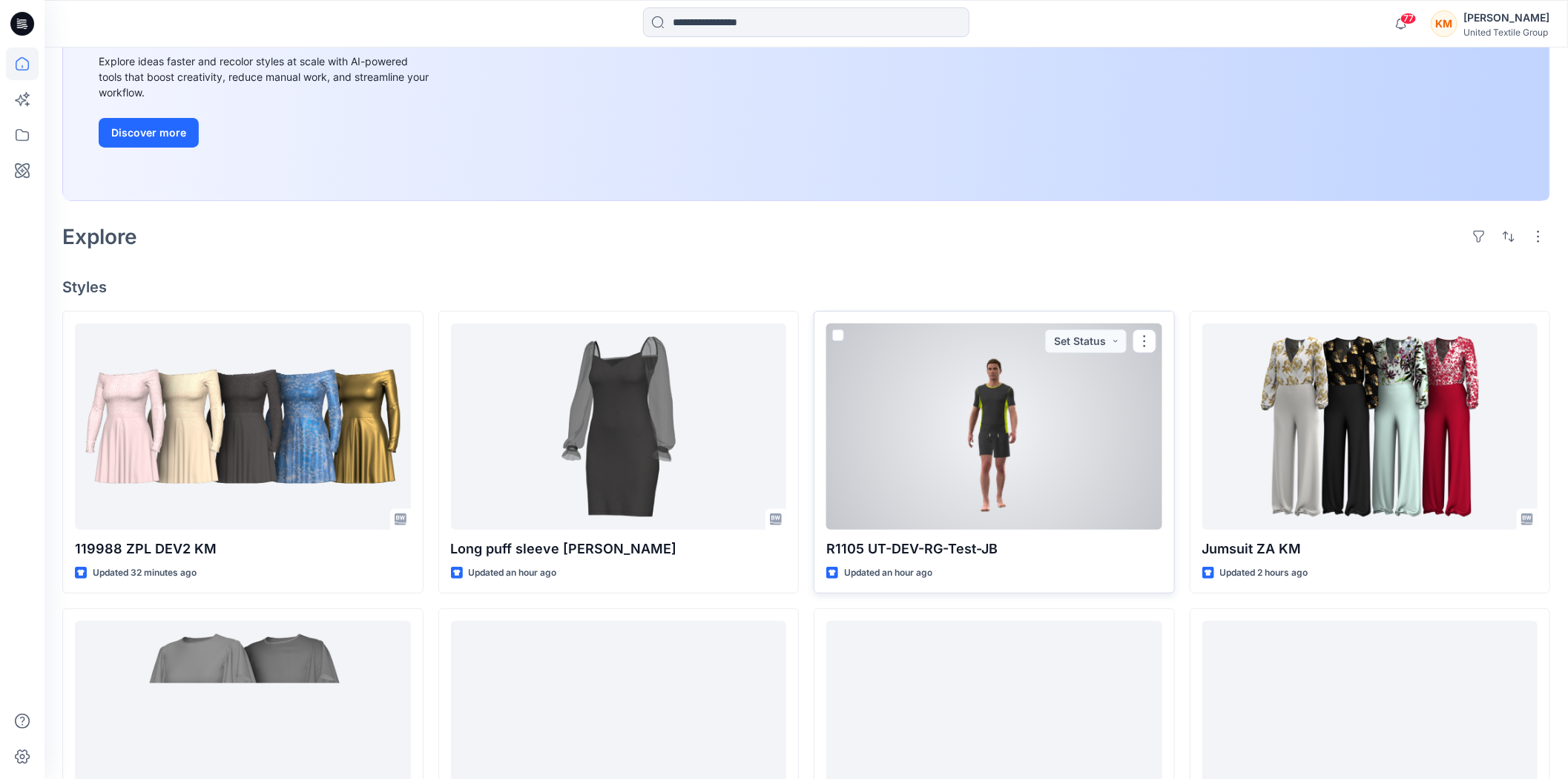
scroll to position [330, 0]
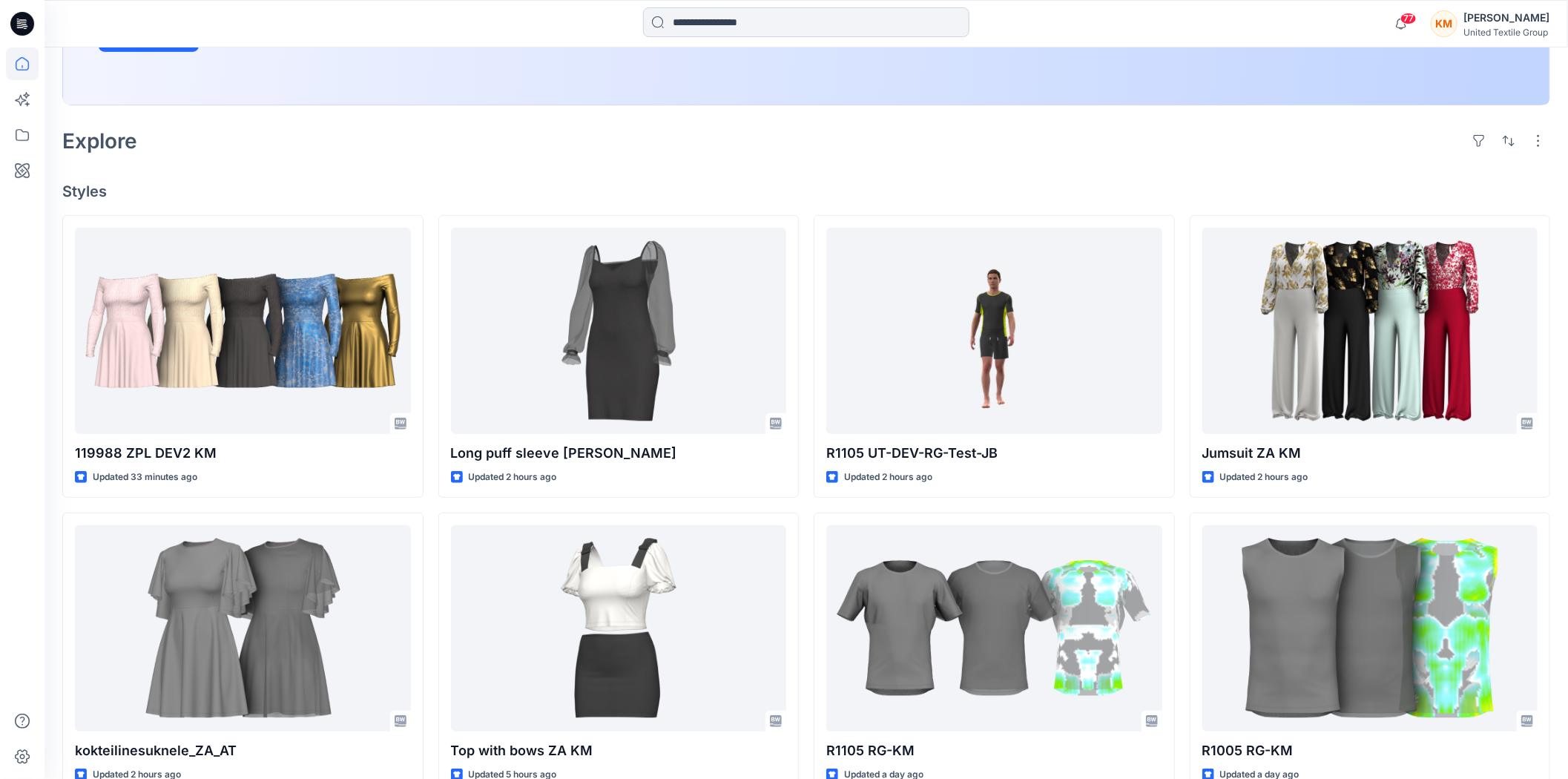
click at [722, 19] on input at bounding box center [806, 22] width 326 height 29
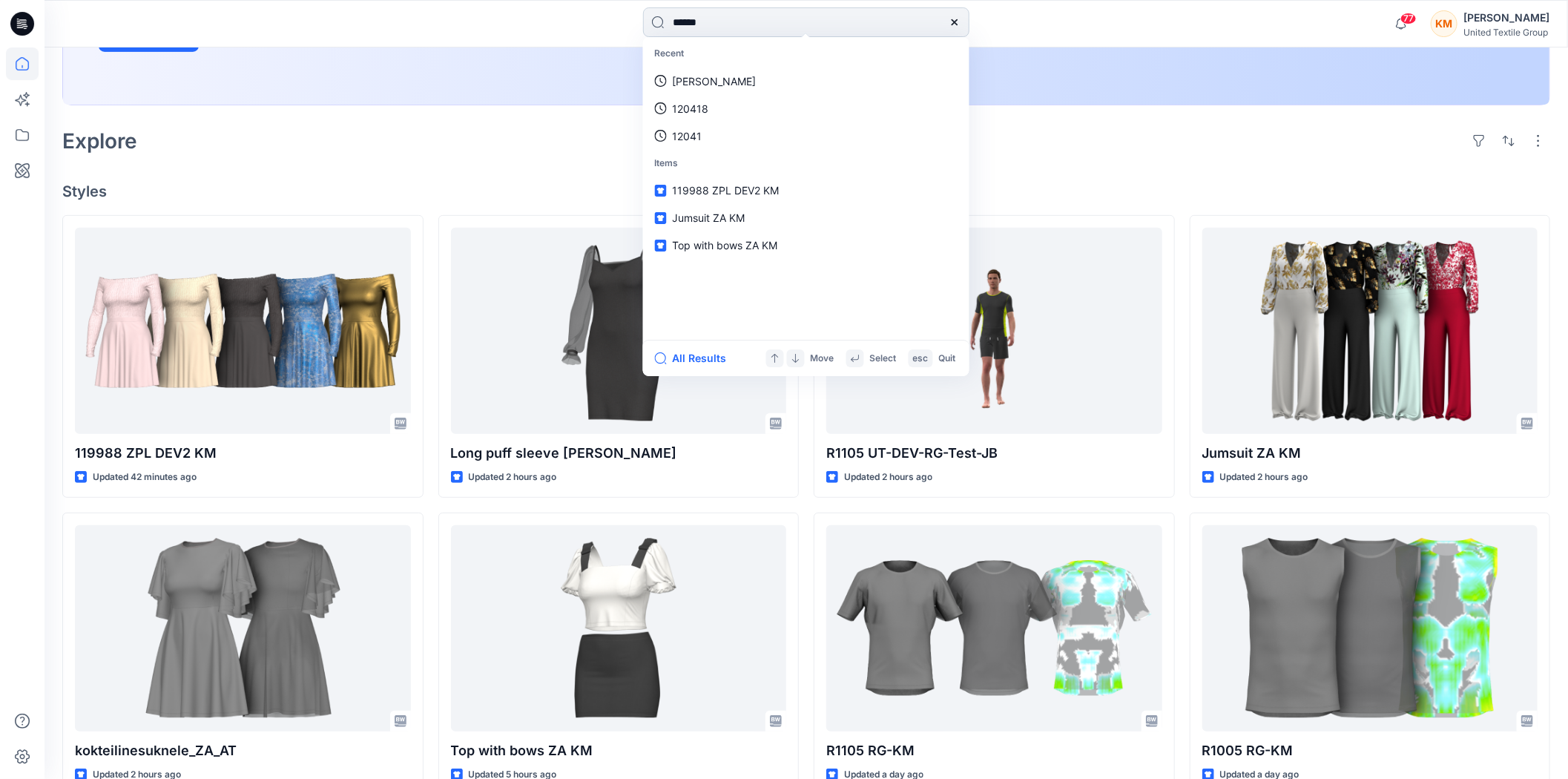
type input "******"
click at [751, 77] on span "/ [PERSON_NAME]" at bounding box center [757, 81] width 91 height 12
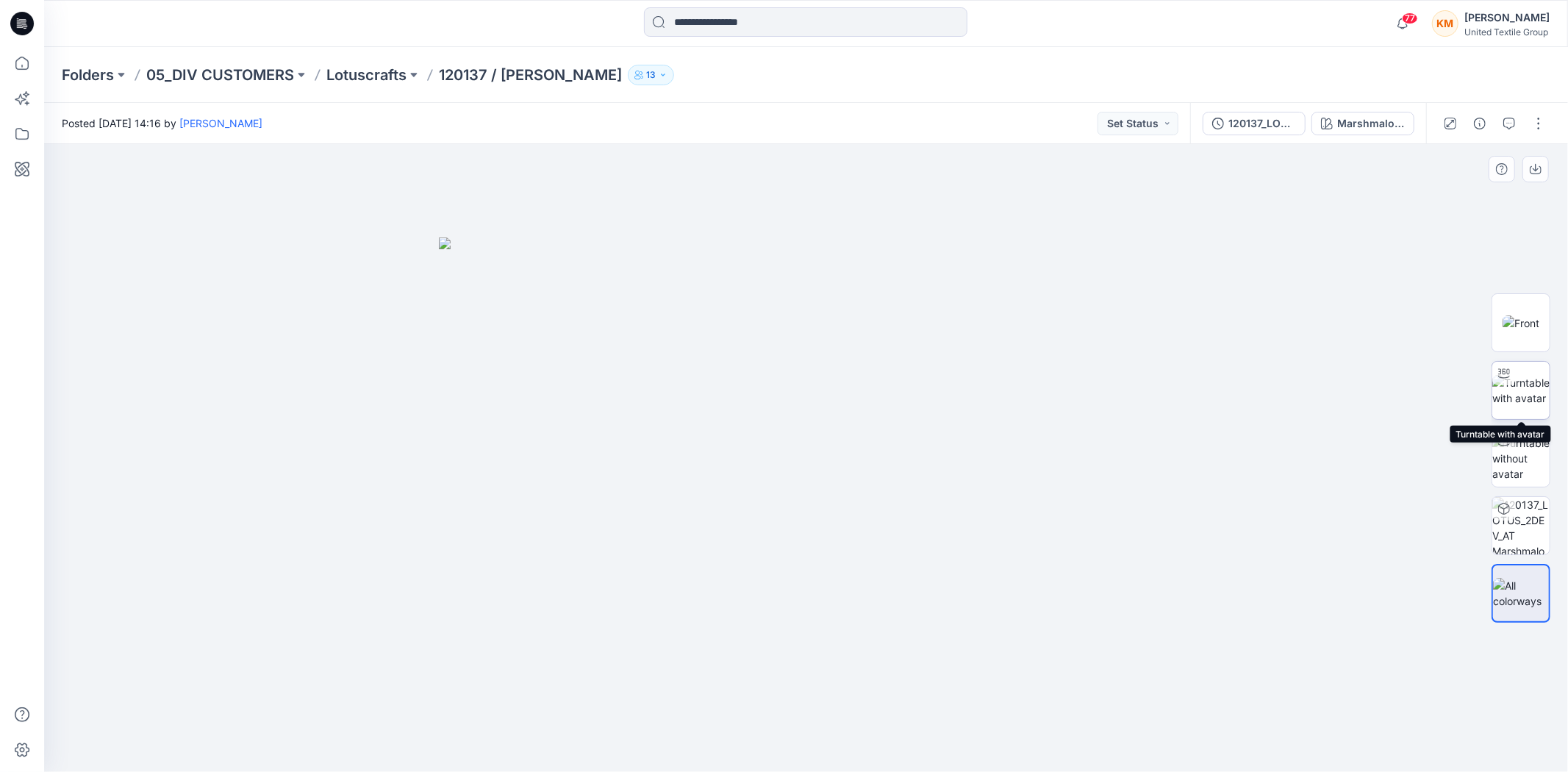
click at [1513, 380] on div at bounding box center [1504, 373] width 23 height 23
drag, startPoint x: 945, startPoint y: 745, endPoint x: 973, endPoint y: 715, distance: 41.0
click at [973, 715] on icon at bounding box center [808, 728] width 445 height 55
